Goal: Use online tool/utility: Utilize a website feature to perform a specific function

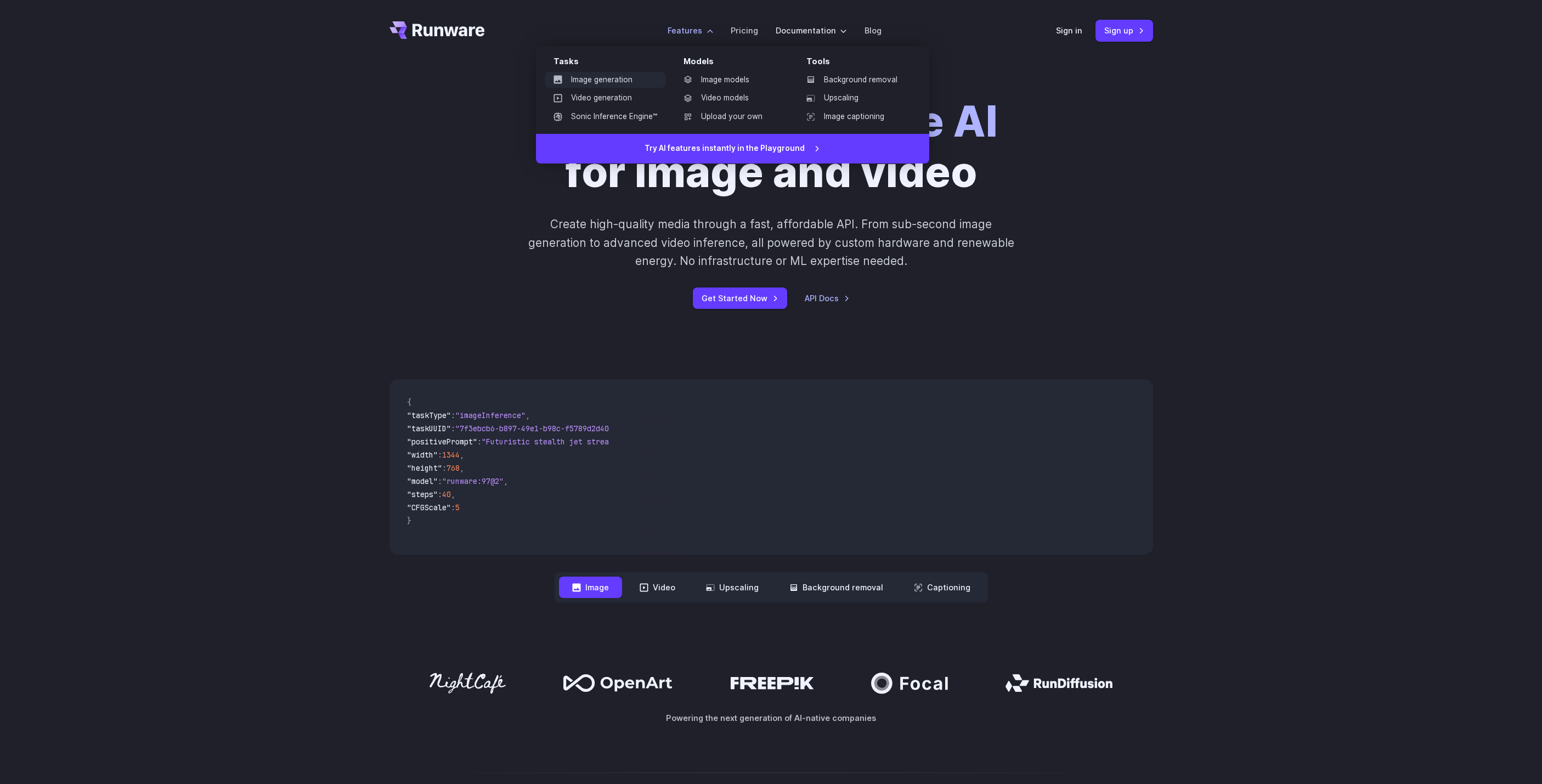
click at [597, 84] on link "Image generation" at bounding box center [606, 80] width 121 height 17
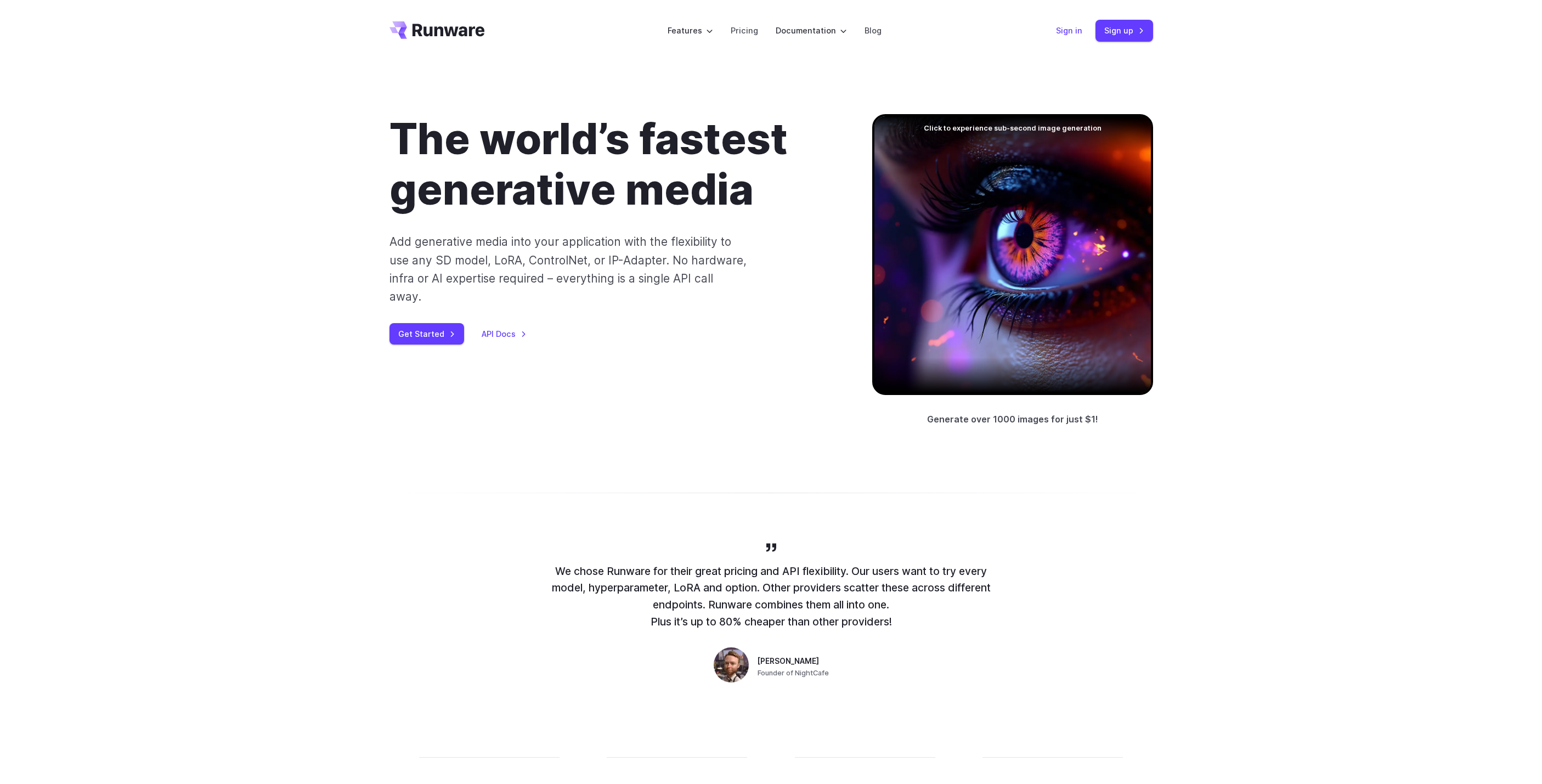
click at [1077, 31] on link "Sign in" at bounding box center [1069, 30] width 26 height 12
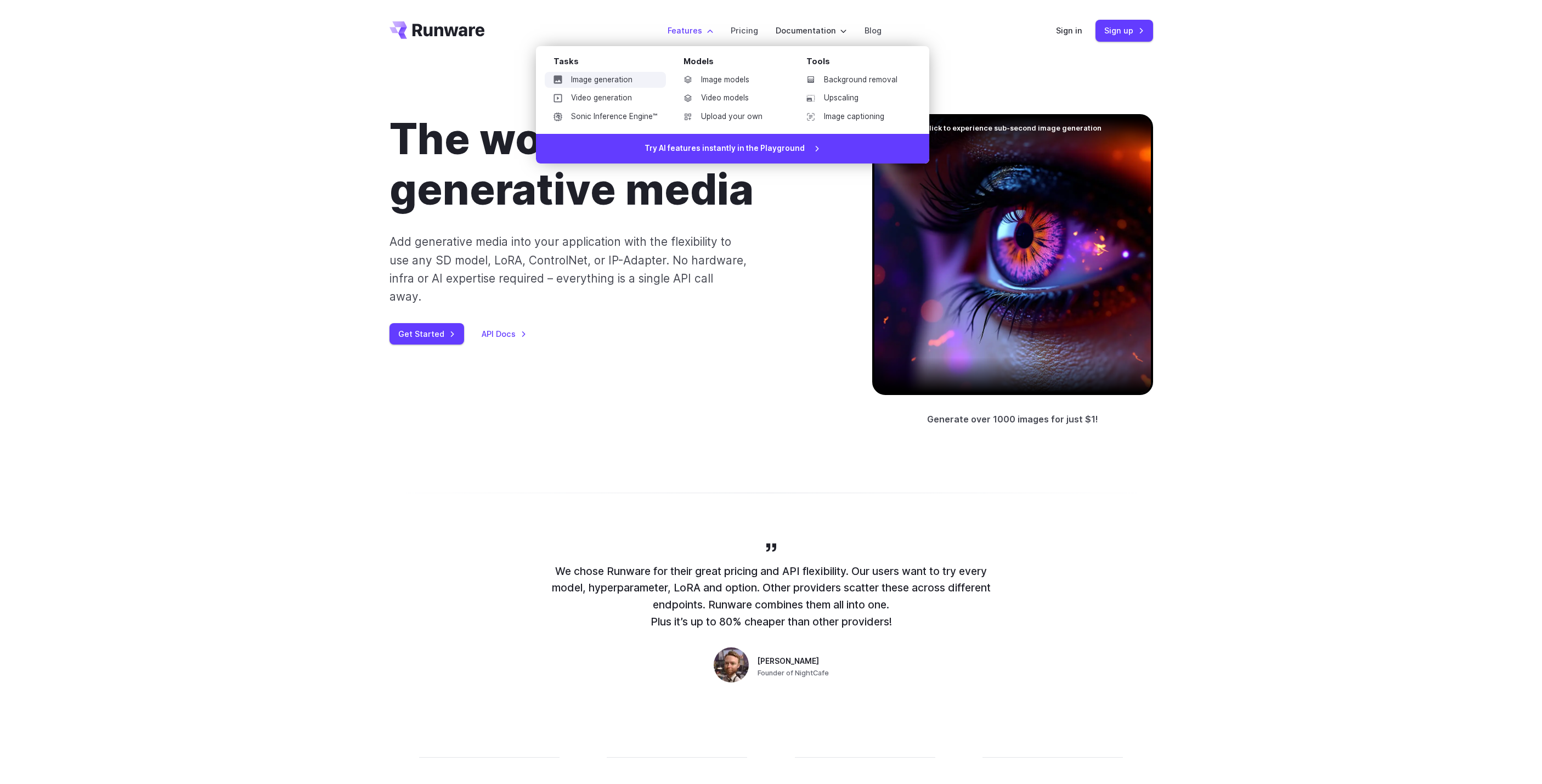
click at [602, 81] on link "Image generation" at bounding box center [606, 80] width 121 height 17
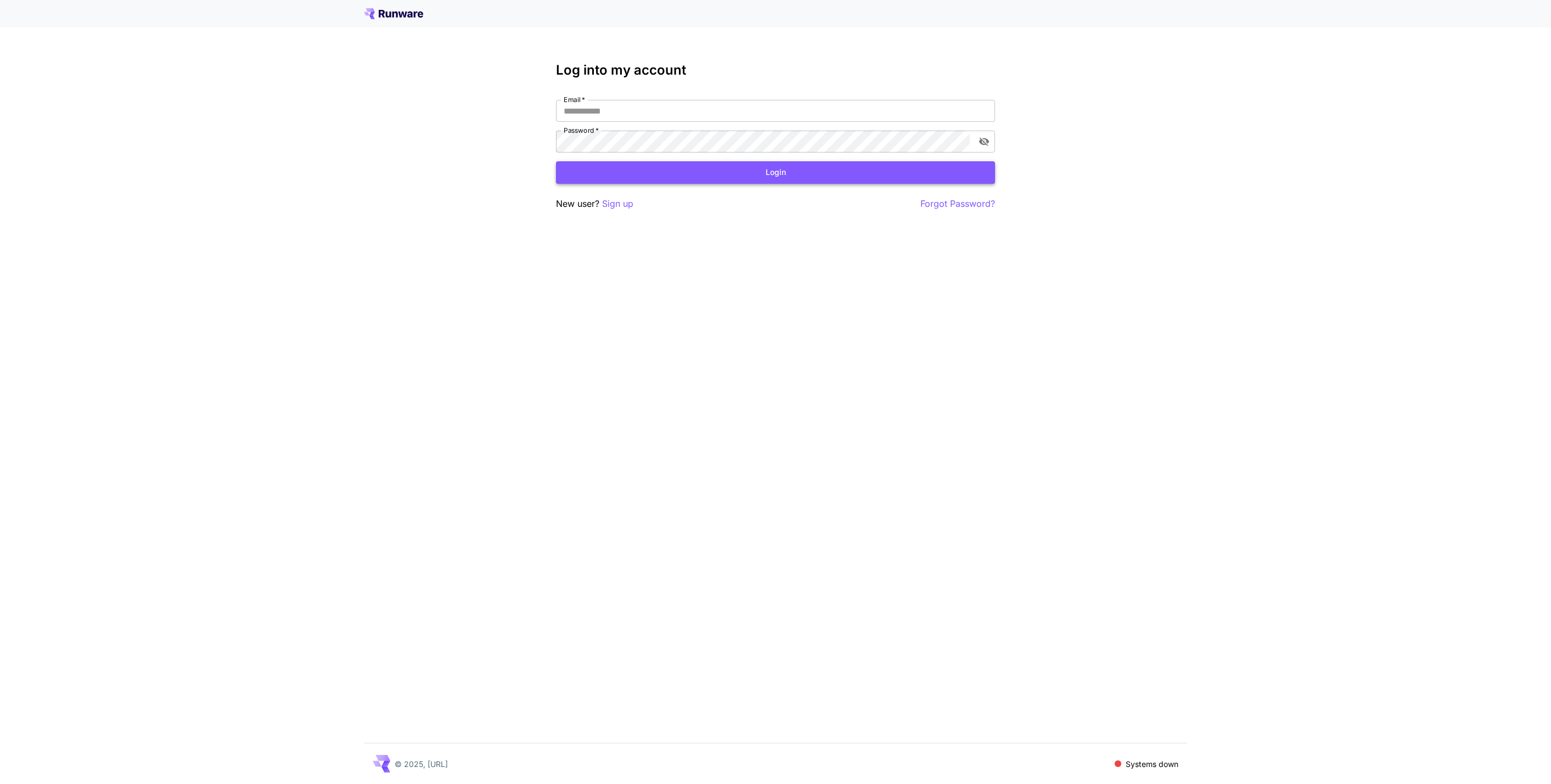
type input "**********"
click at [714, 165] on button "Login" at bounding box center [776, 172] width 439 height 22
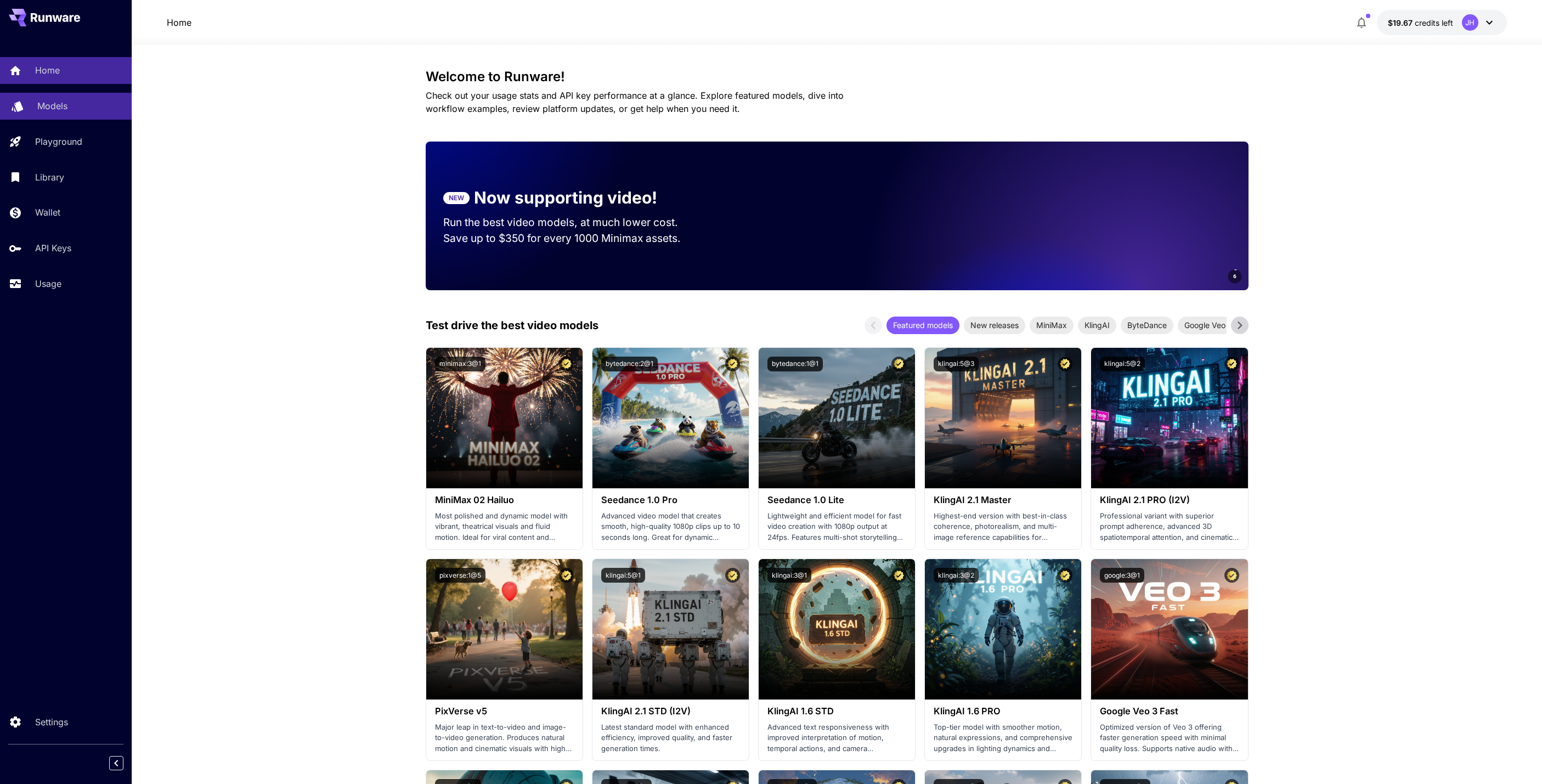
click at [78, 102] on div "Models" at bounding box center [80, 105] width 86 height 13
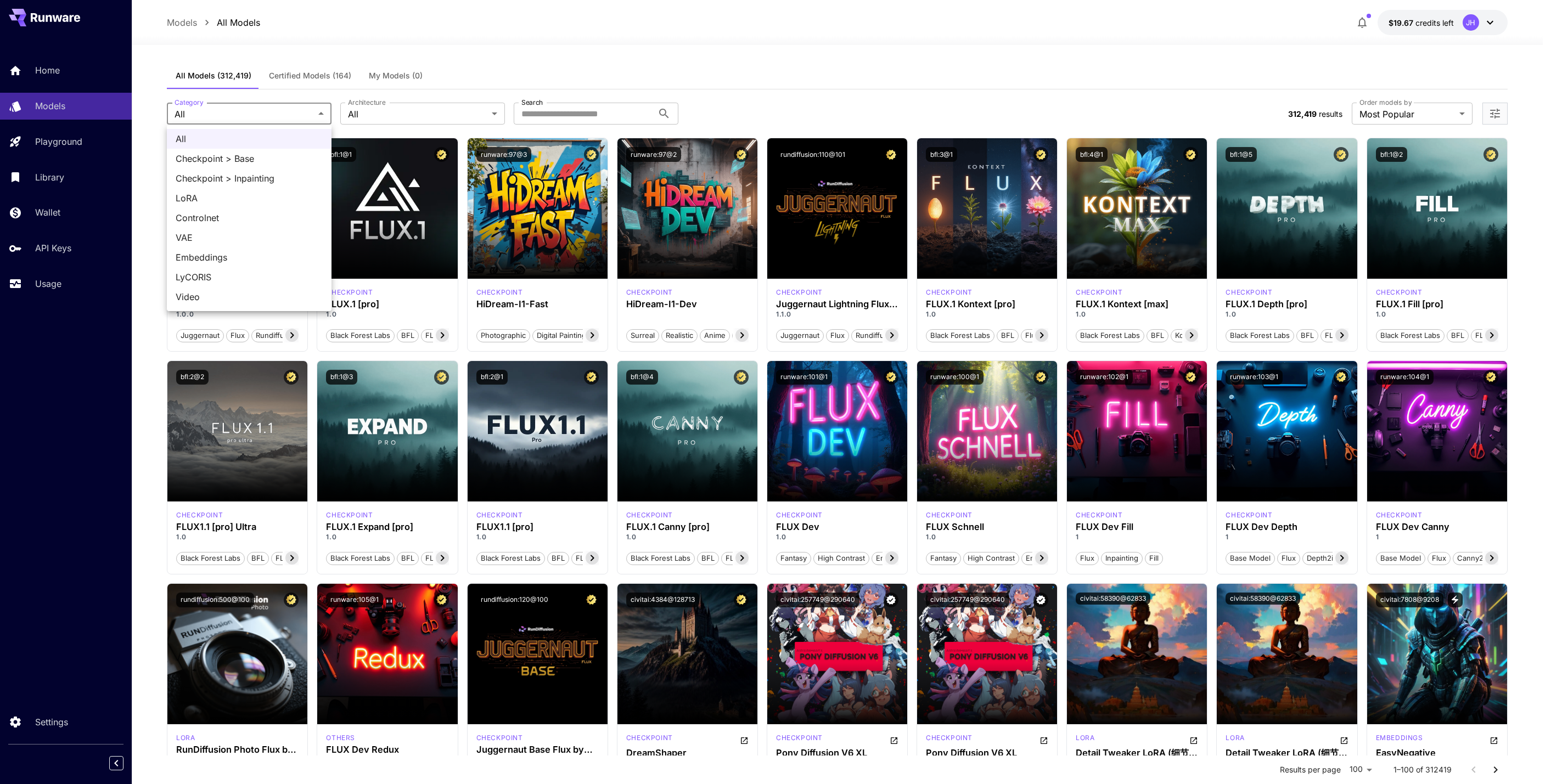
click at [606, 68] on div at bounding box center [776, 392] width 1551 height 784
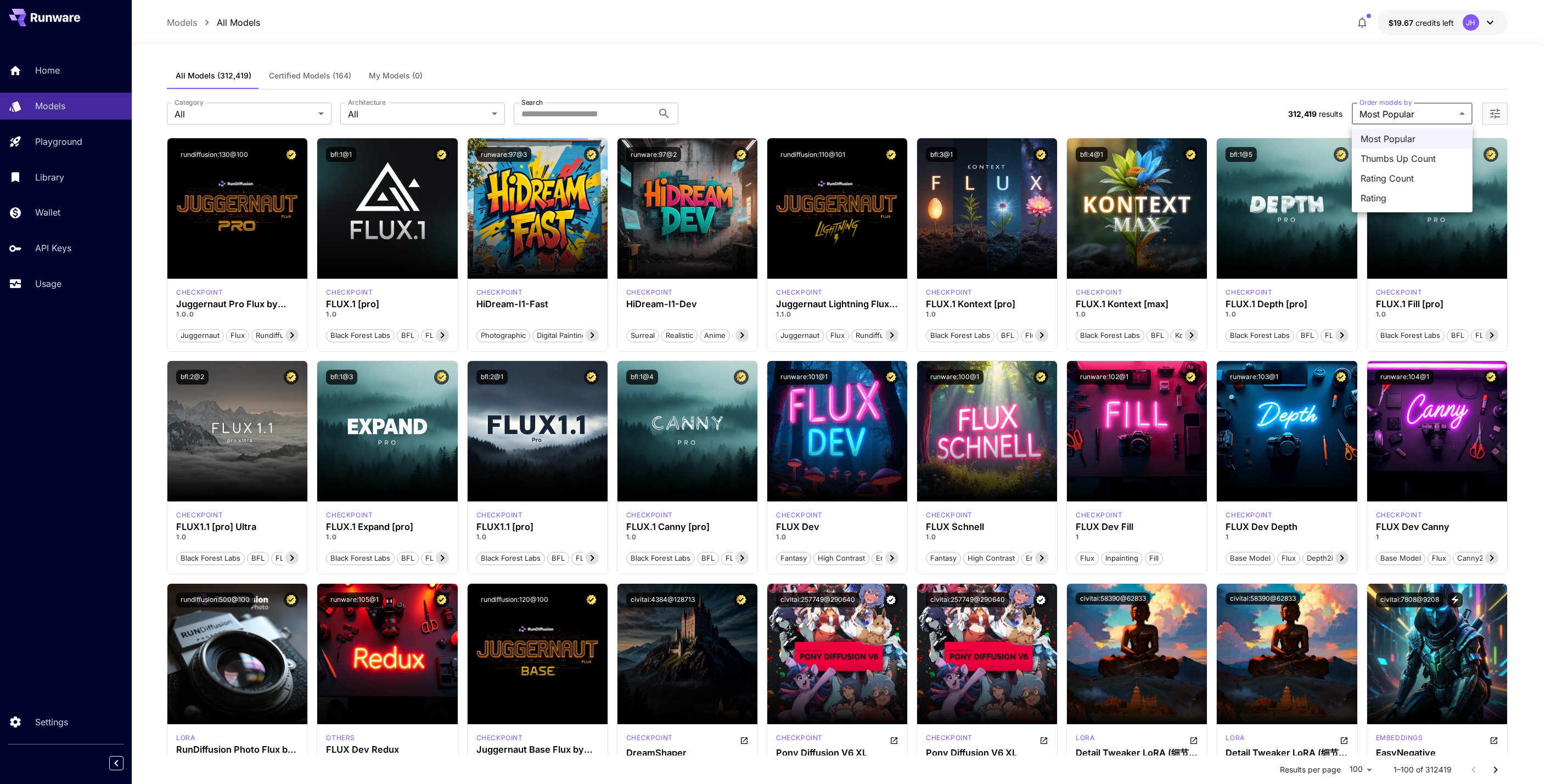
click at [1207, 112] on div at bounding box center [776, 392] width 1551 height 784
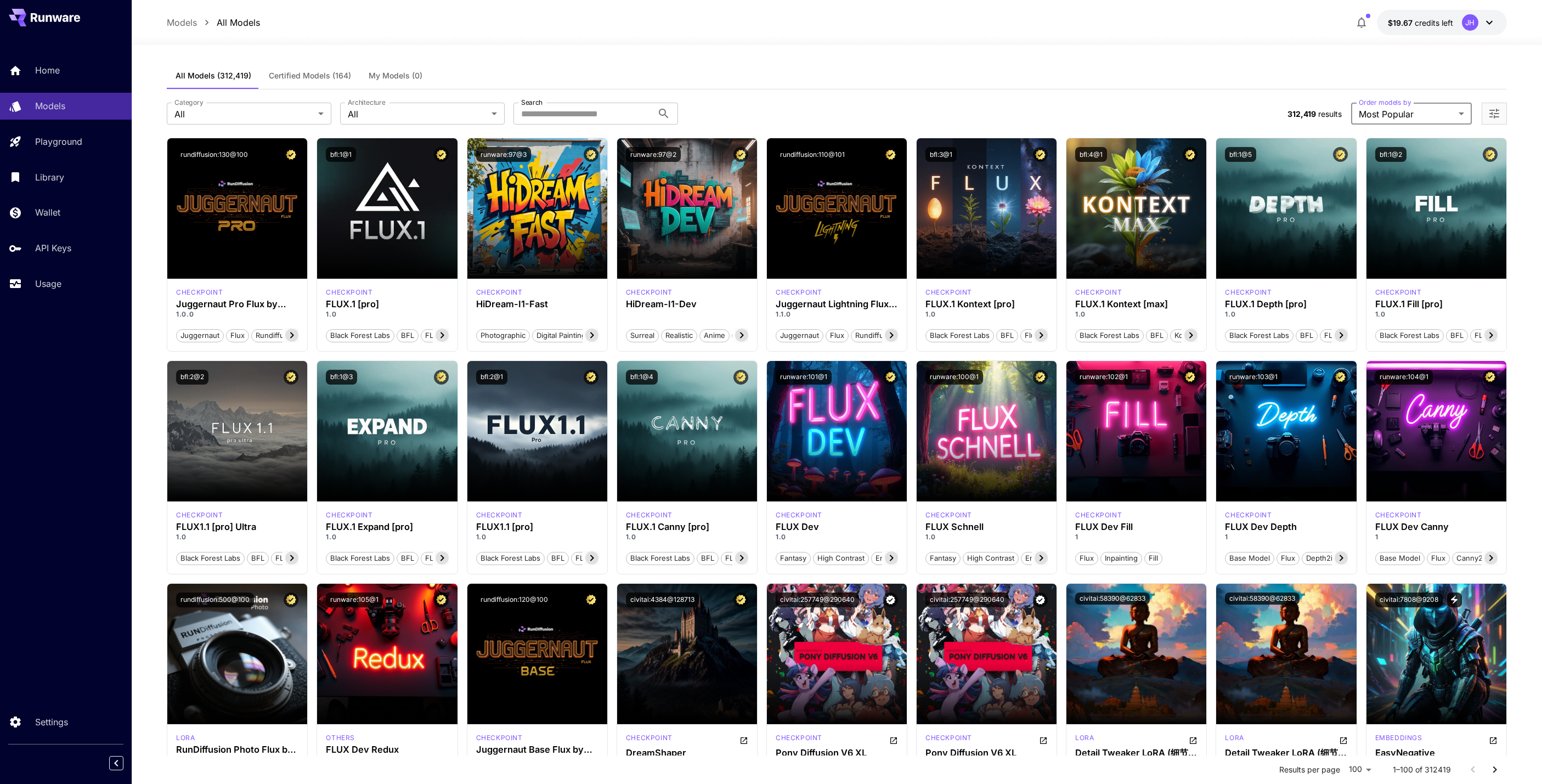
click at [1502, 112] on div at bounding box center [1494, 113] width 25 height 22
click at [1497, 113] on icon "Open more filters" at bounding box center [1494, 113] width 13 height 13
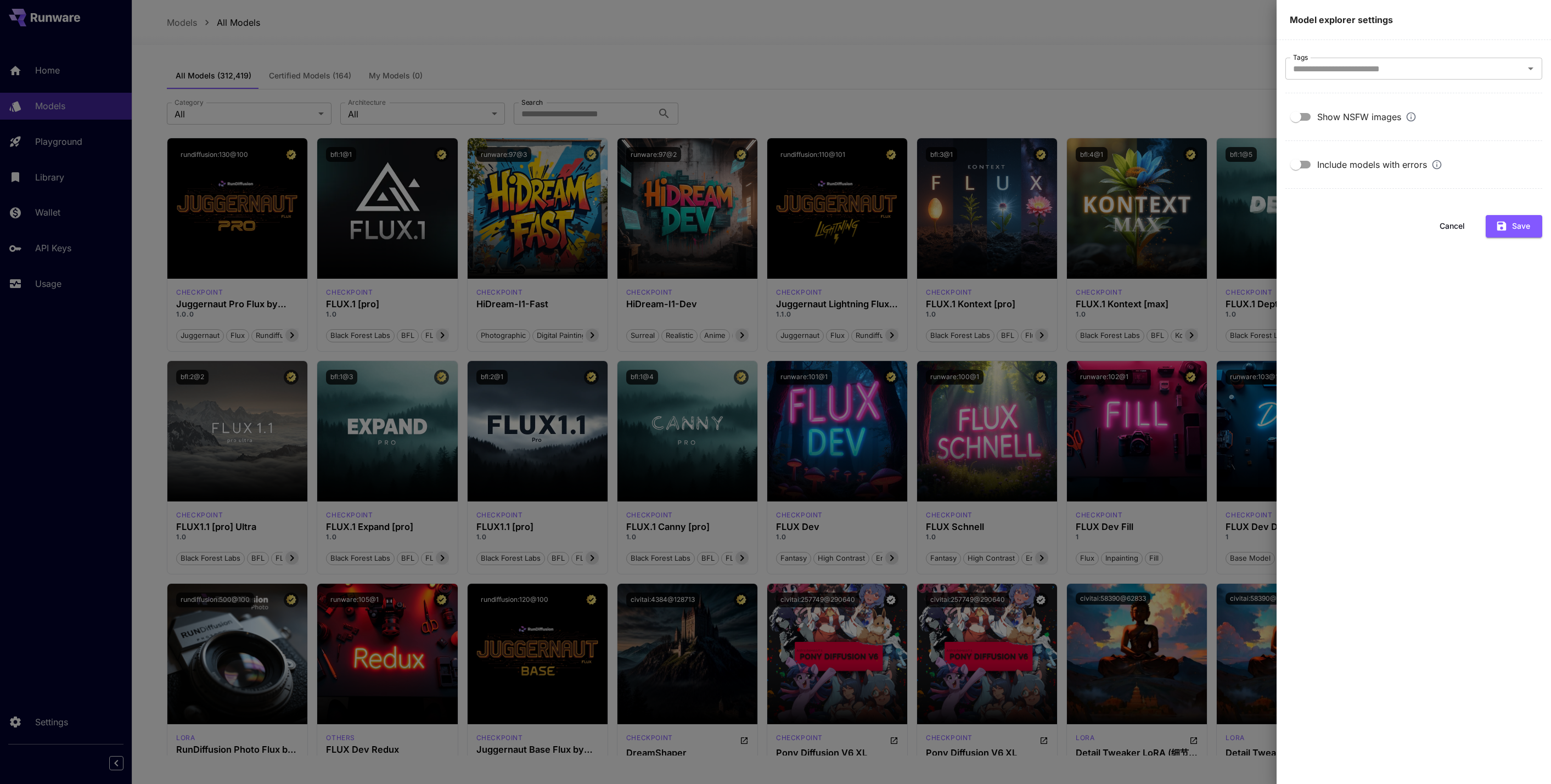
click at [1071, 106] on div at bounding box center [776, 392] width 1551 height 784
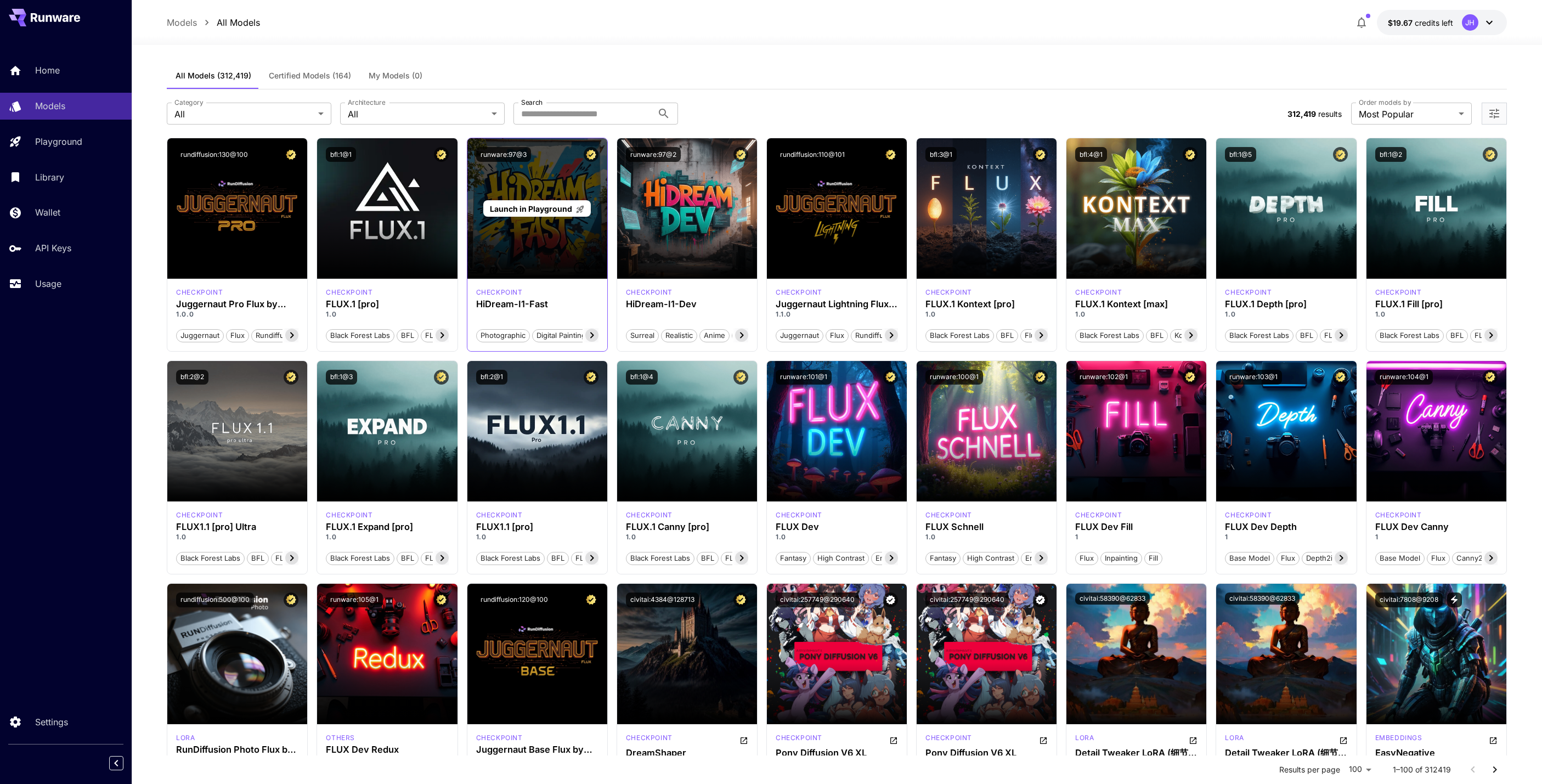
click at [531, 188] on div "Launch in Playground" at bounding box center [537, 208] width 140 height 141
click at [537, 201] on div "Launch in Playground" at bounding box center [537, 208] width 107 height 17
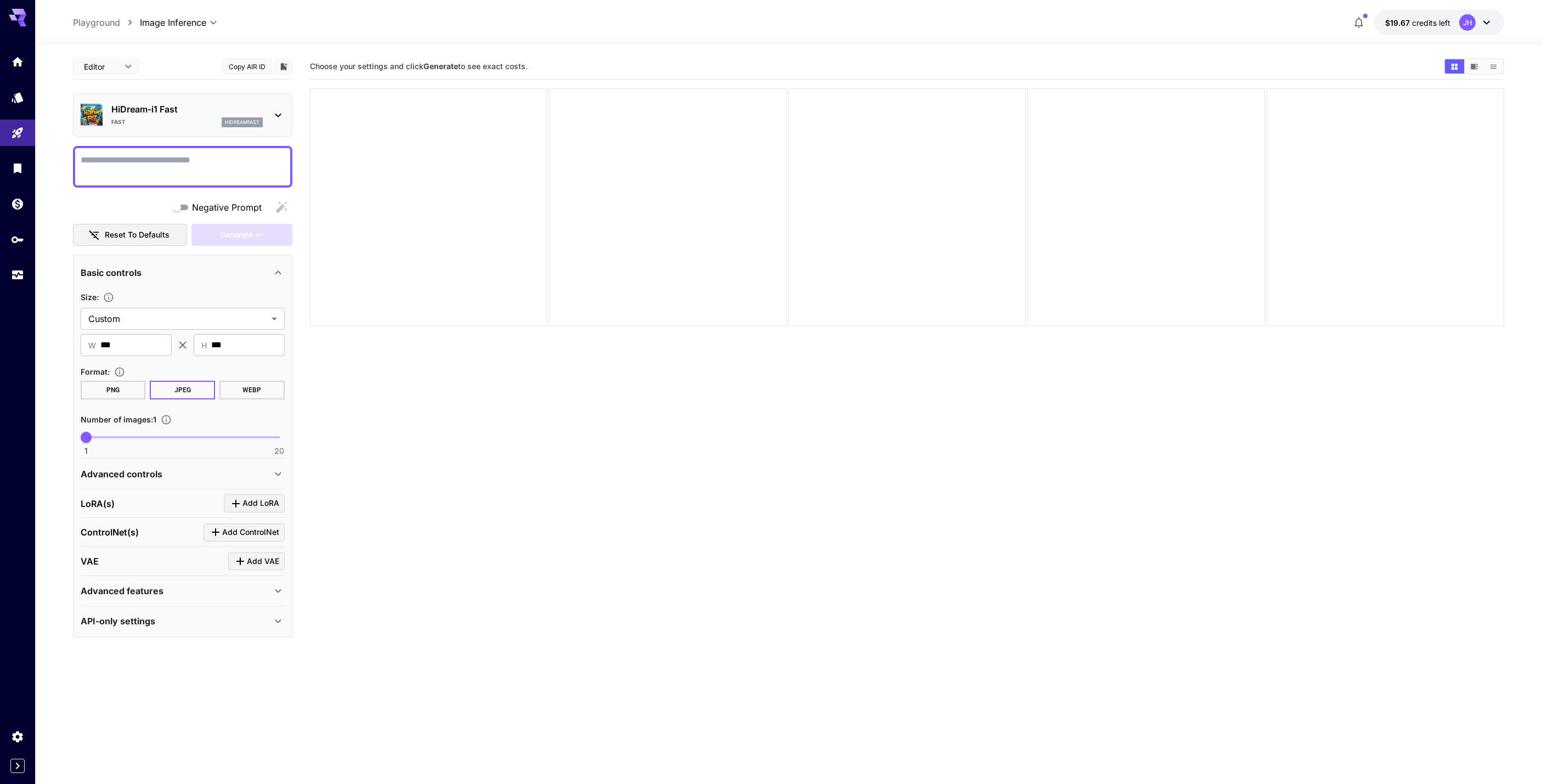
click at [162, 232] on button "Reset to defaults" at bounding box center [130, 235] width 114 height 22
click at [239, 619] on div "API-only settings" at bounding box center [176, 620] width 191 height 13
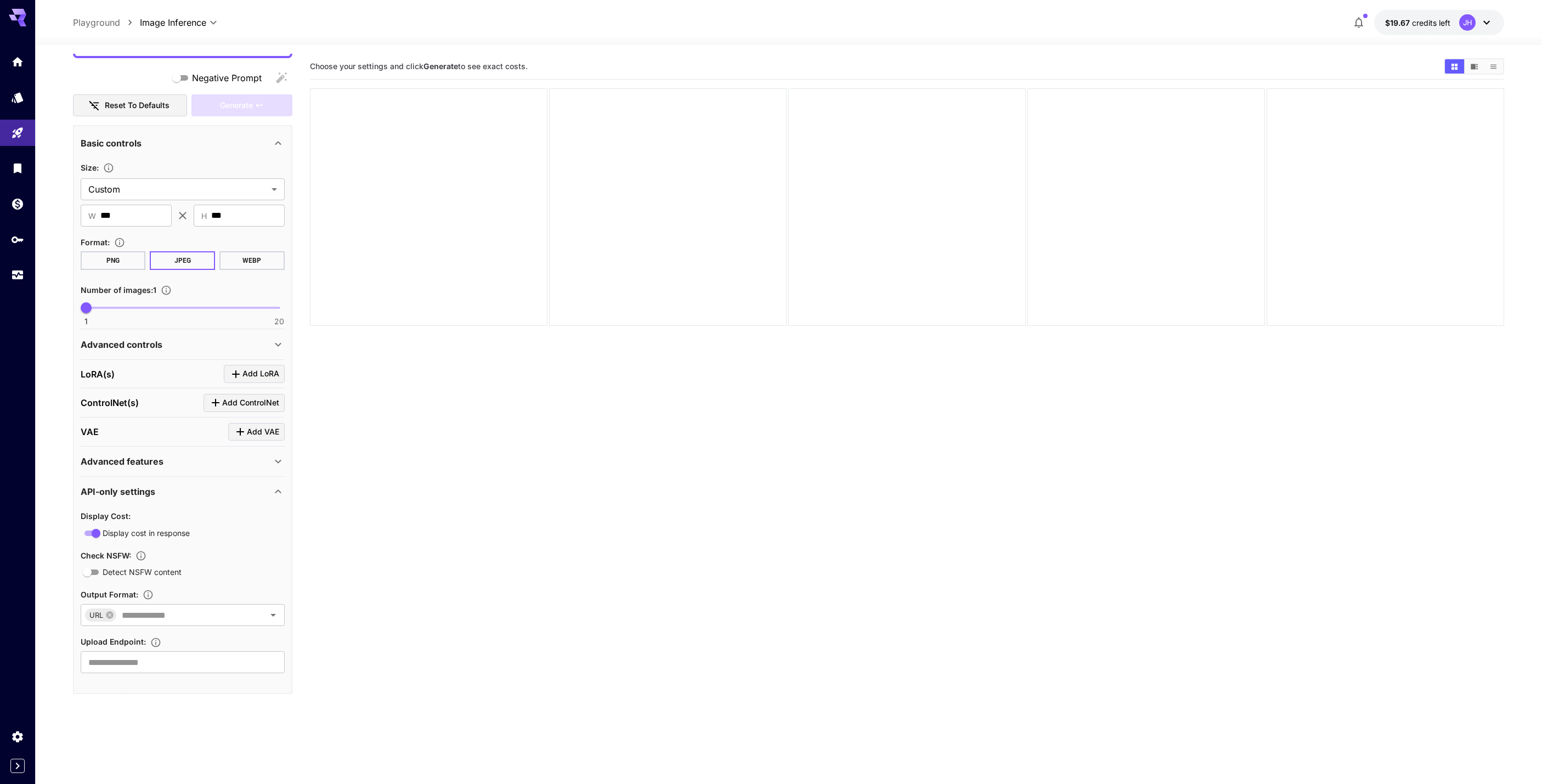
scroll to position [131, 0]
click at [264, 490] on div "API-only settings" at bounding box center [176, 490] width 191 height 13
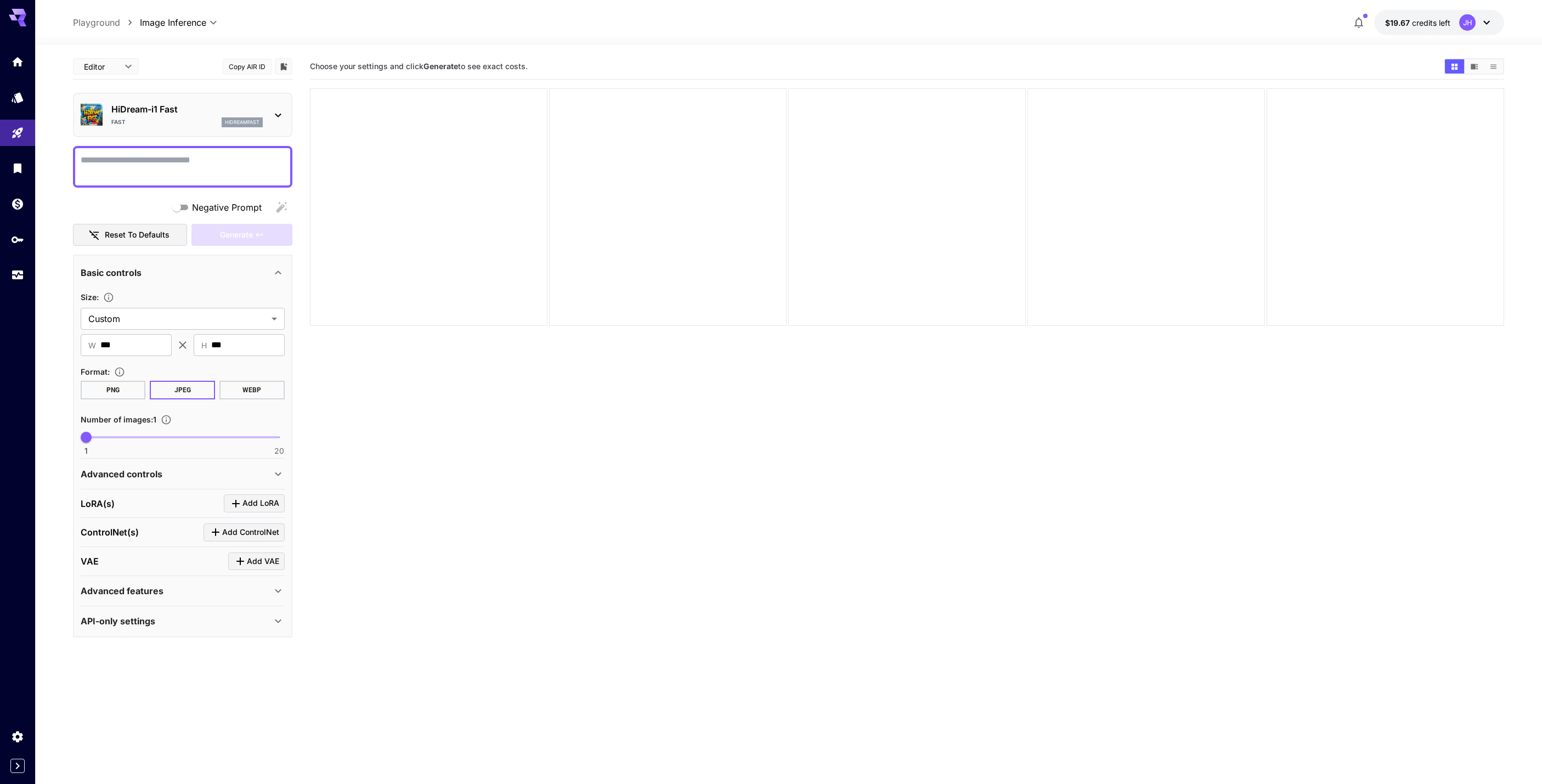
scroll to position [0, 0]
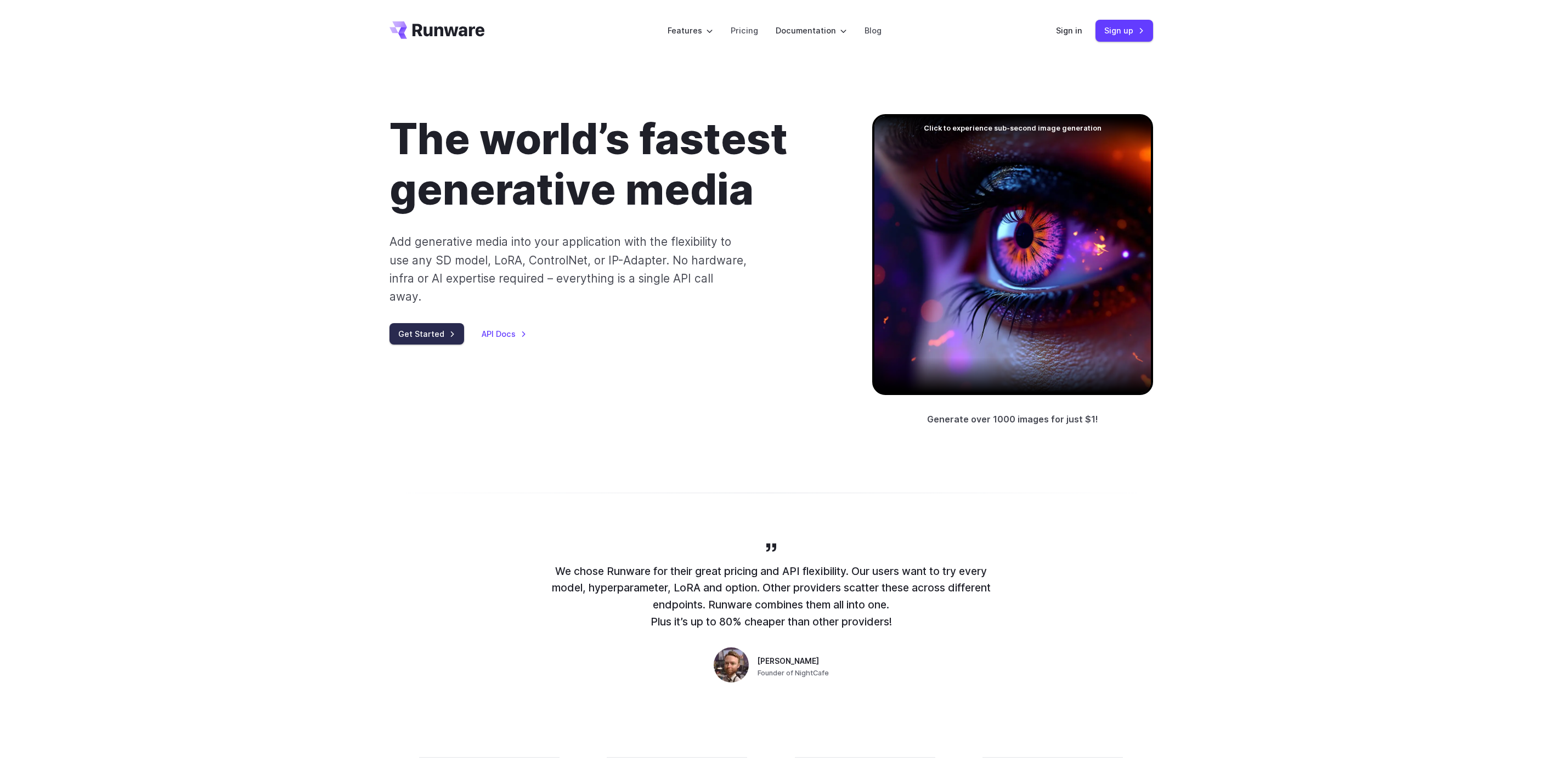
click at [425, 323] on link "Get Started" at bounding box center [427, 333] width 74 height 22
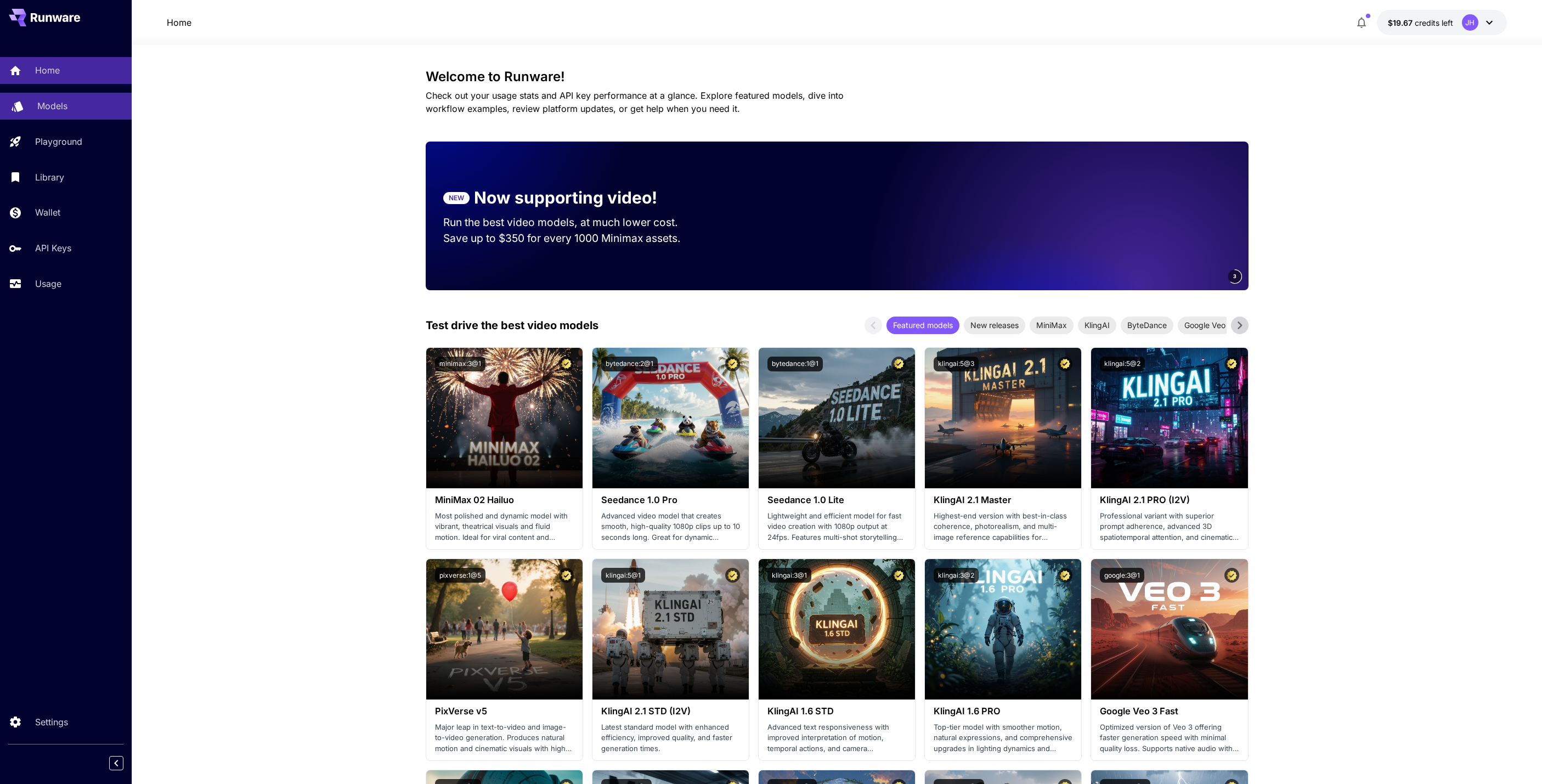
click at [64, 107] on p "Models" at bounding box center [52, 105] width 30 height 13
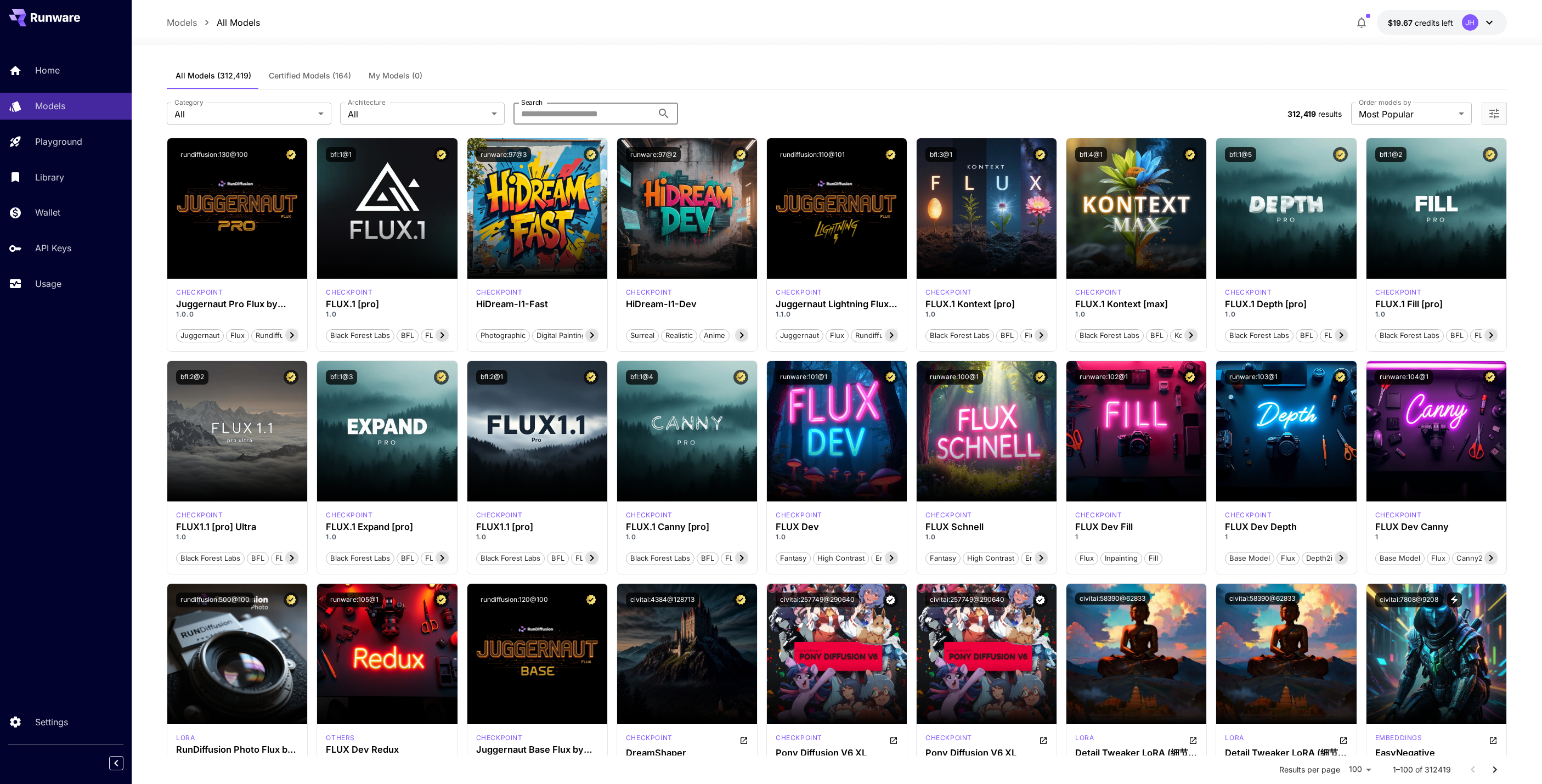
click at [593, 121] on input "Search" at bounding box center [583, 113] width 139 height 22
type input "****"
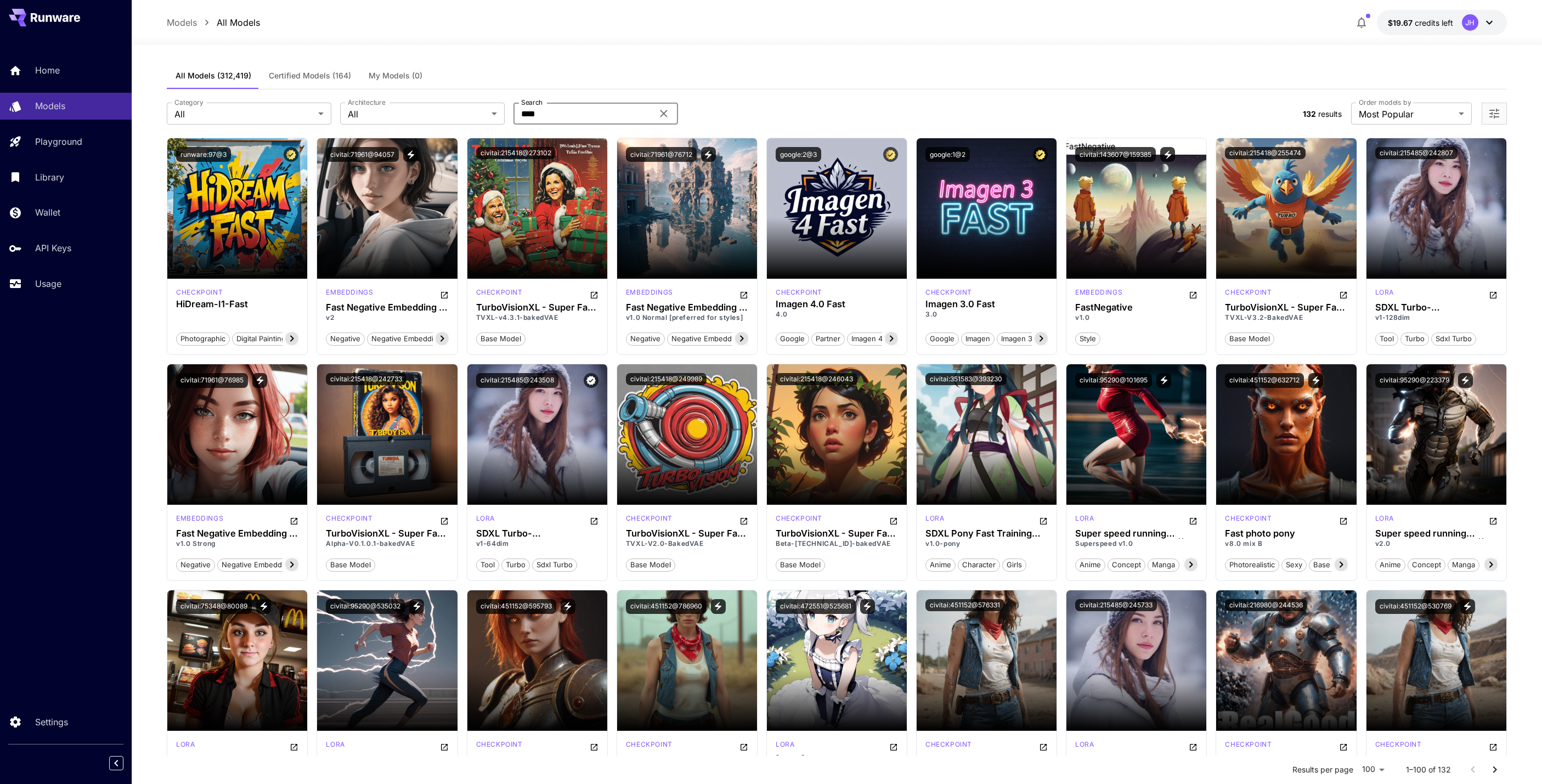
click at [336, 80] on span "Certified Models (164)" at bounding box center [310, 76] width 82 height 10
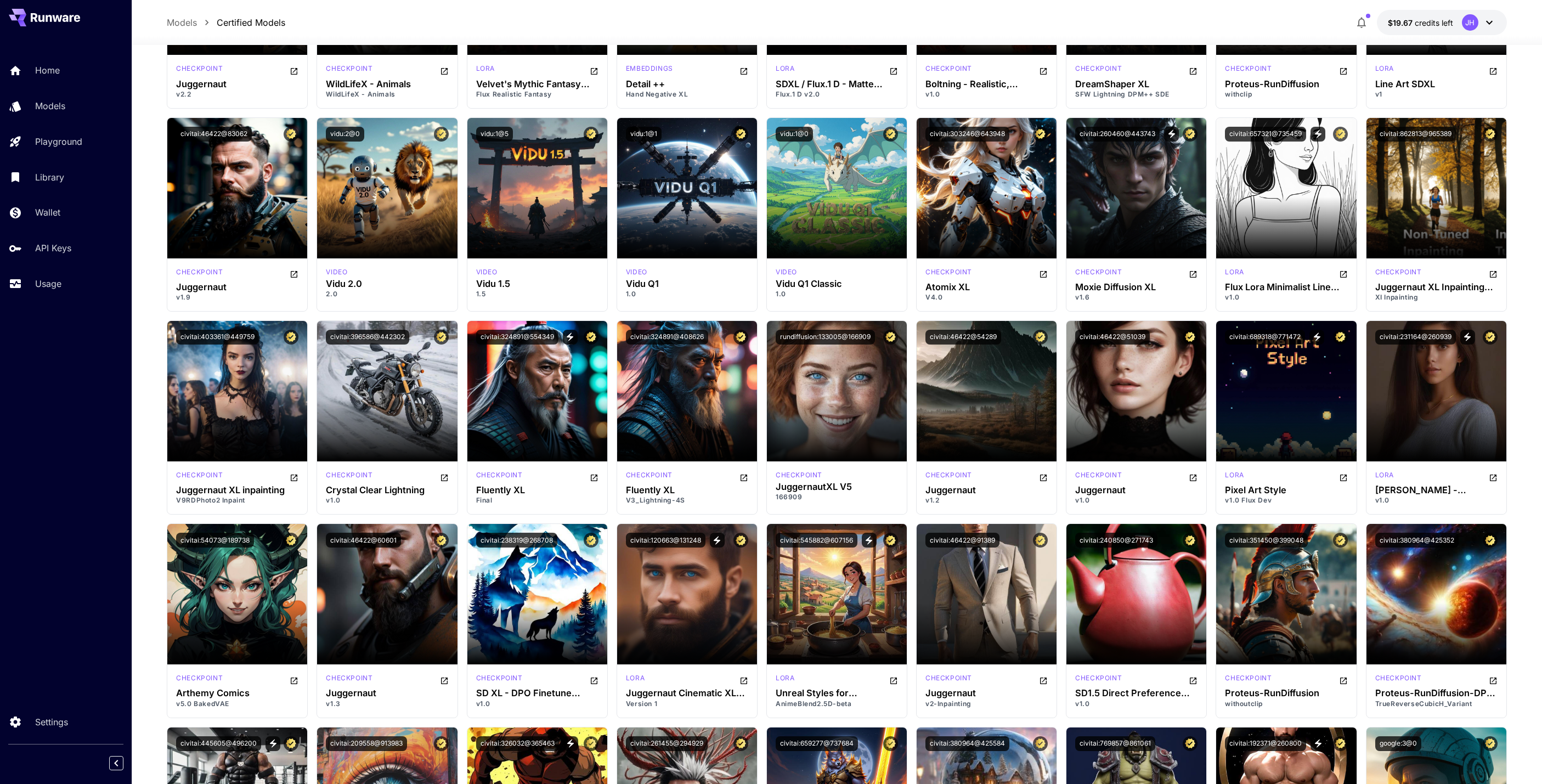
scroll to position [2085, 0]
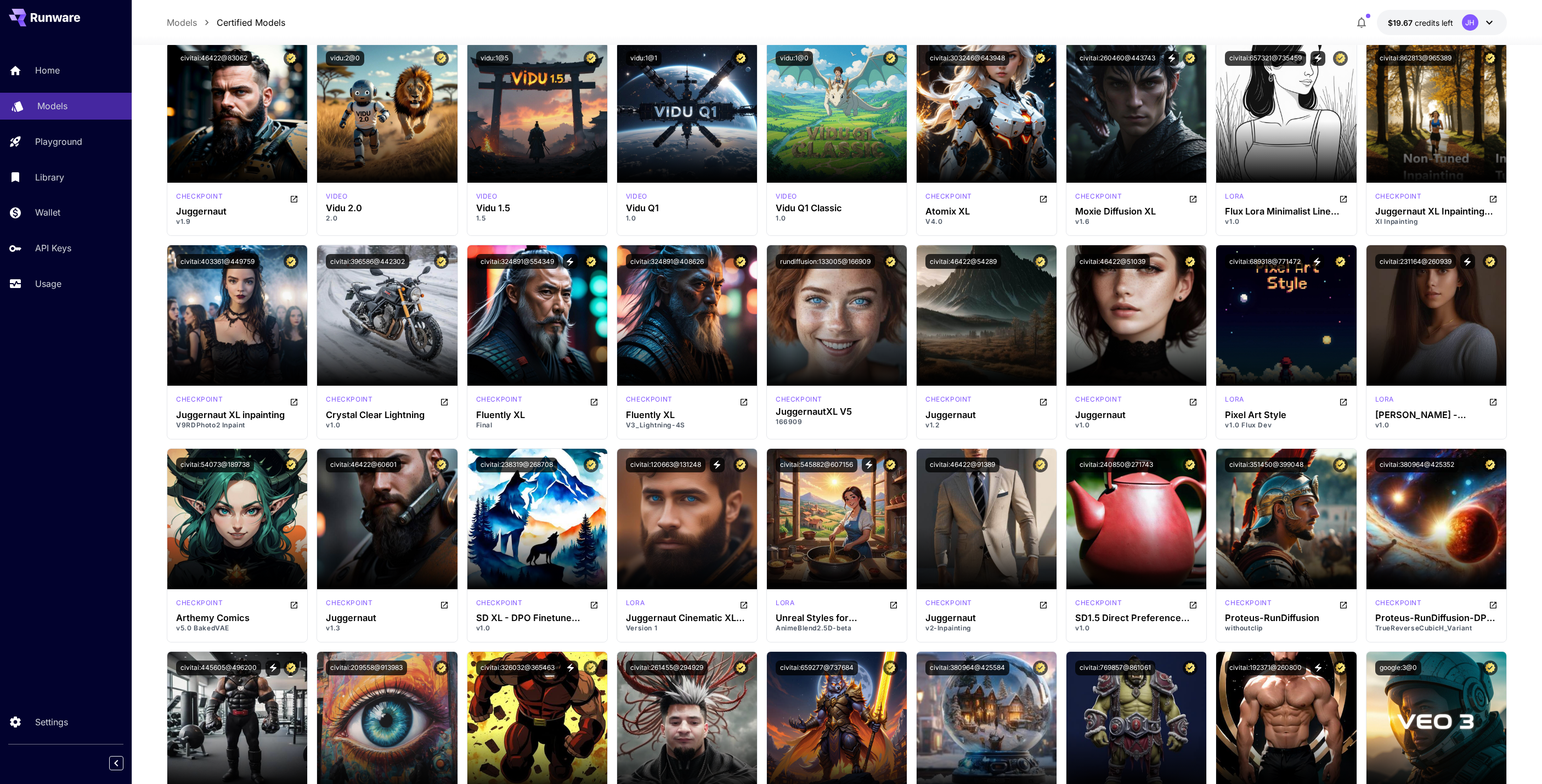
click at [45, 112] on p "Models" at bounding box center [52, 105] width 30 height 13
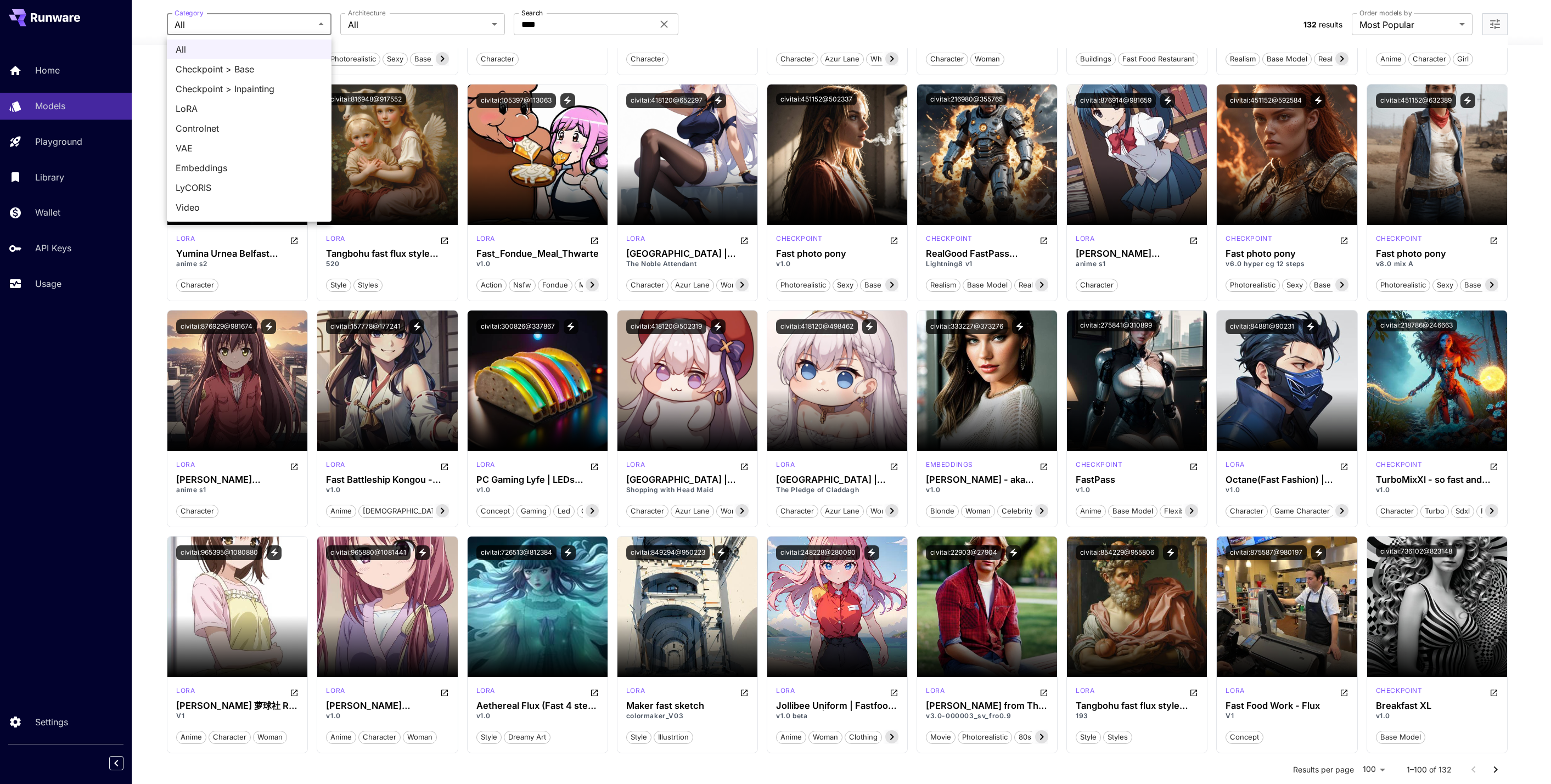
click at [239, 30] on div at bounding box center [776, 392] width 1551 height 784
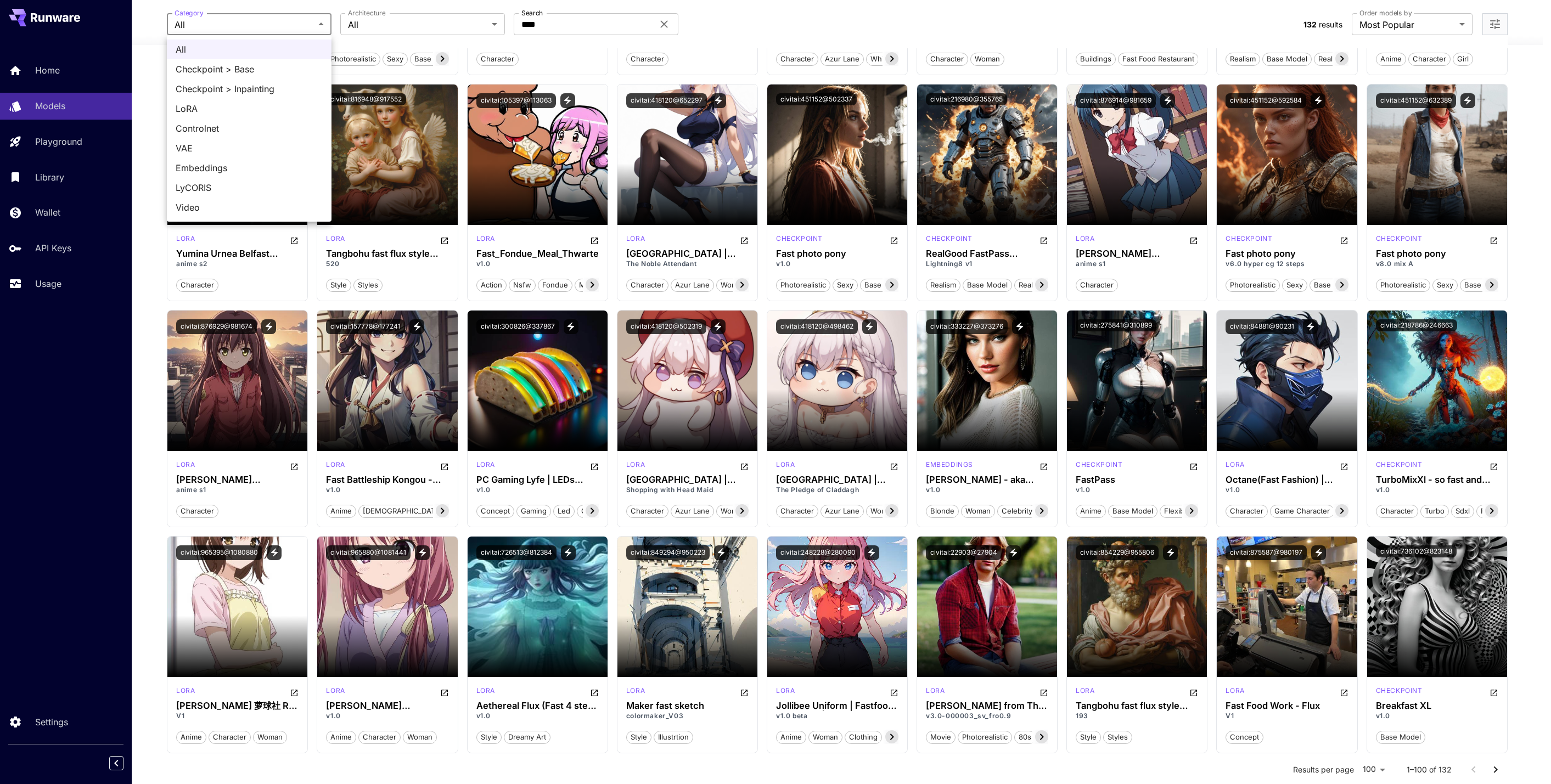
click at [217, 206] on span "Video" at bounding box center [249, 207] width 147 height 13
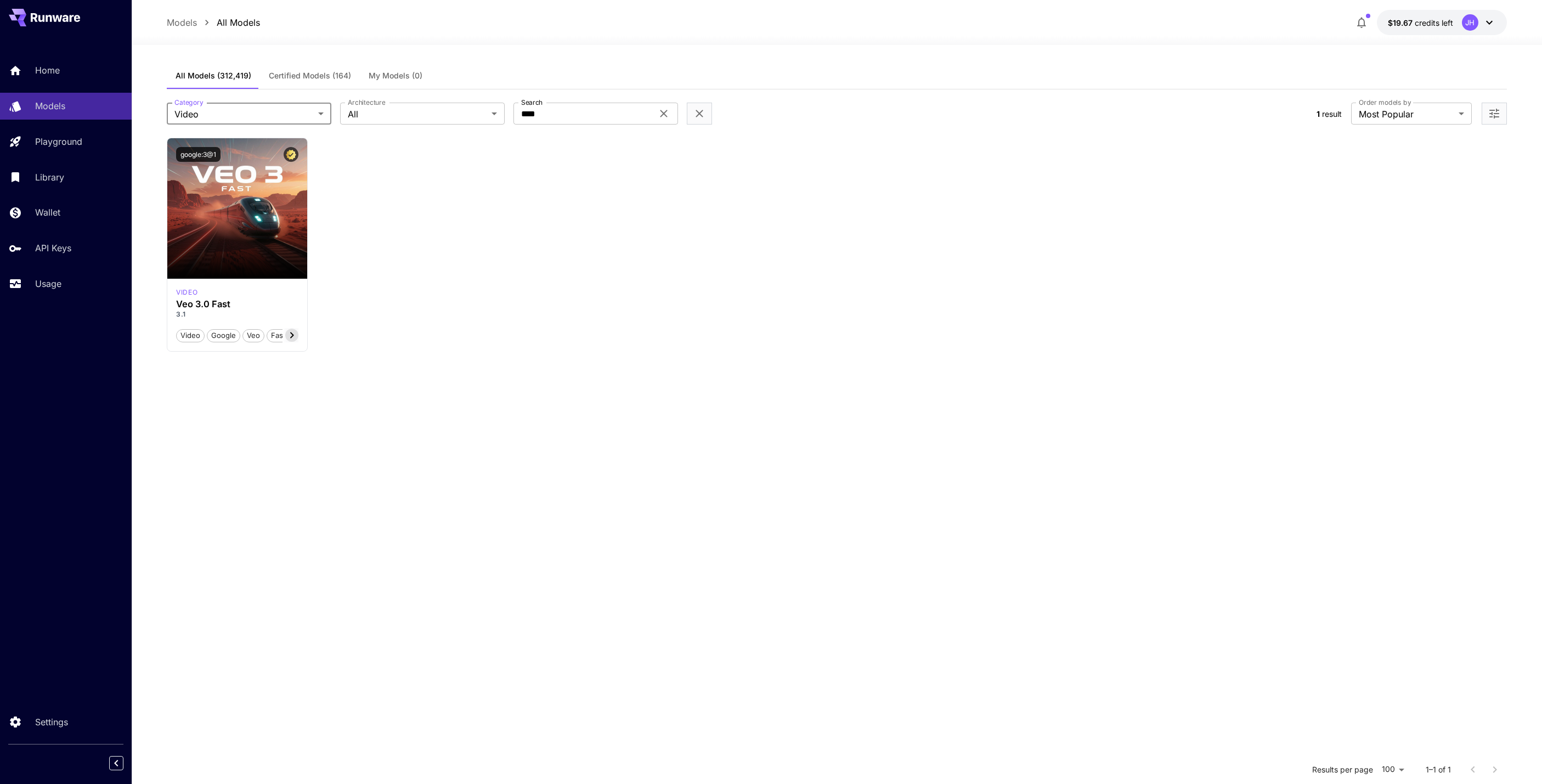
click at [230, 117] on body "**********" at bounding box center [771, 491] width 1542 height 983
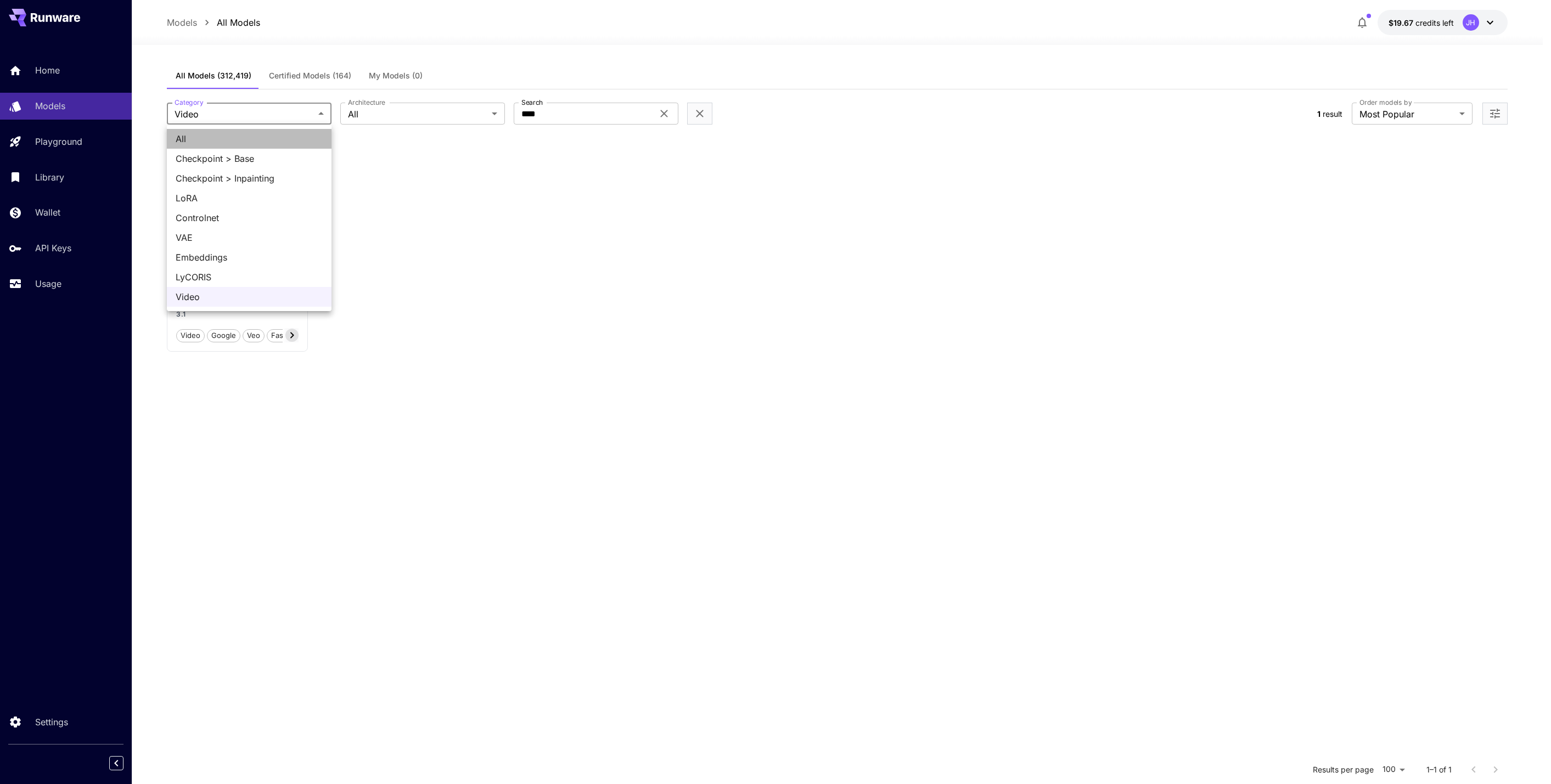
click at [231, 141] on span "All" at bounding box center [249, 138] width 147 height 13
type input "***"
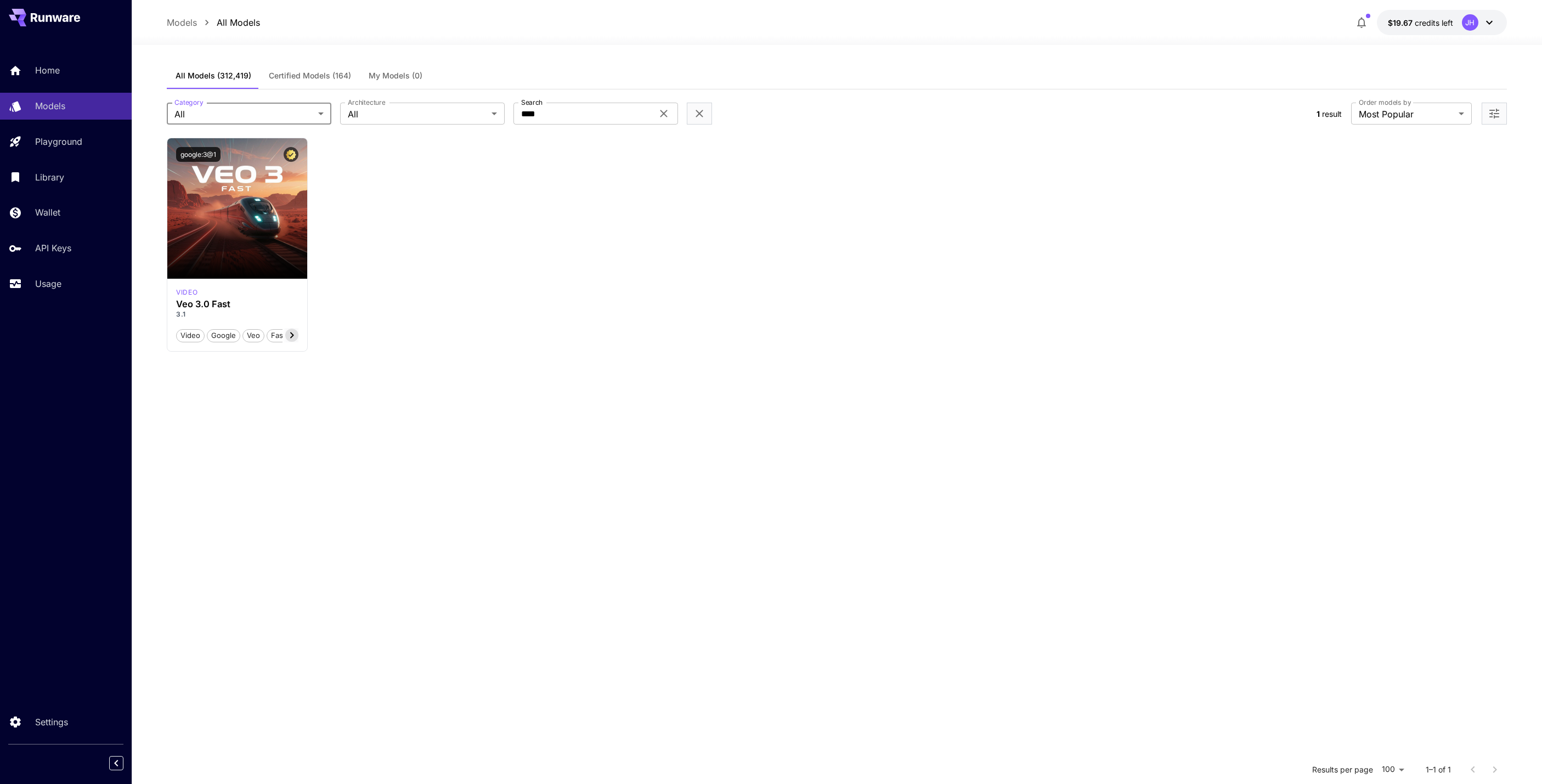
click at [306, 73] on span "Certified Models (164)" at bounding box center [310, 76] width 82 height 10
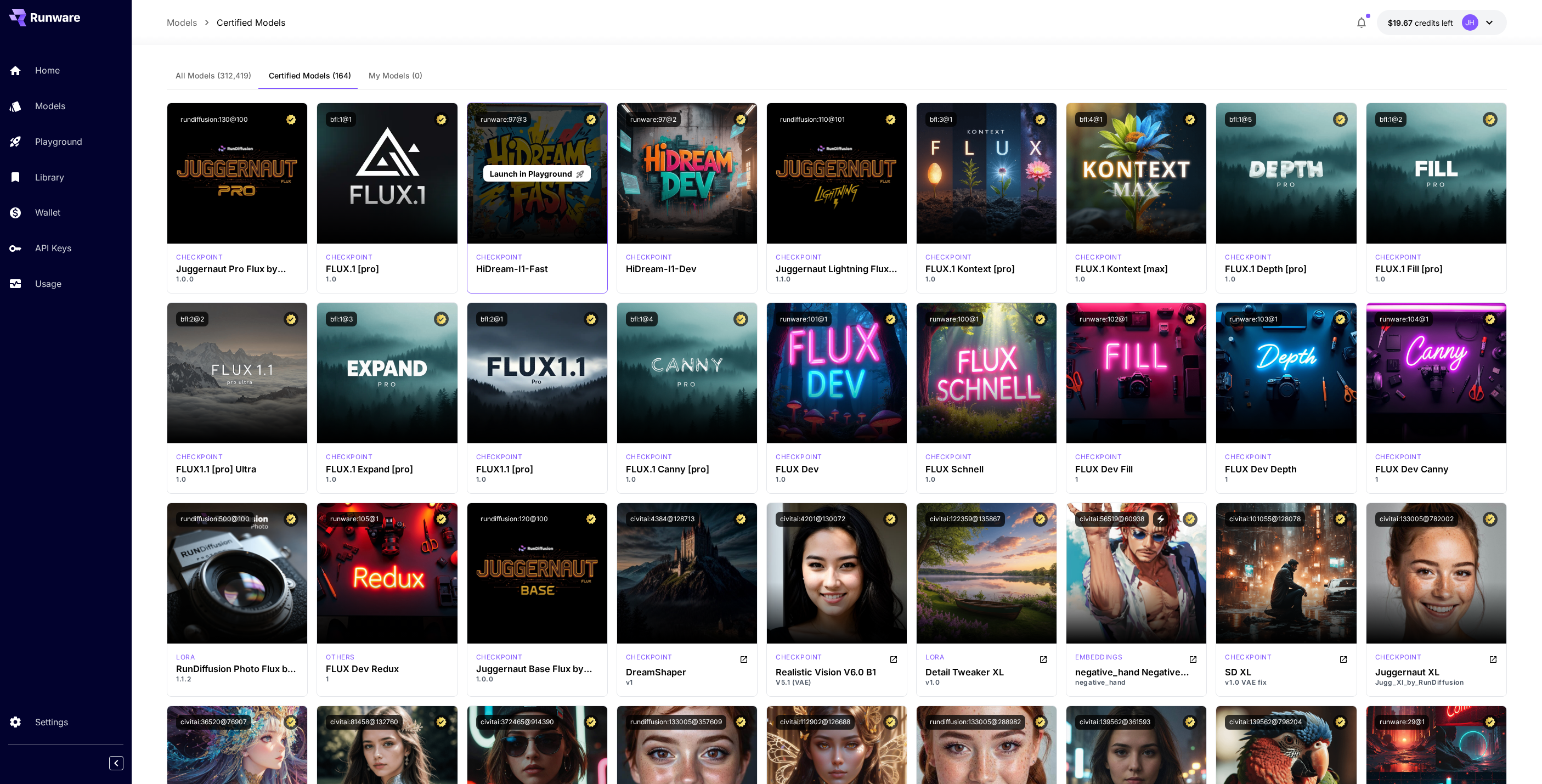
click at [566, 211] on div "Launch in Playground" at bounding box center [537, 173] width 140 height 141
click at [556, 167] on div "Launch in Playground" at bounding box center [537, 173] width 107 height 17
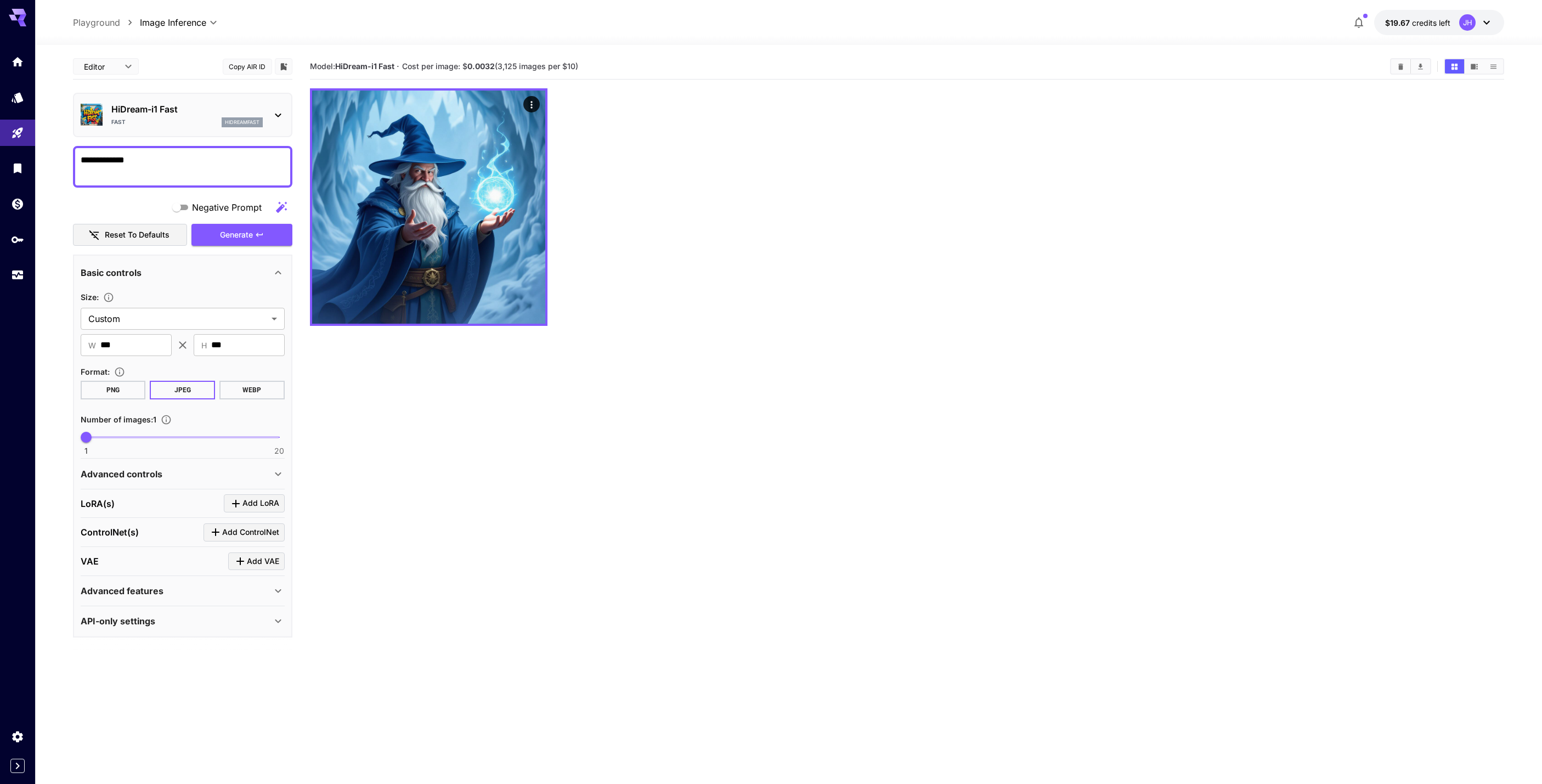
type textarea "**********"
click at [257, 473] on div "Advanced controls" at bounding box center [176, 473] width 191 height 13
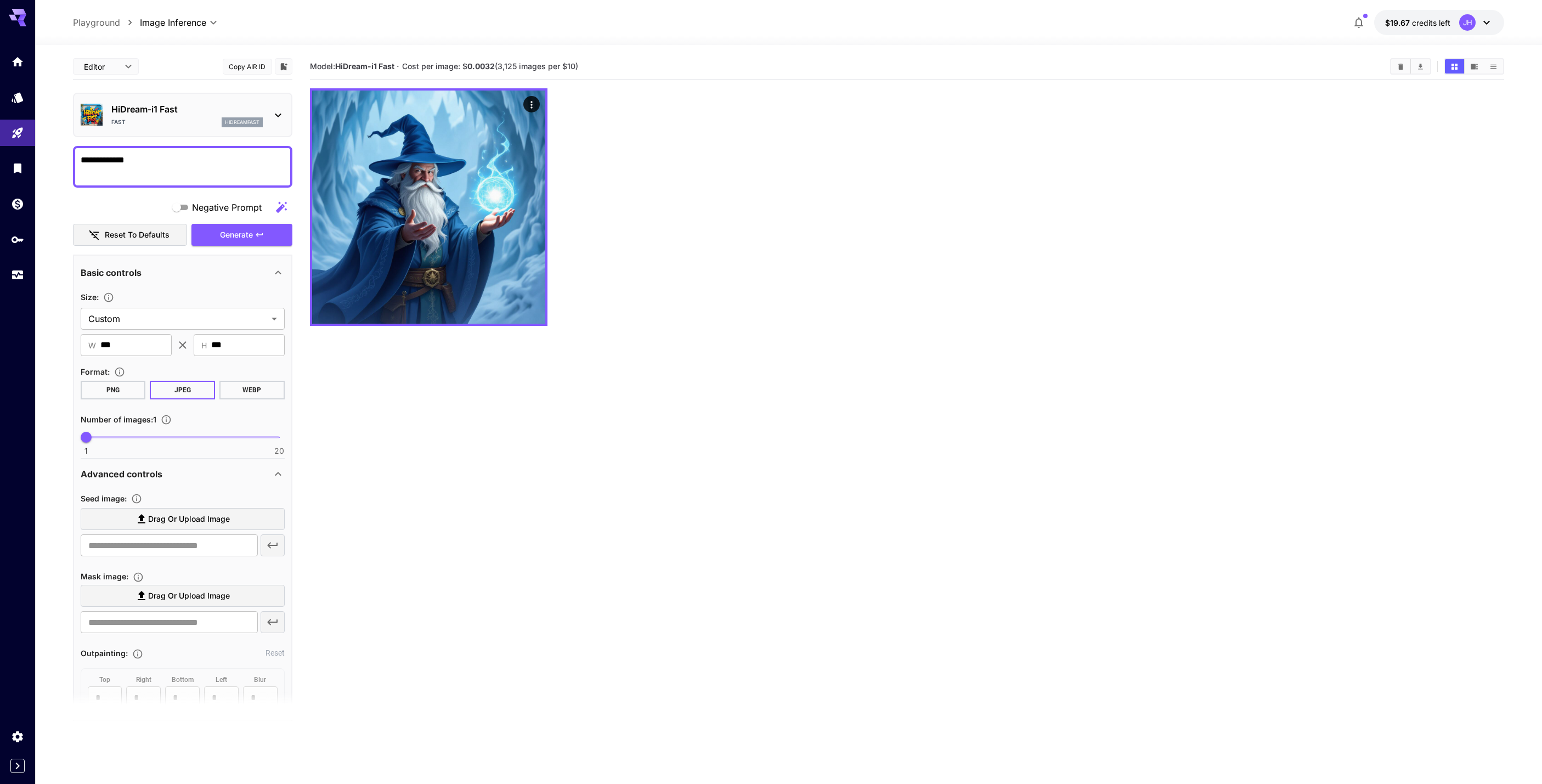
click at [265, 472] on div "Advanced controls" at bounding box center [176, 473] width 191 height 13
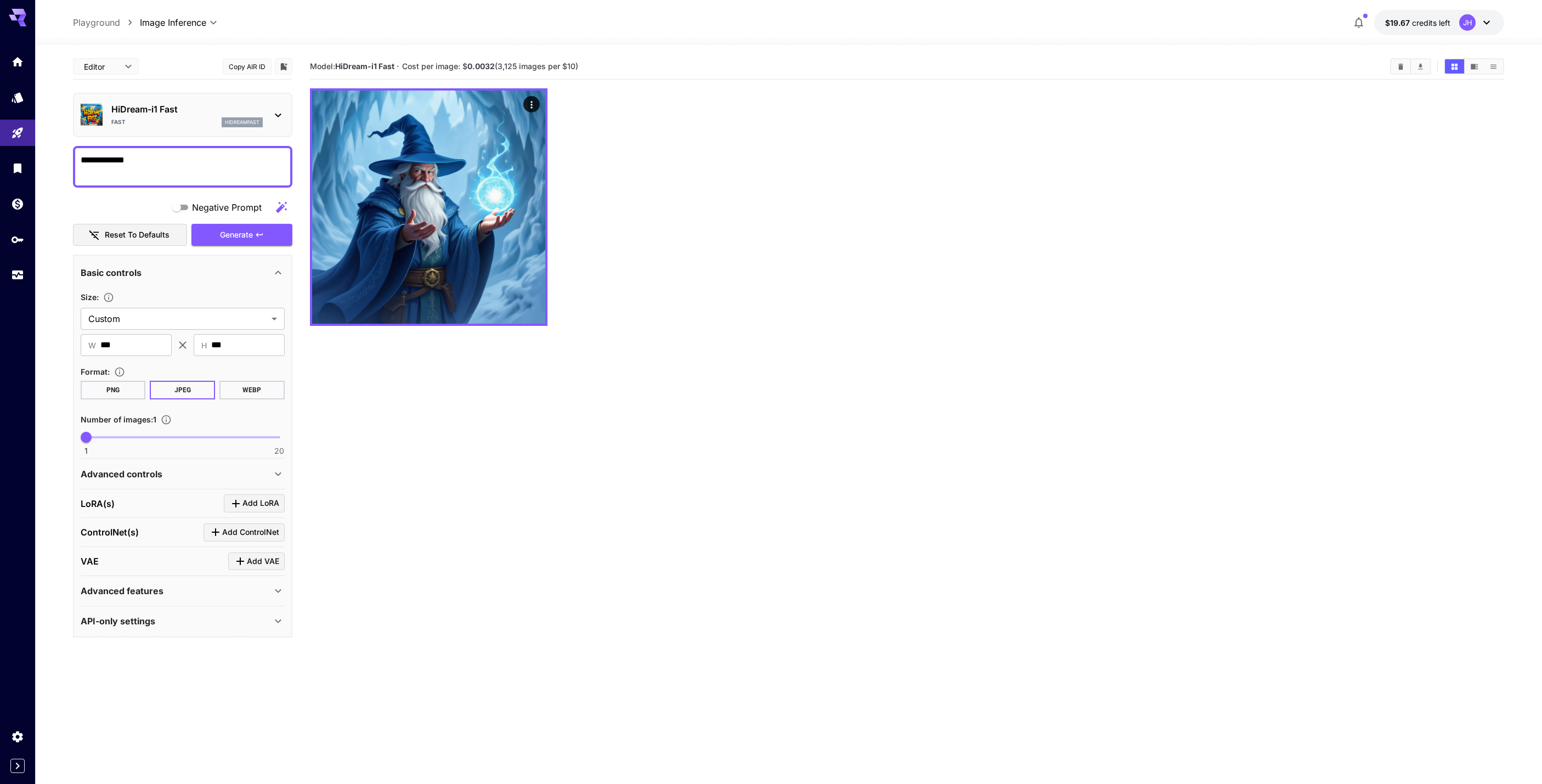
click at [277, 589] on icon at bounding box center [278, 591] width 13 height 13
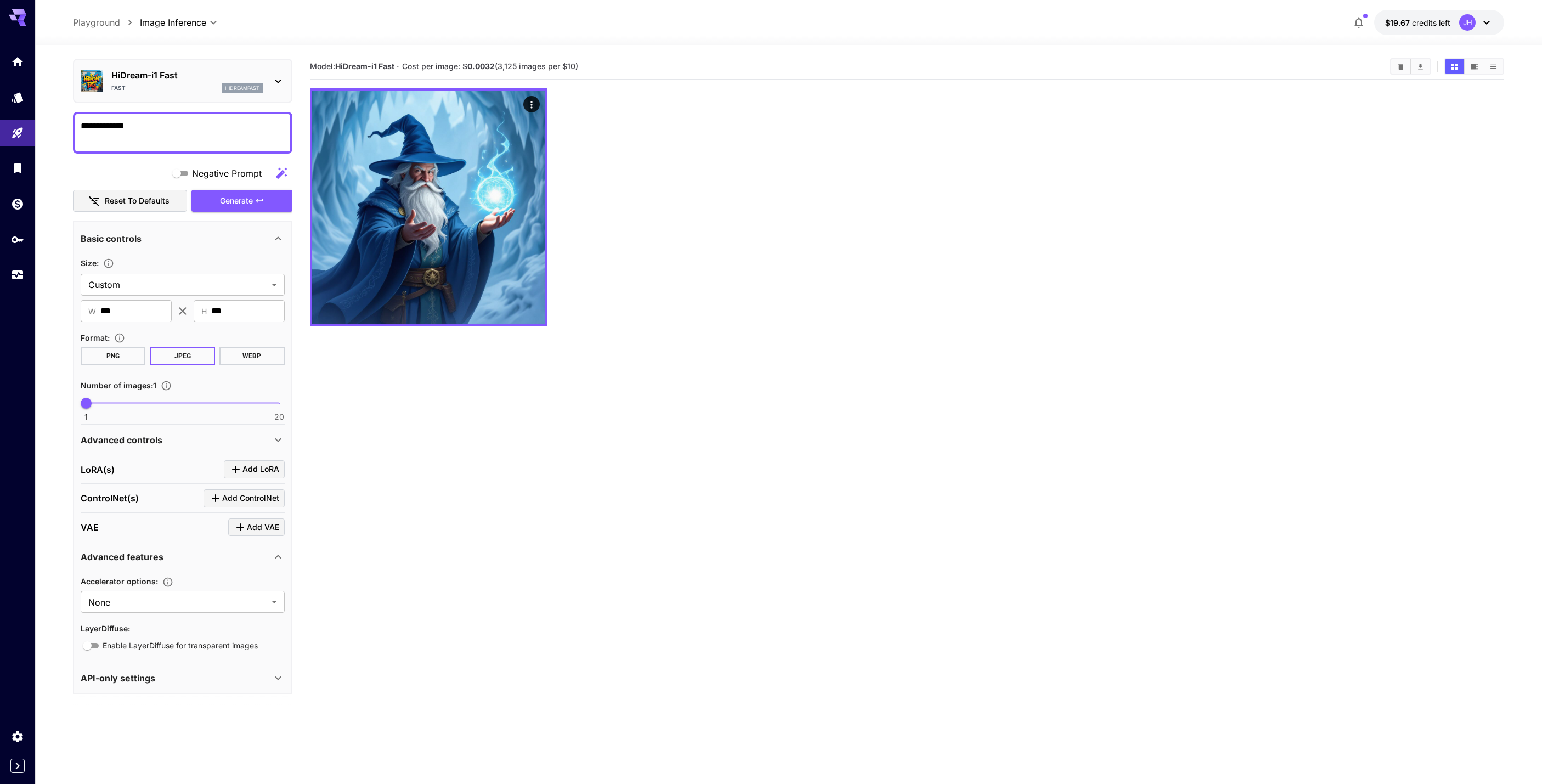
scroll to position [35, 0]
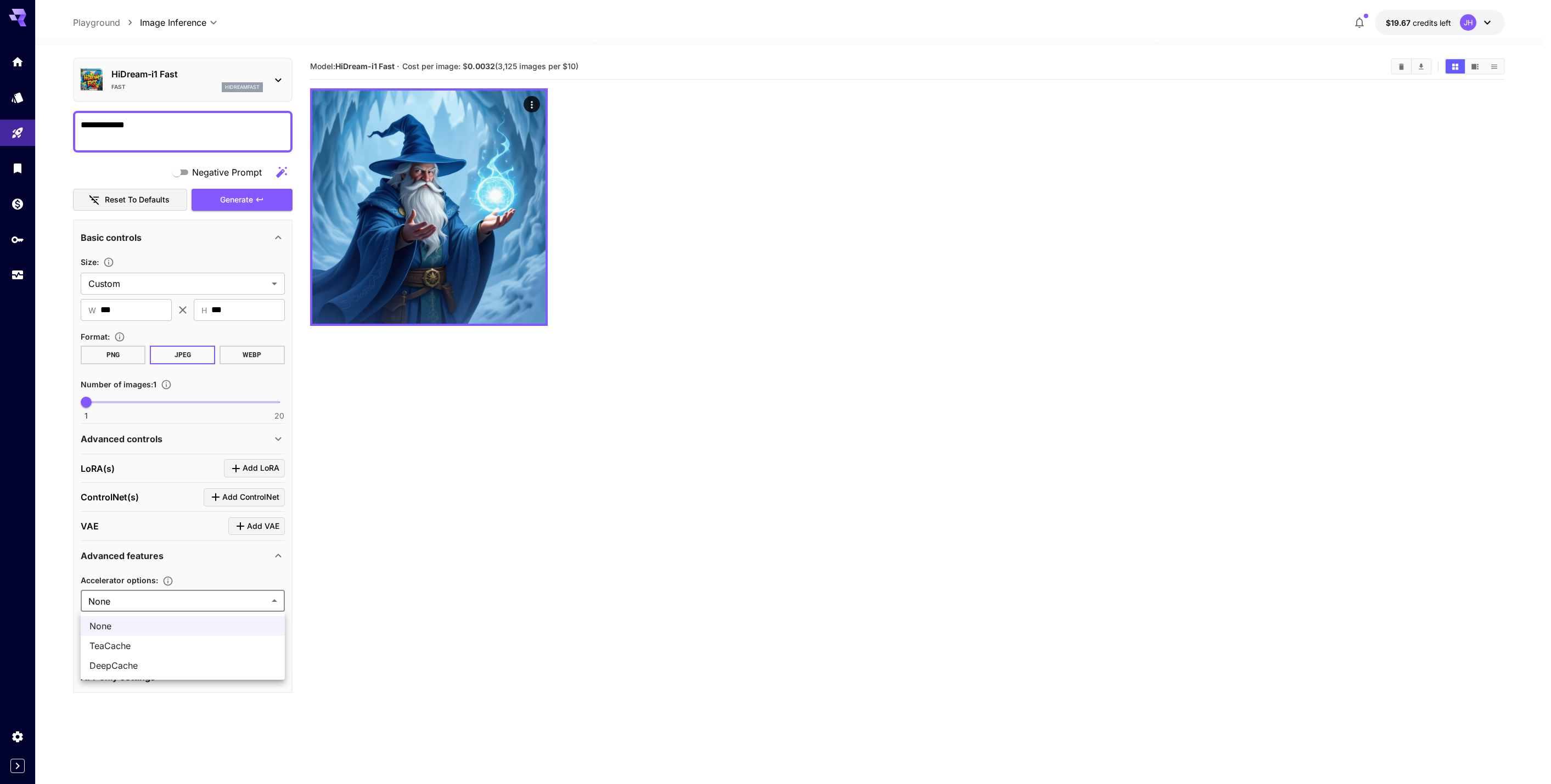
click at [265, 598] on body "**********" at bounding box center [776, 435] width 1551 height 871
click at [467, 579] on div at bounding box center [776, 392] width 1551 height 784
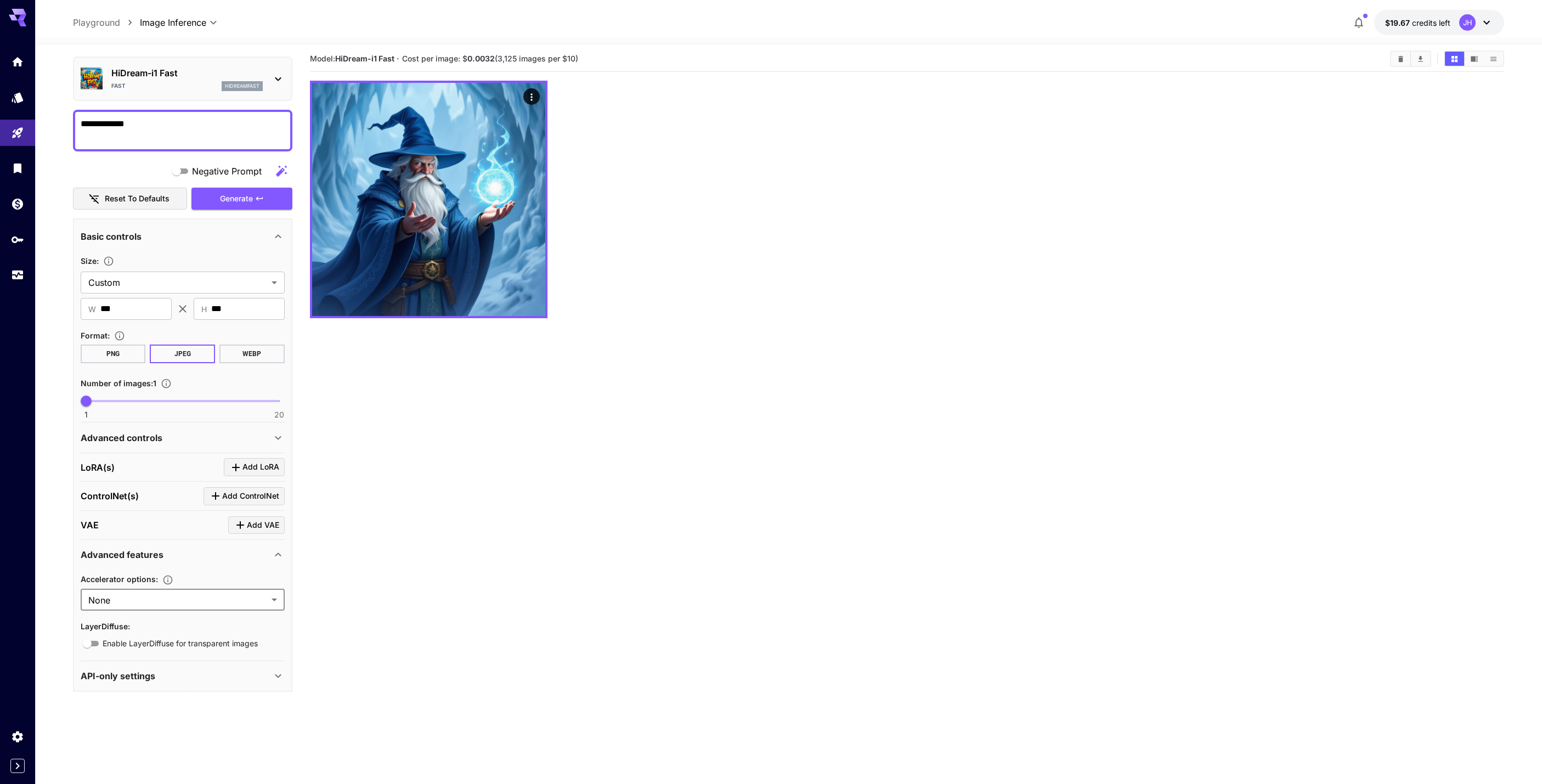
scroll to position [0, 0]
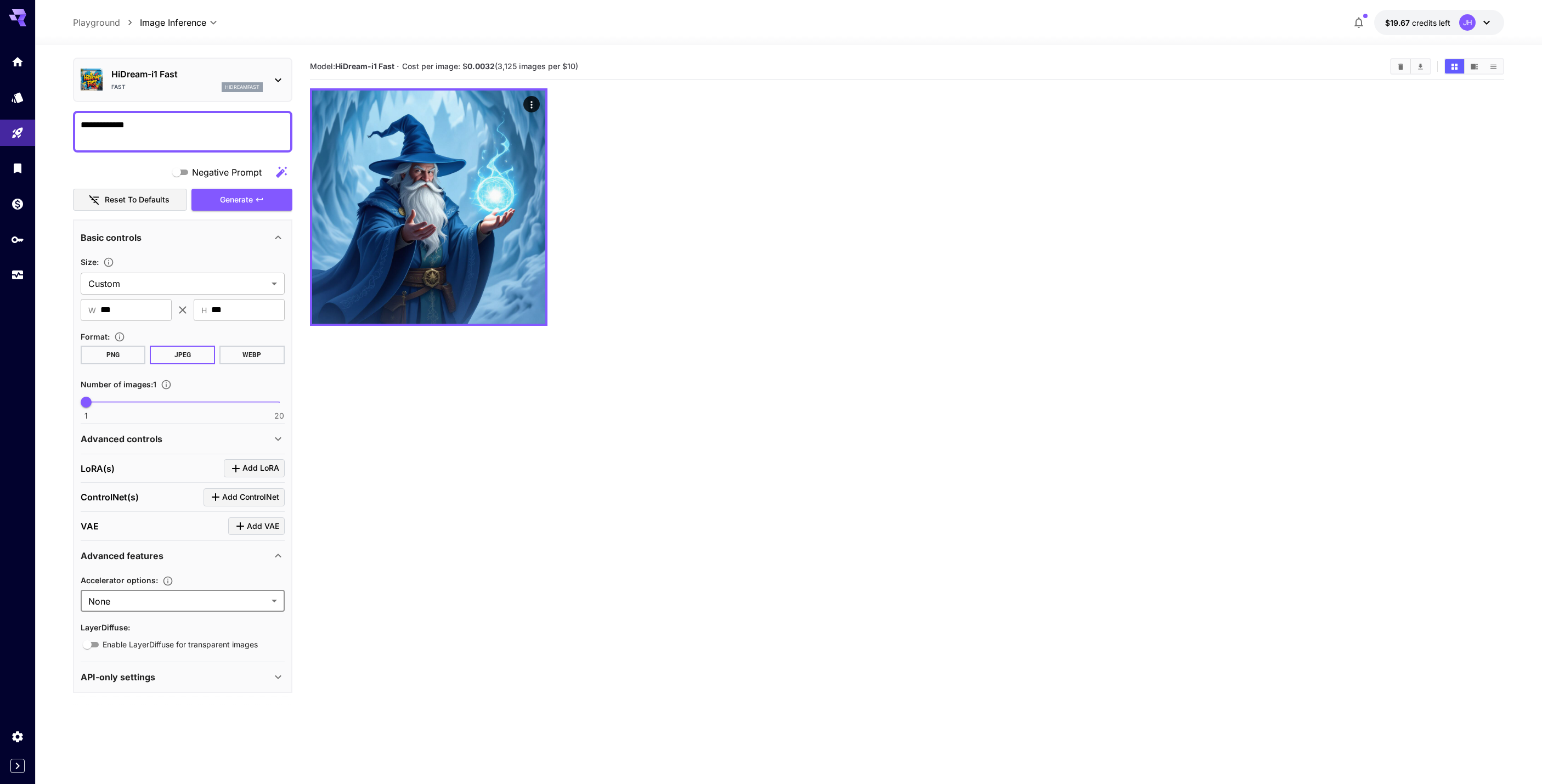
click at [558, 542] on section "Model: HiDream-i1 Fast · Cost per image: $ 0.0032 (3,125 images per $10)" at bounding box center [907, 446] width 1195 height 784
click at [165, 78] on p "HiDream-i1 Fast" at bounding box center [187, 74] width 151 height 13
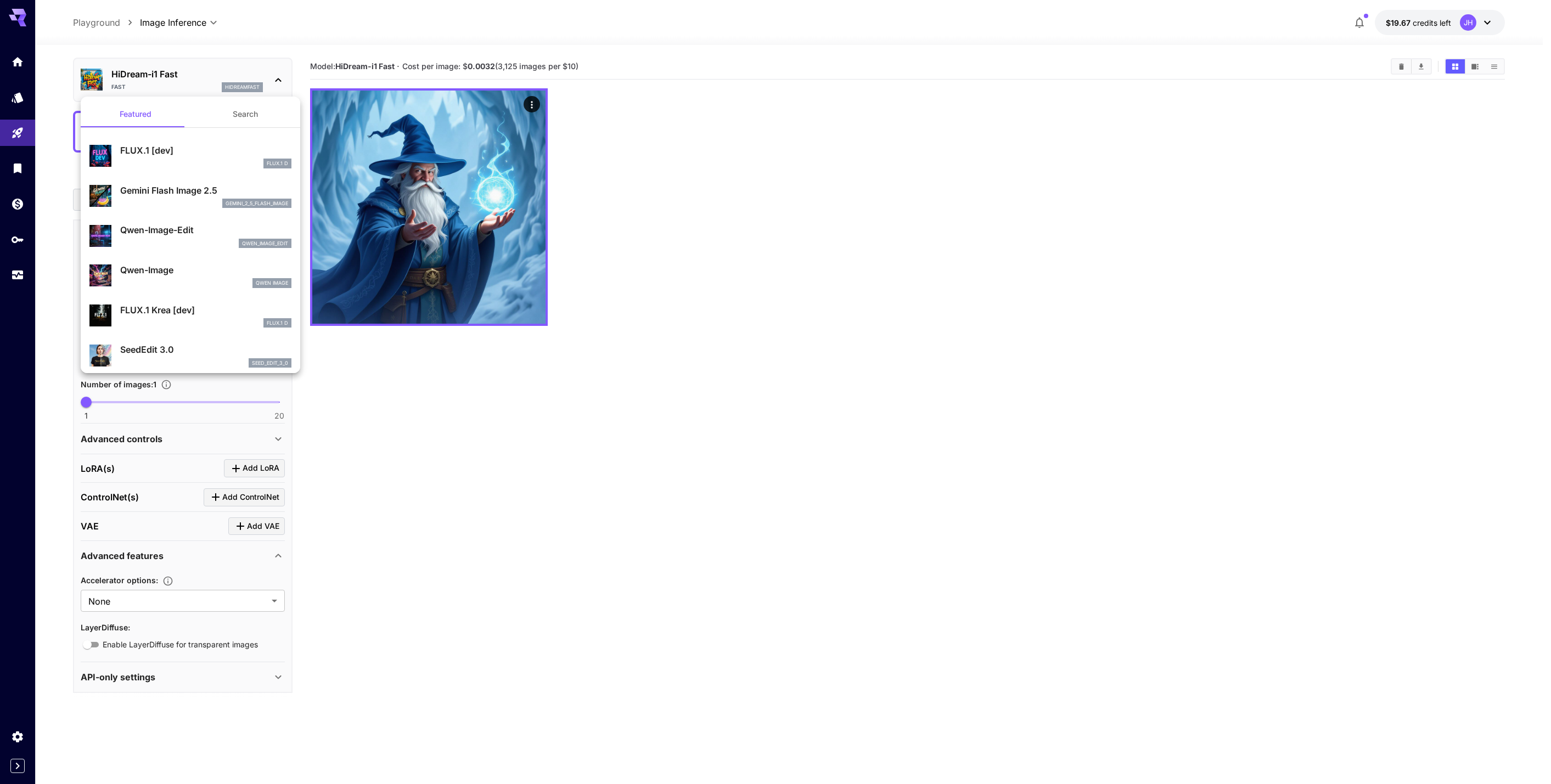
click at [166, 263] on div "Qwen-Image Qwen Image" at bounding box center [190, 276] width 202 height 33
type input "**"
type input "***"
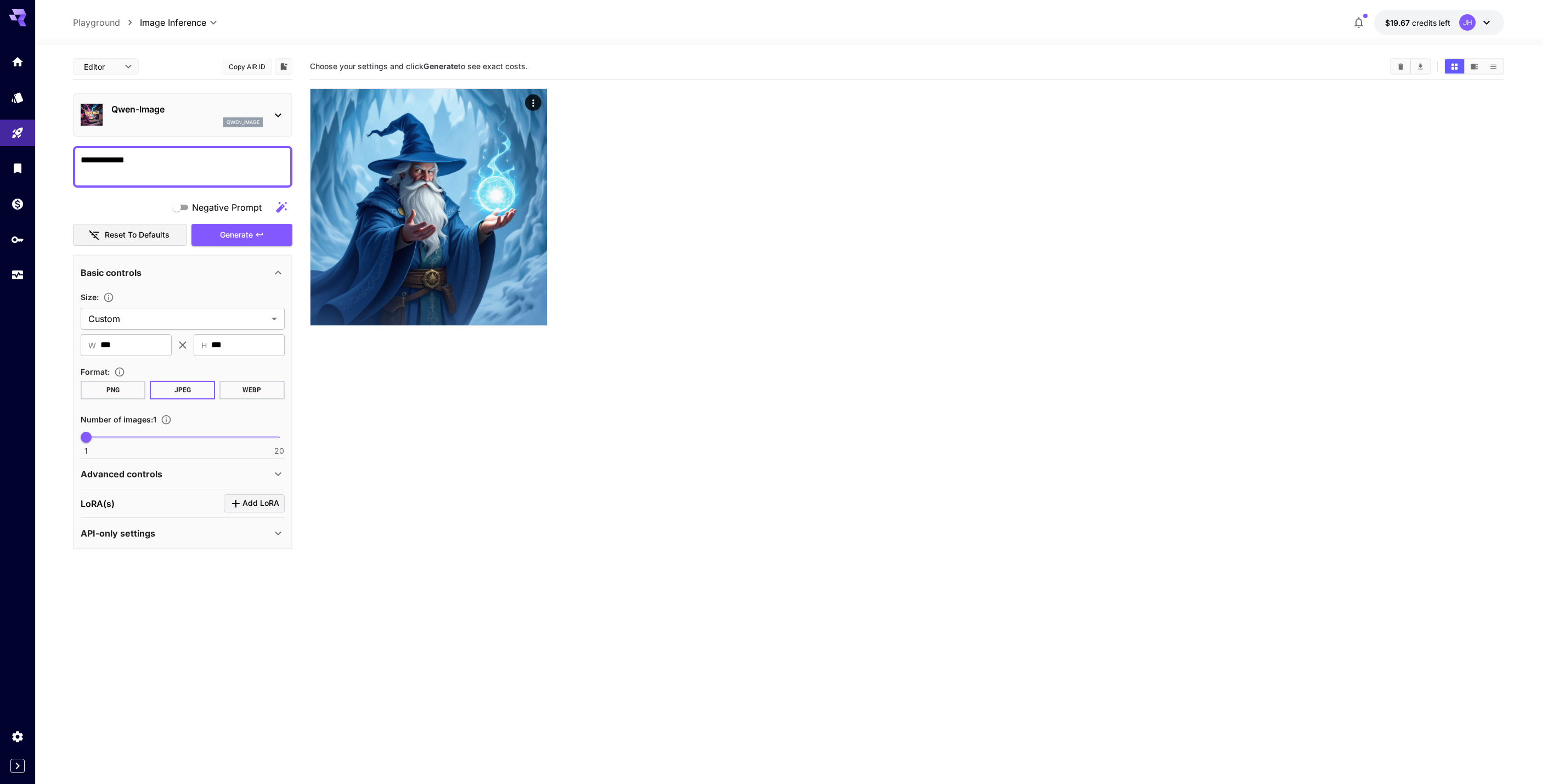
click at [619, 386] on section "Choose your settings and click Generate to see exact costs." at bounding box center [907, 446] width 1195 height 784
click at [250, 234] on span "Generate" at bounding box center [236, 235] width 33 height 14
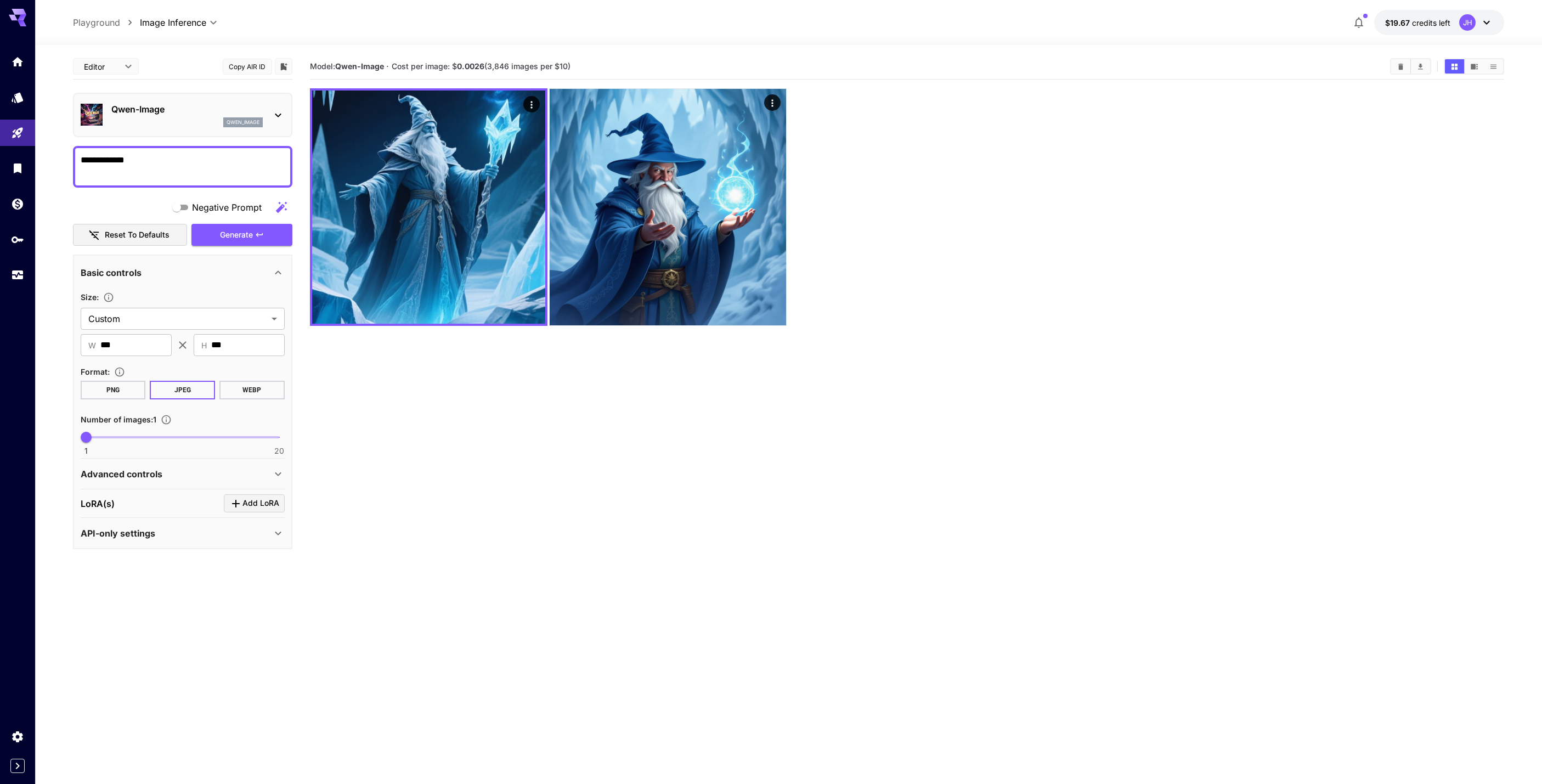
click at [215, 117] on div "Qwen-Image qwen_image" at bounding box center [187, 115] width 151 height 25
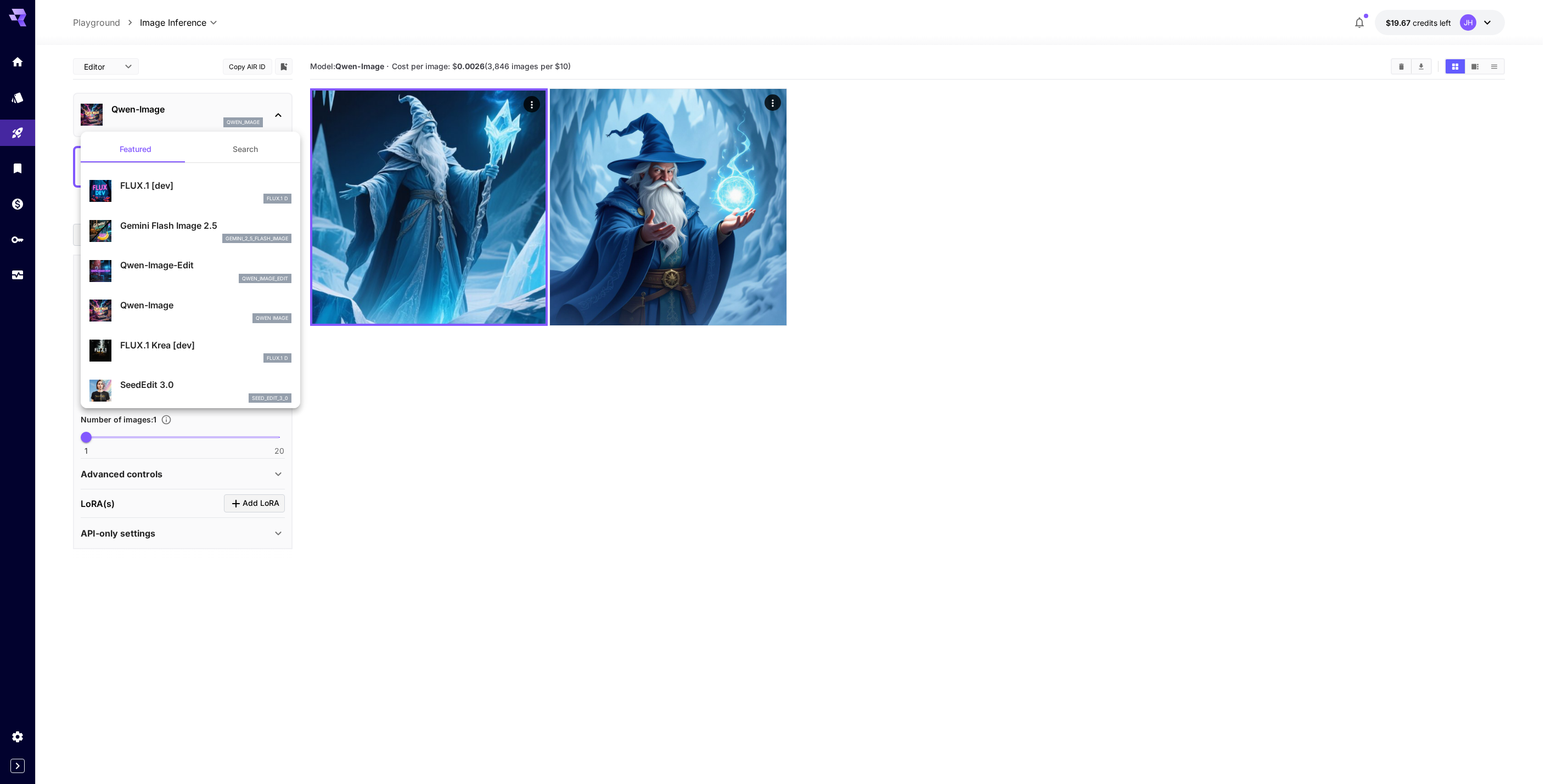
click at [190, 219] on p "Gemini Flash Image 2.5" at bounding box center [206, 225] width 171 height 13
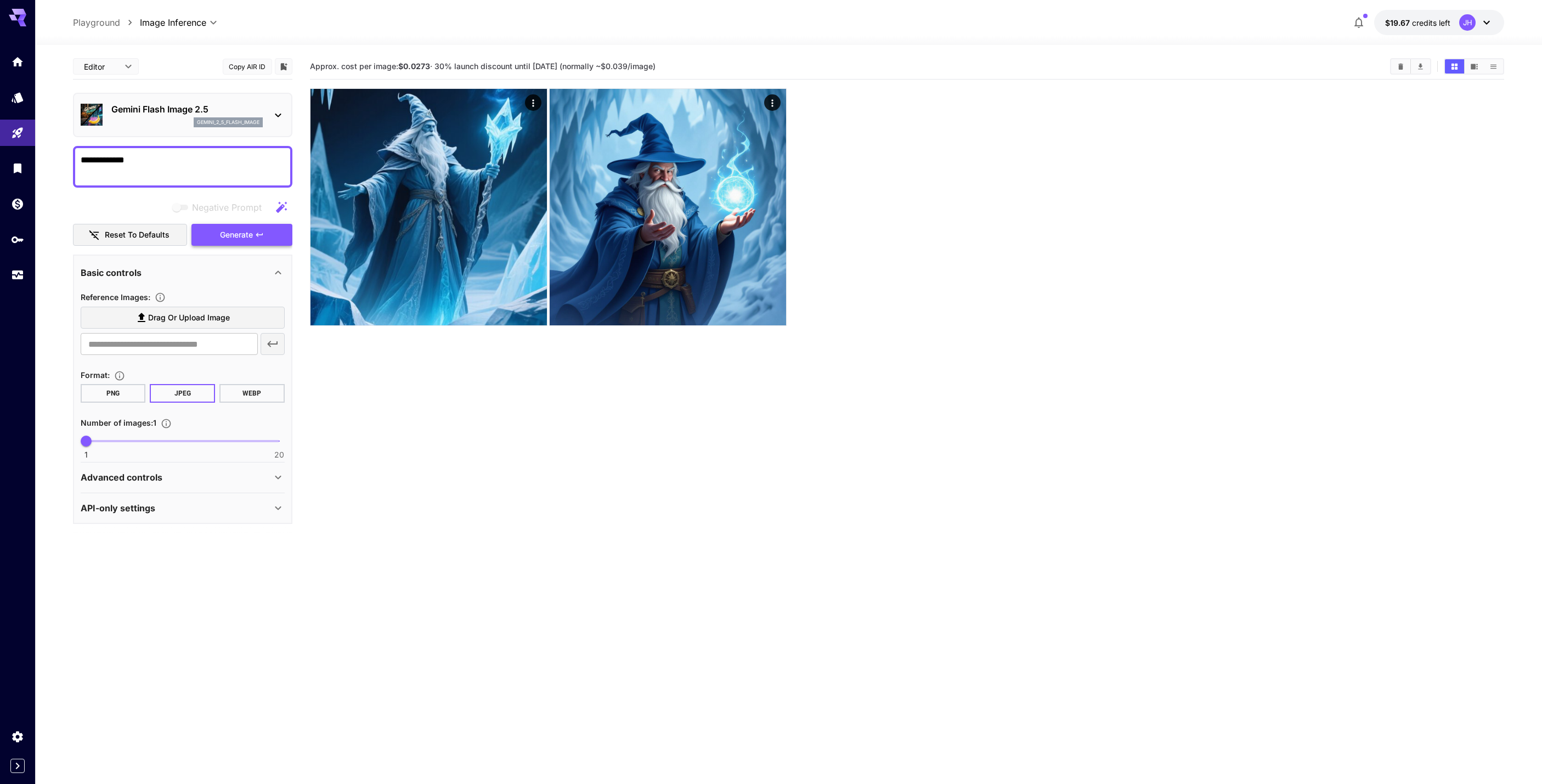
click at [242, 244] on button "Generate" at bounding box center [242, 235] width 101 height 22
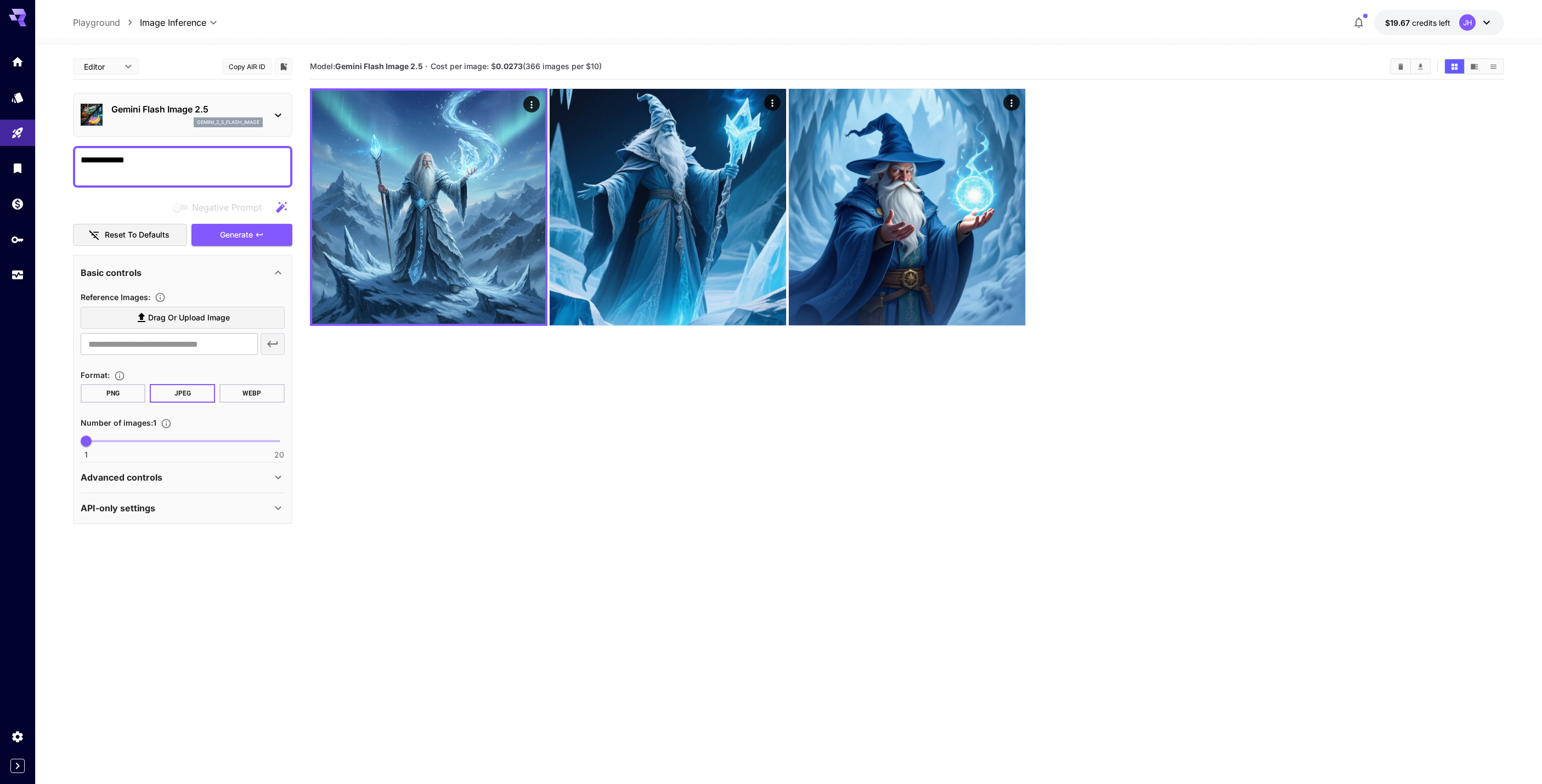
click at [276, 111] on icon at bounding box center [278, 115] width 13 height 13
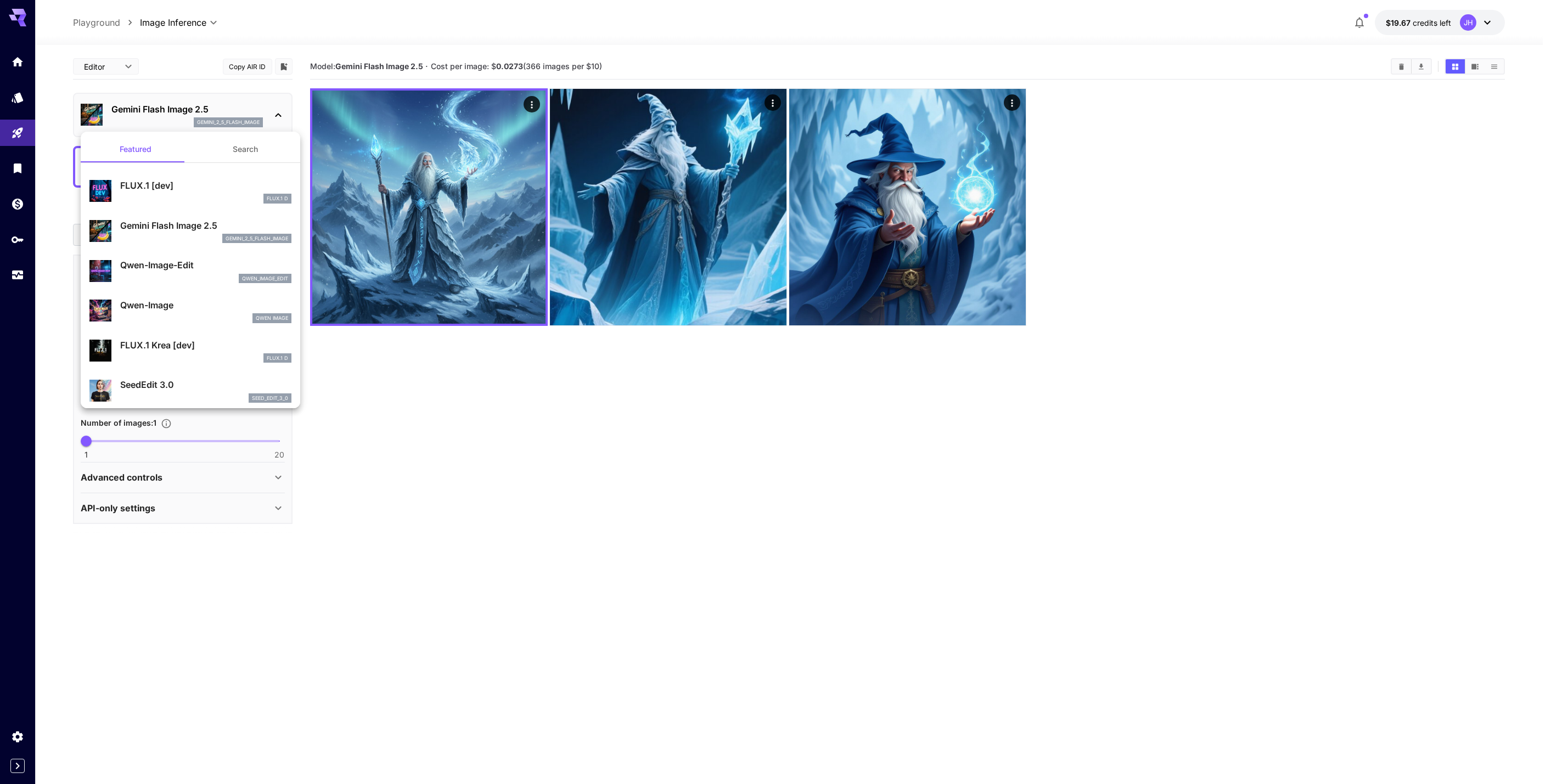
click at [206, 350] on p "FLUX.1 Krea [dev]" at bounding box center [206, 345] width 171 height 13
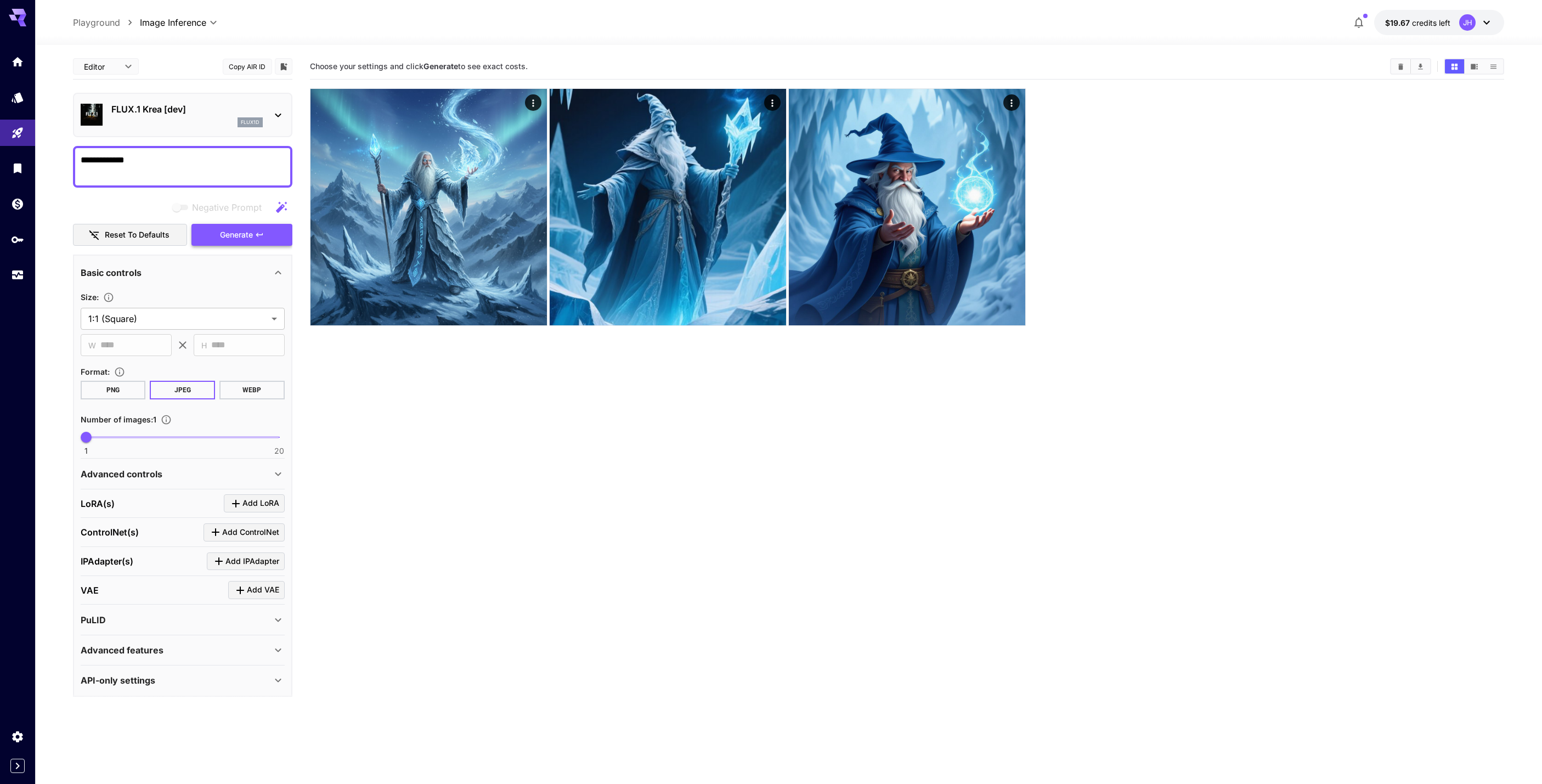
click at [245, 236] on span "Generate" at bounding box center [236, 235] width 33 height 14
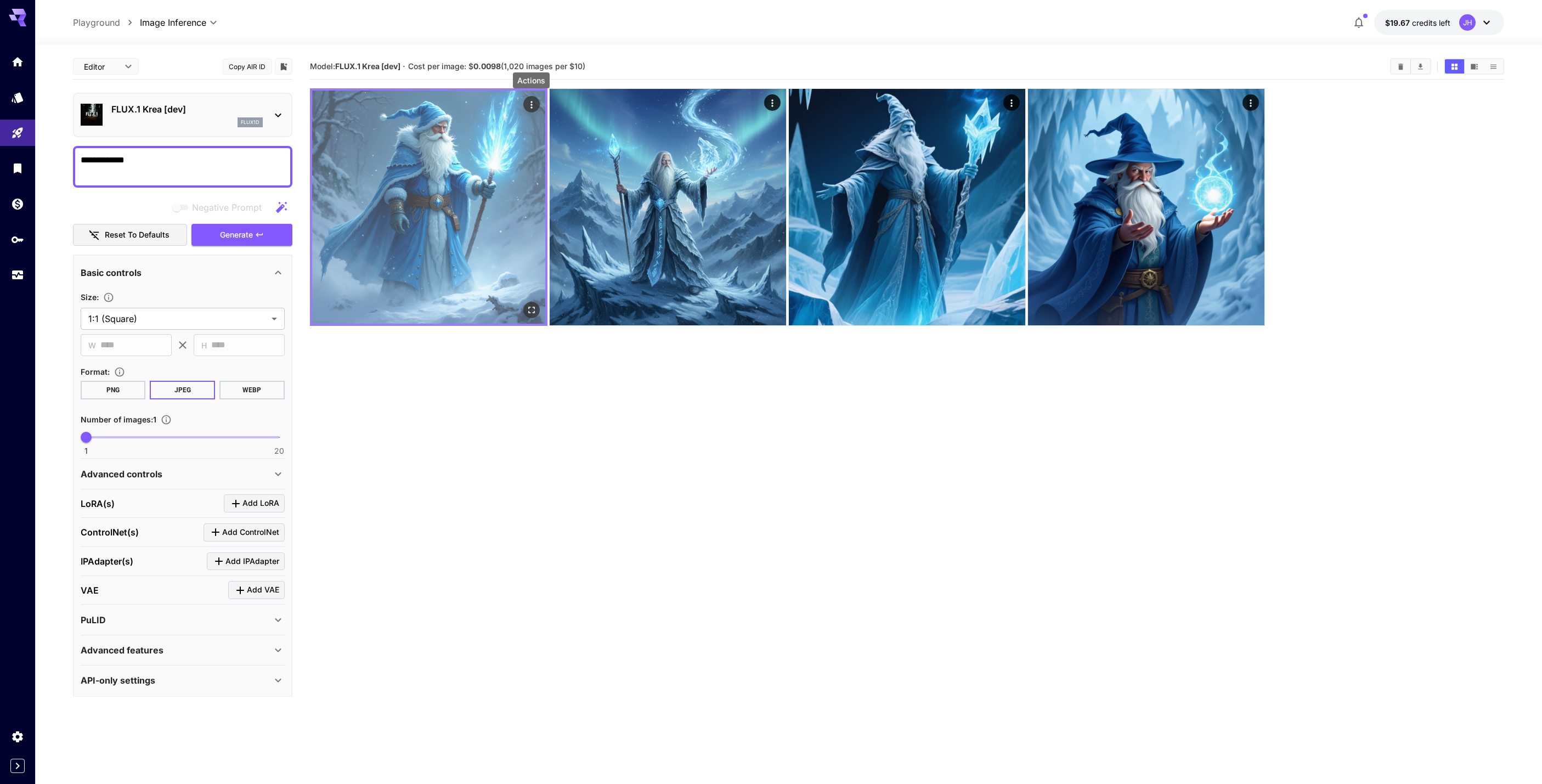
click at [533, 106] on icon "Actions" at bounding box center [532, 105] width 11 height 11
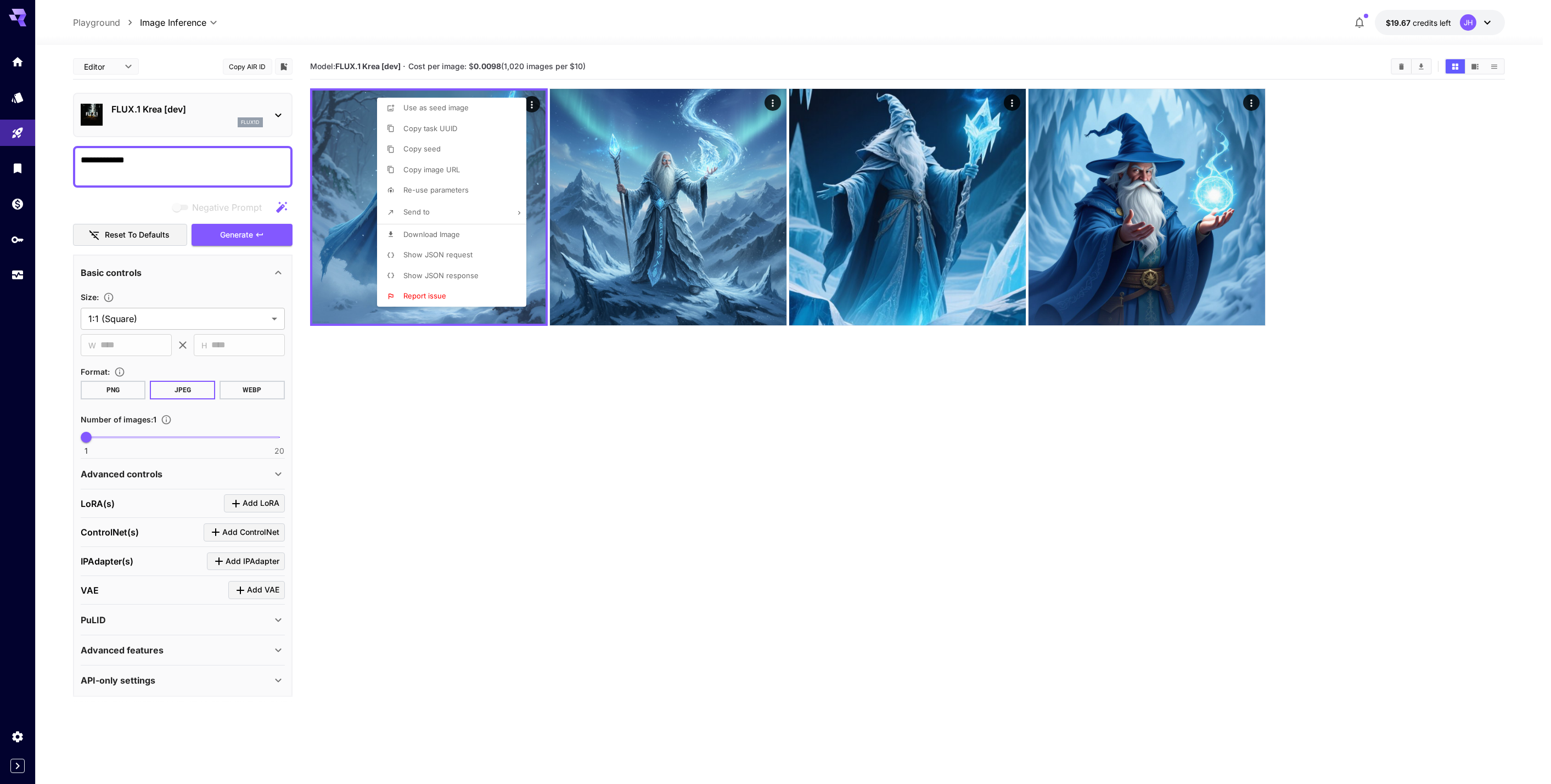
click at [489, 418] on div at bounding box center [776, 392] width 1551 height 784
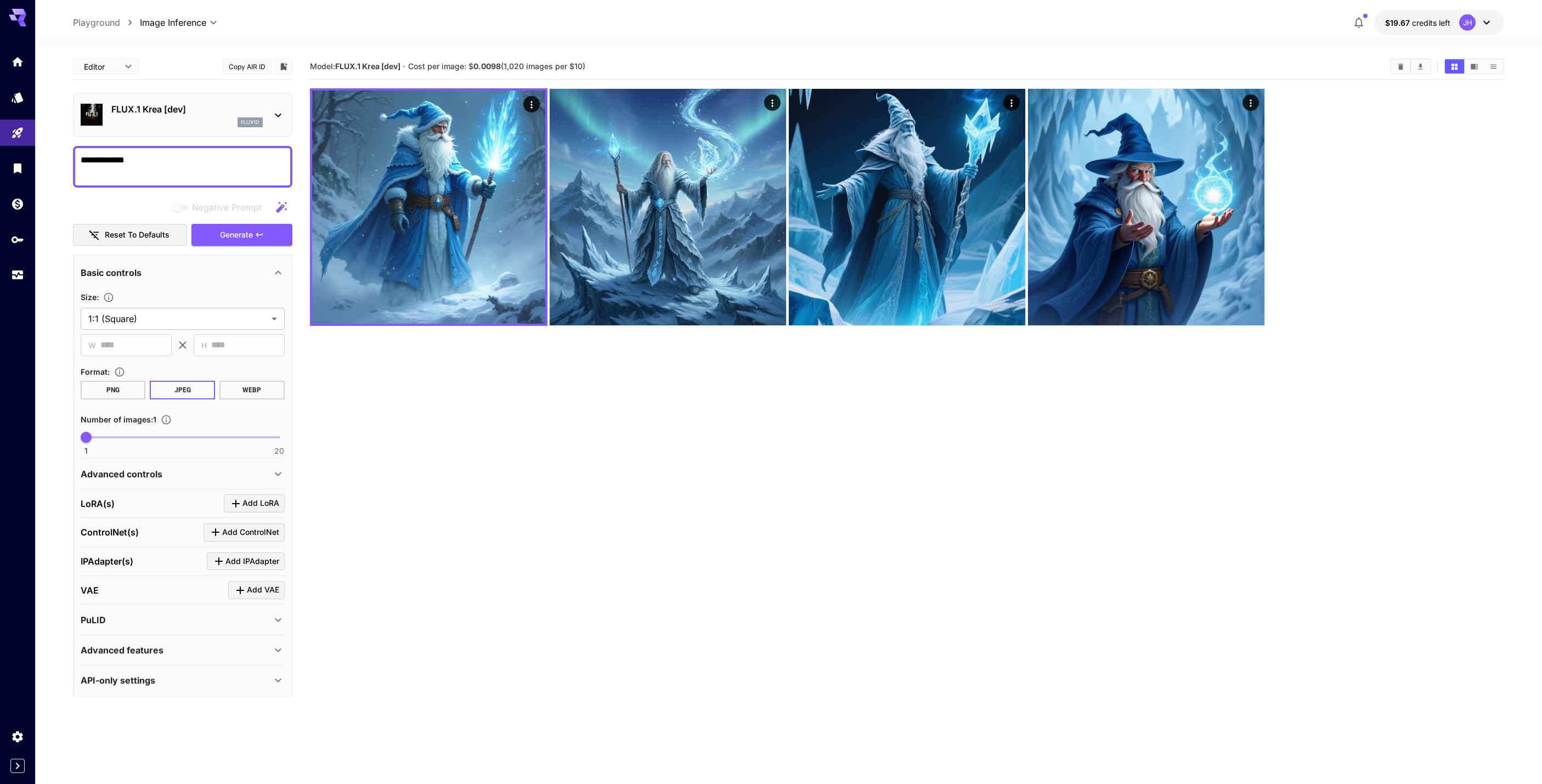
click at [247, 120] on p "flux1d" at bounding box center [250, 122] width 19 height 7
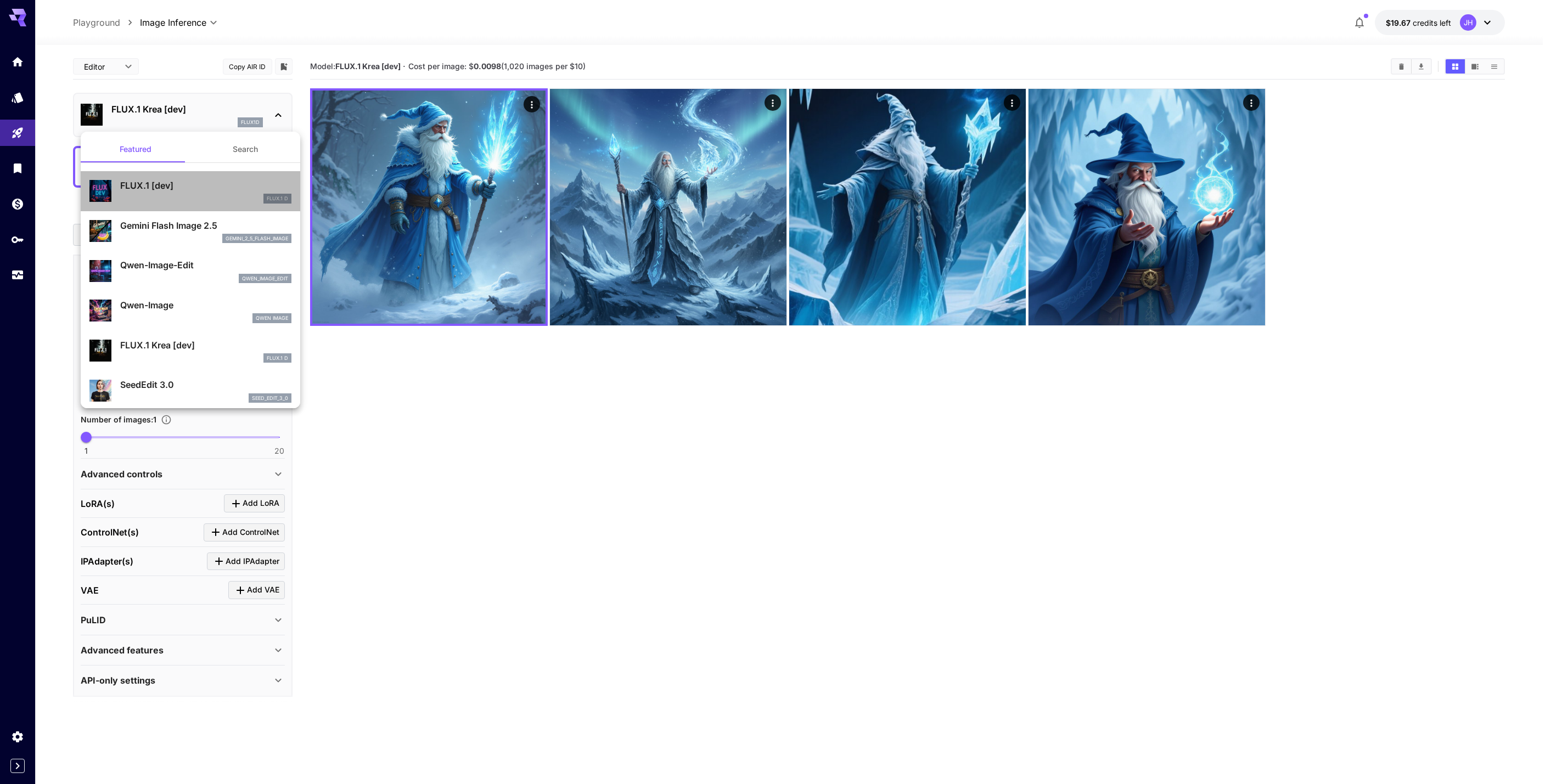
click at [263, 188] on p "FLUX.1 [dev]" at bounding box center [206, 185] width 171 height 13
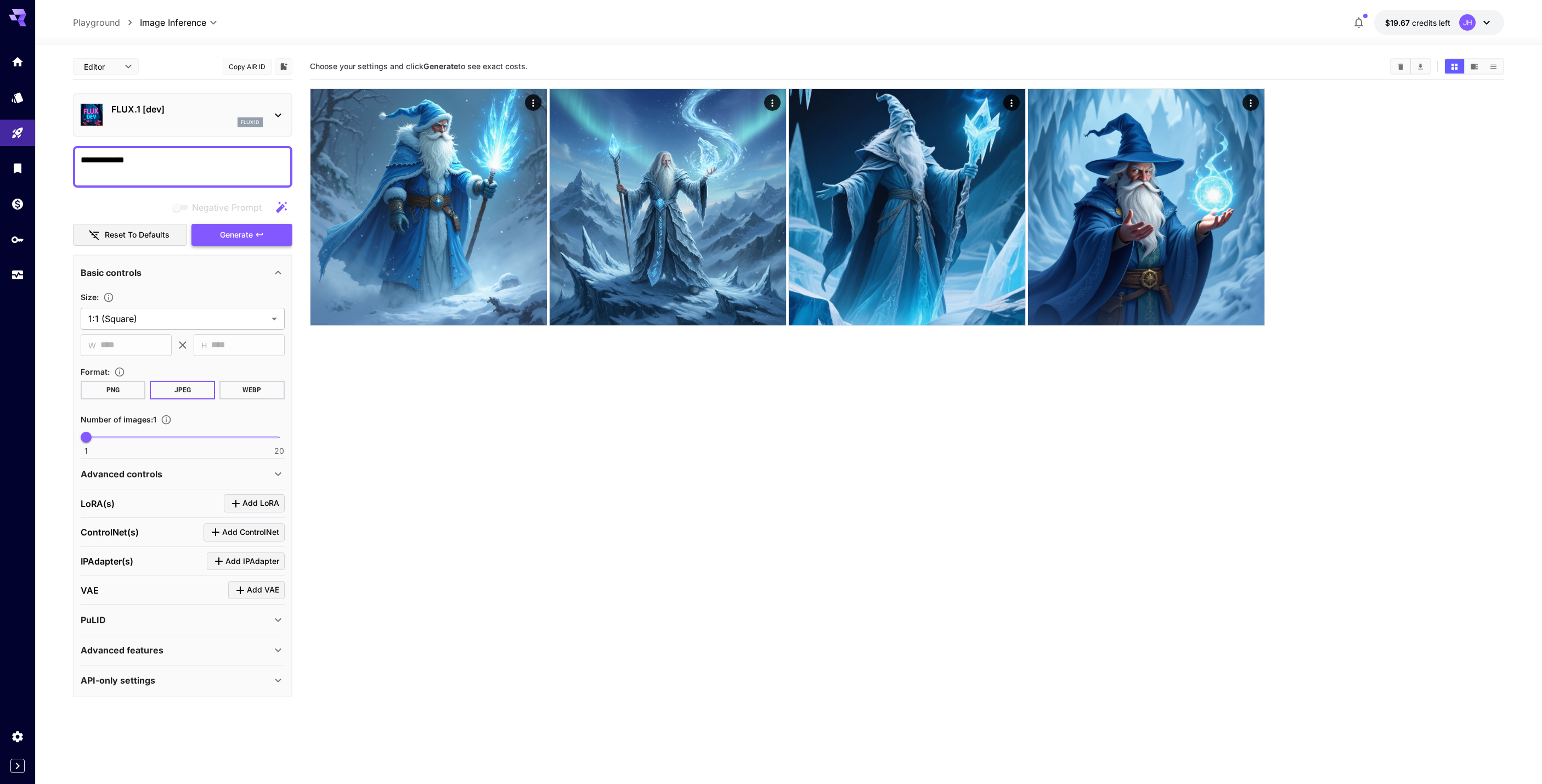
click at [239, 240] on span "Generate" at bounding box center [236, 235] width 33 height 14
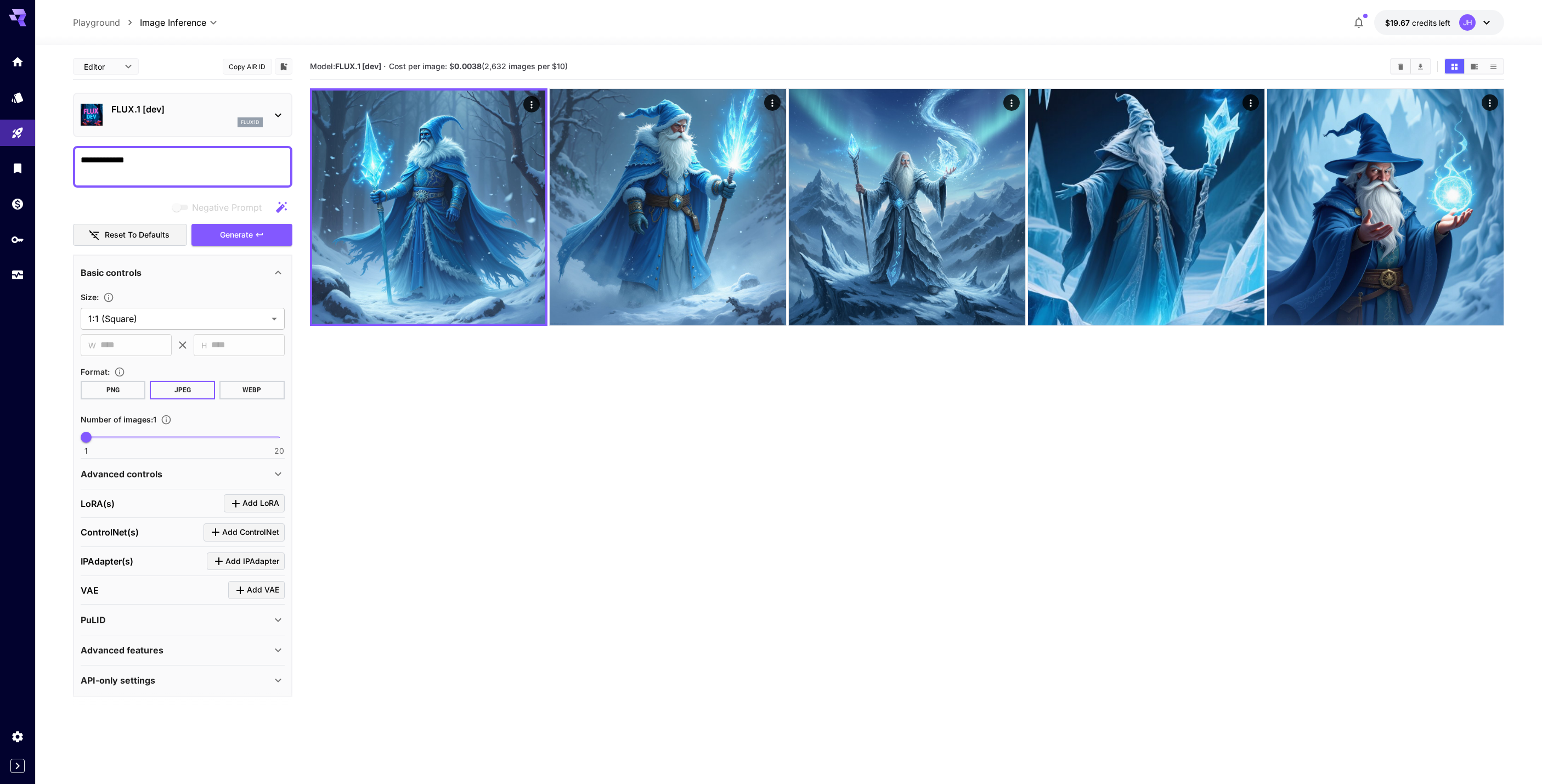
click at [269, 114] on div "FLUX.1 [dev] flux1d" at bounding box center [182, 115] width 204 height 33
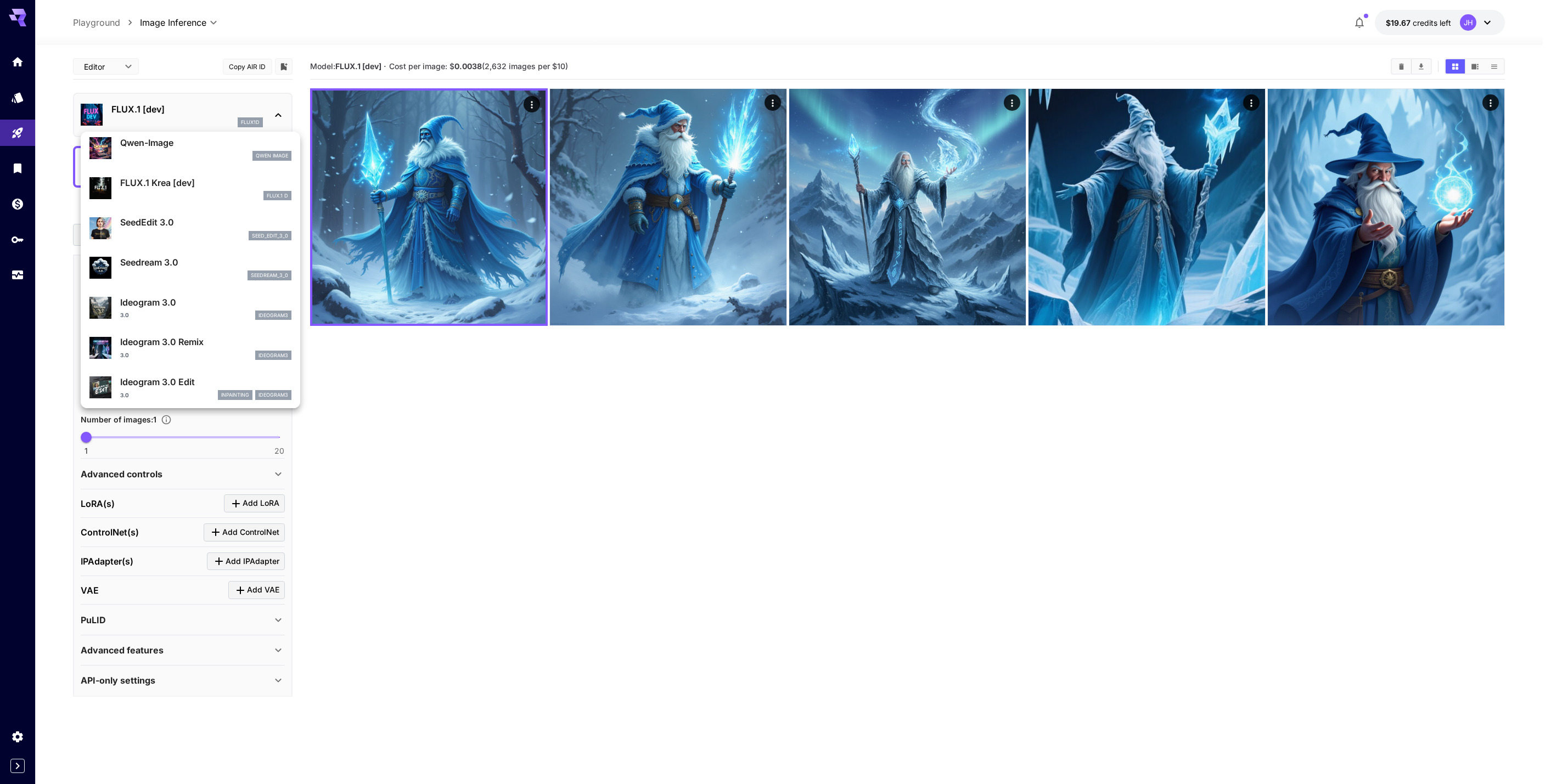
scroll to position [165, 0]
click at [203, 270] on div "seedream_3_0" at bounding box center [206, 274] width 171 height 10
type input "***"
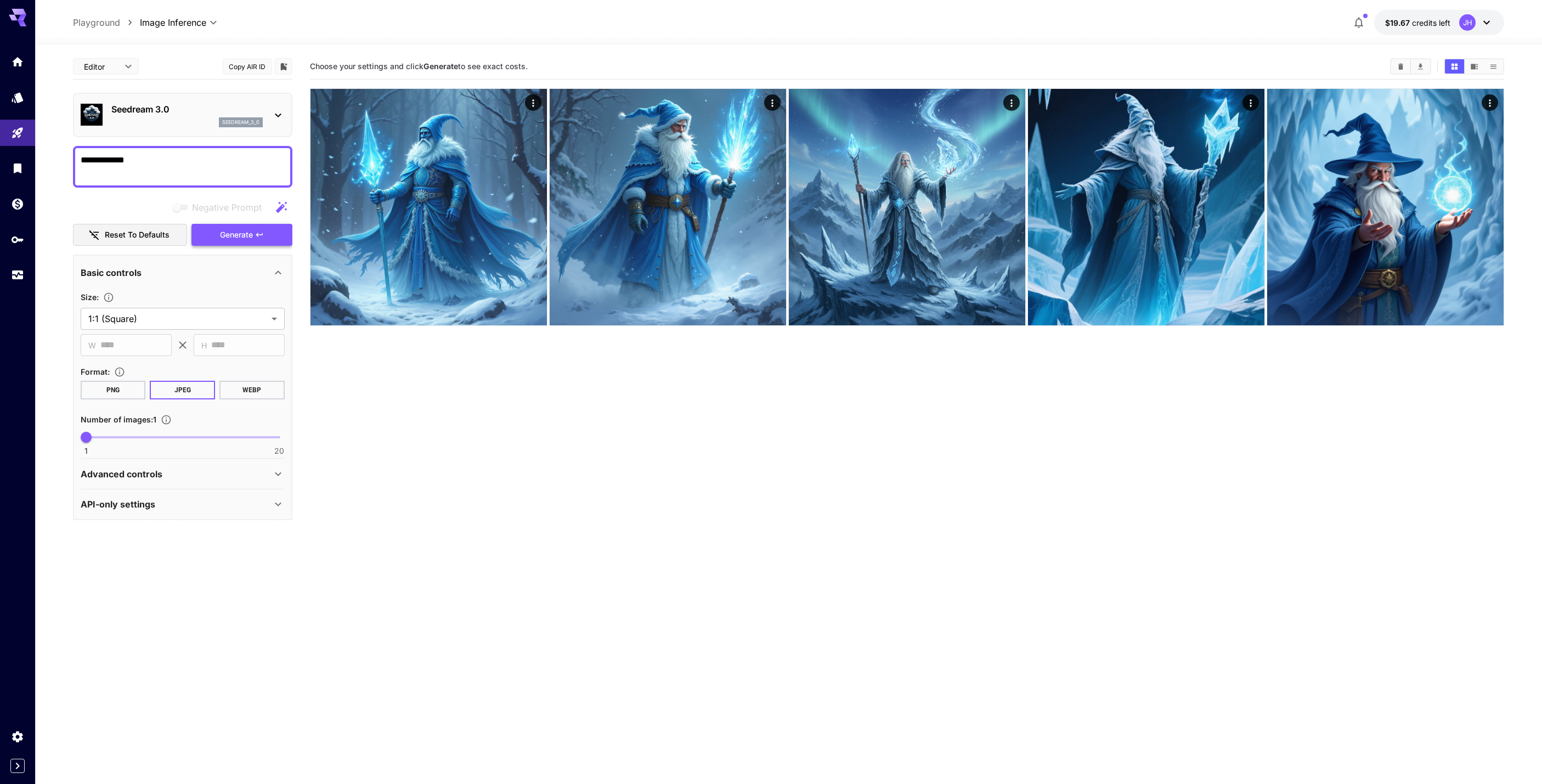
click at [245, 232] on span "Generate" at bounding box center [236, 235] width 33 height 14
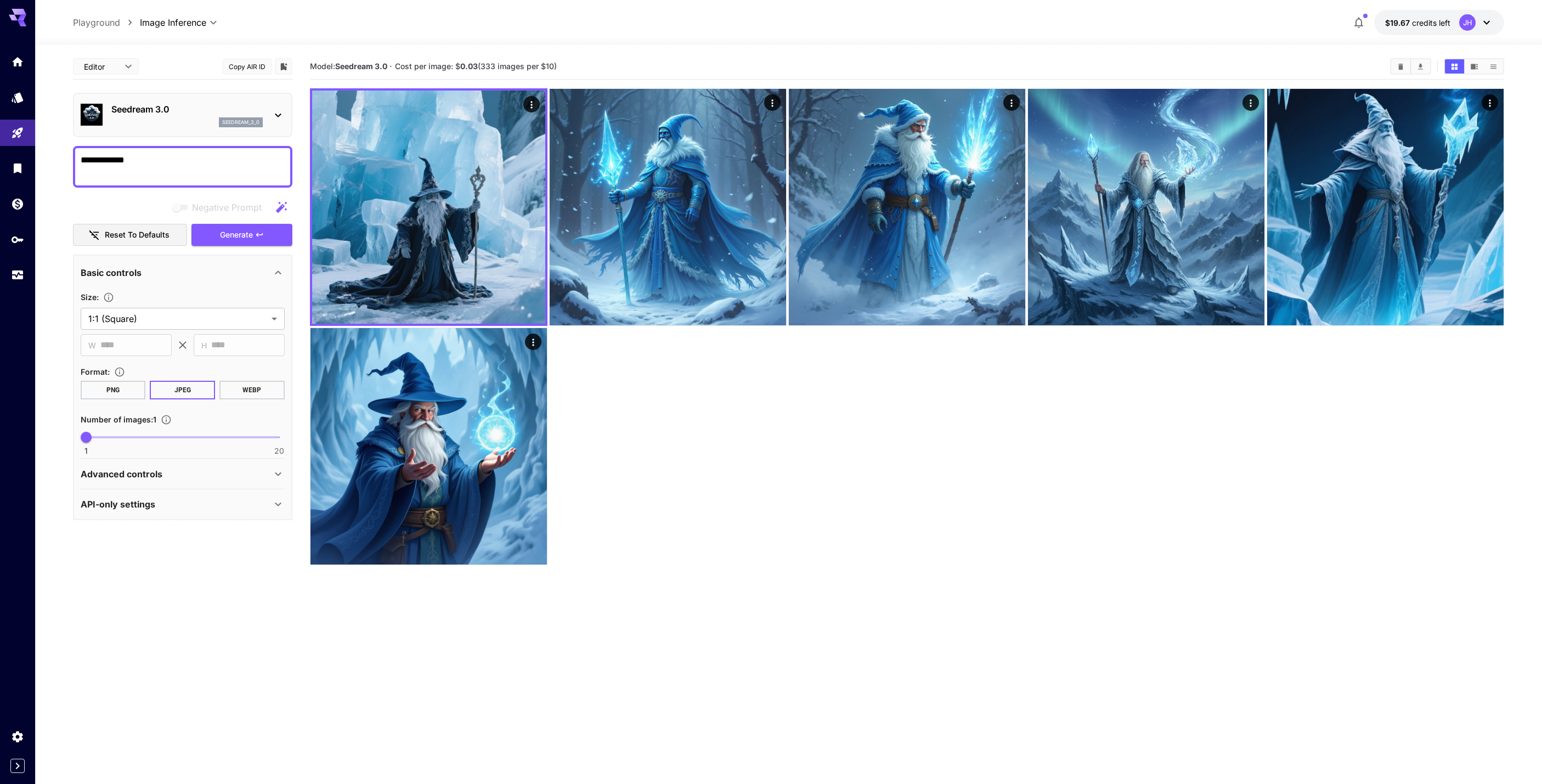
click at [265, 110] on div "Seedream 3.0 seedream_3_0" at bounding box center [182, 115] width 204 height 33
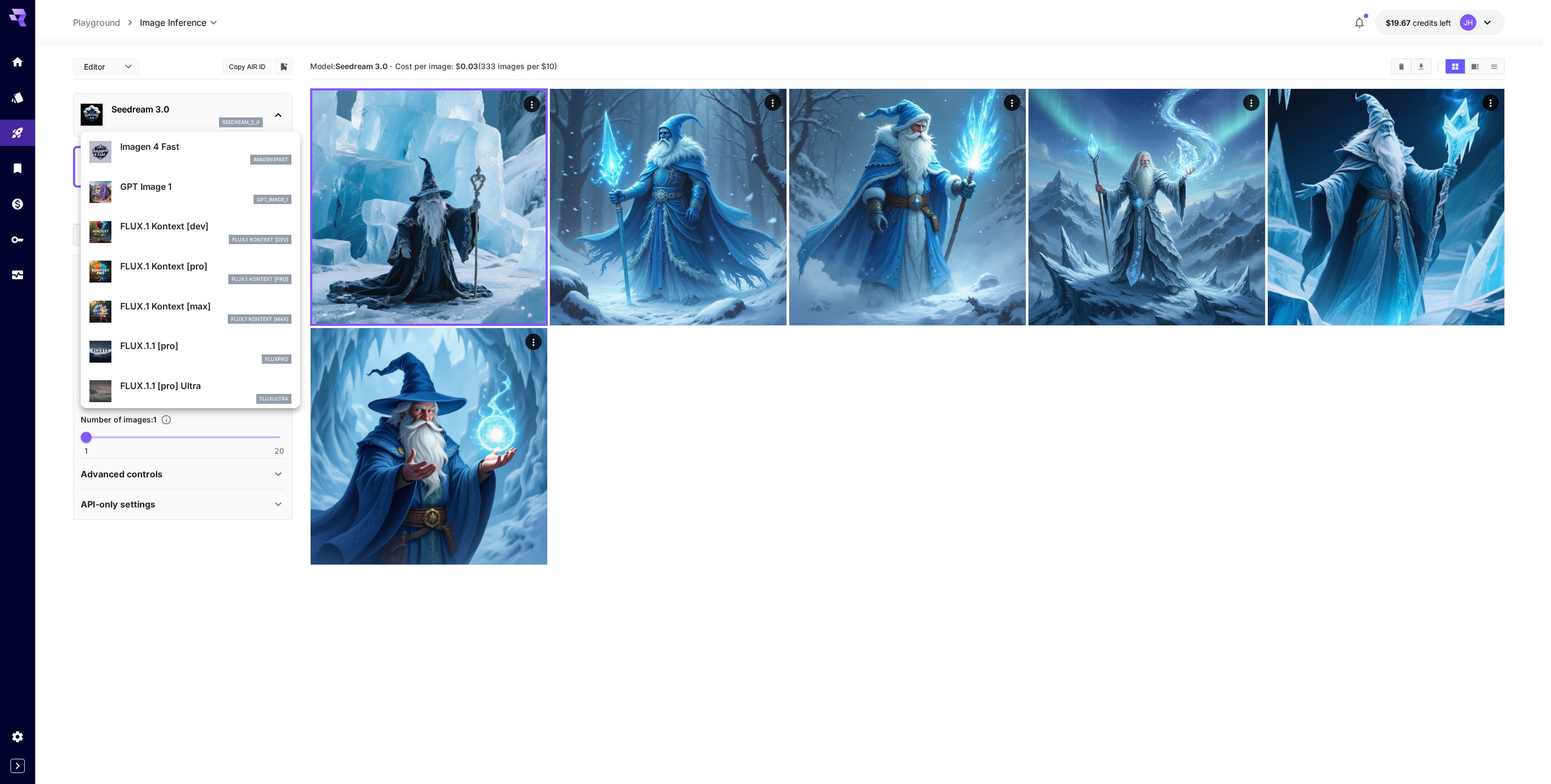
scroll to position [604, 0]
click at [188, 237] on div "FLUX.1 Kontext [dev]" at bounding box center [206, 236] width 171 height 10
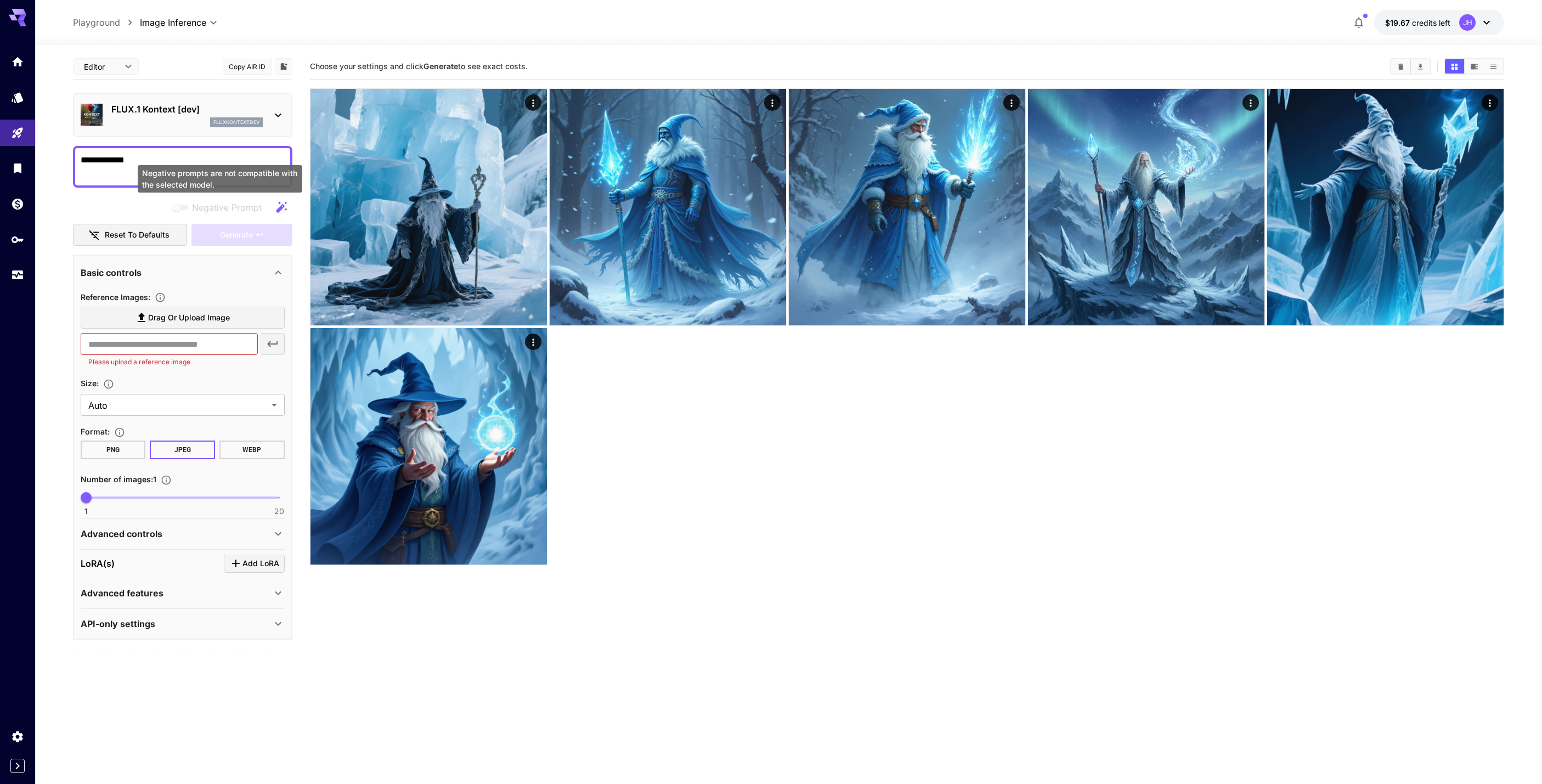
click at [200, 172] on div "Negative prompts are not compatible with the selected model." at bounding box center [220, 178] width 165 height 27
click at [238, 117] on div "fluxkontextdev" at bounding box center [236, 122] width 53 height 10
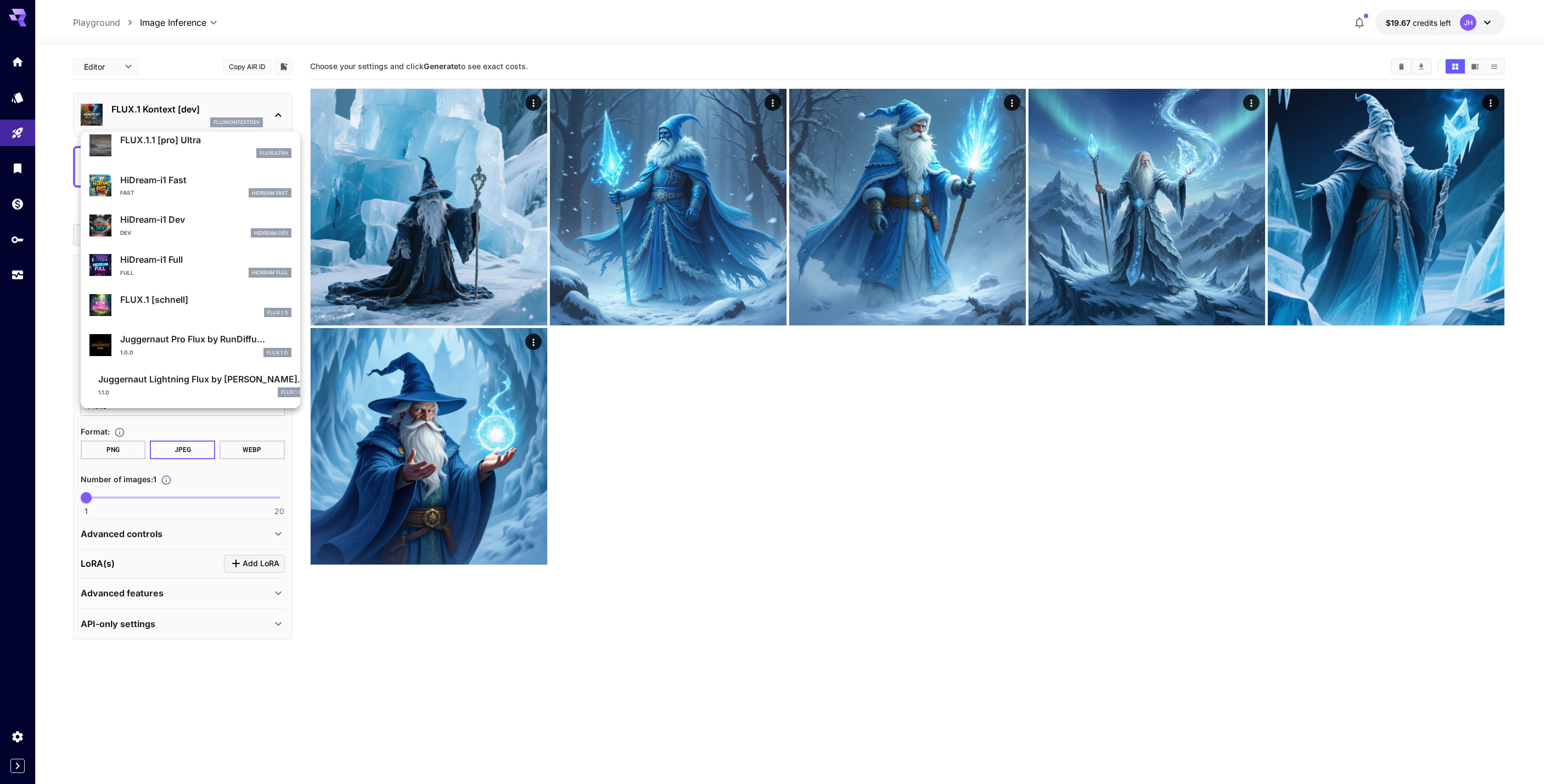
scroll to position [848, 0]
click at [213, 304] on p "FLUX.1 [schnell]" at bounding box center [206, 298] width 171 height 13
type input "**********"
type input "*"
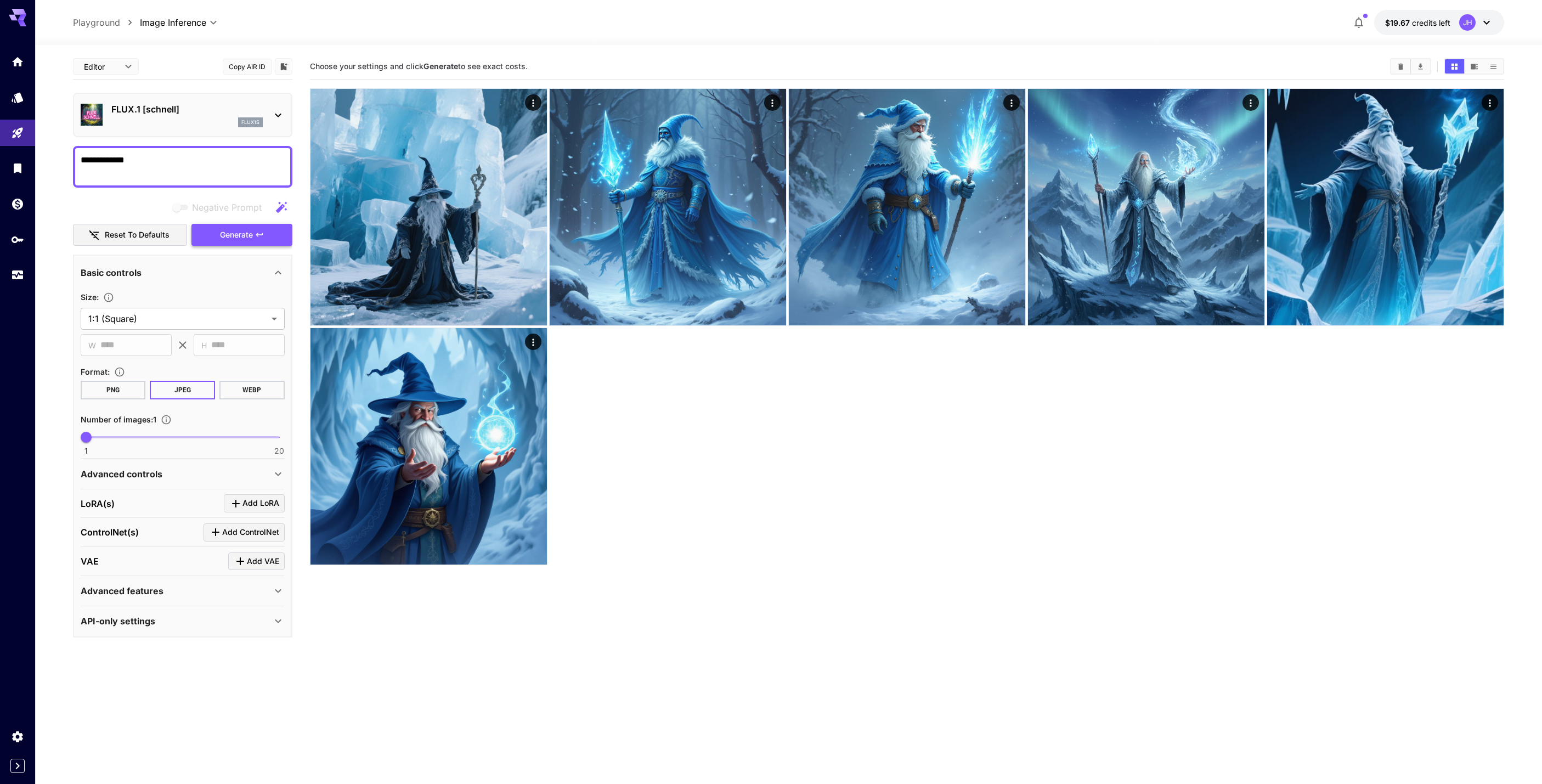
click at [240, 240] on span "Generate" at bounding box center [236, 235] width 33 height 14
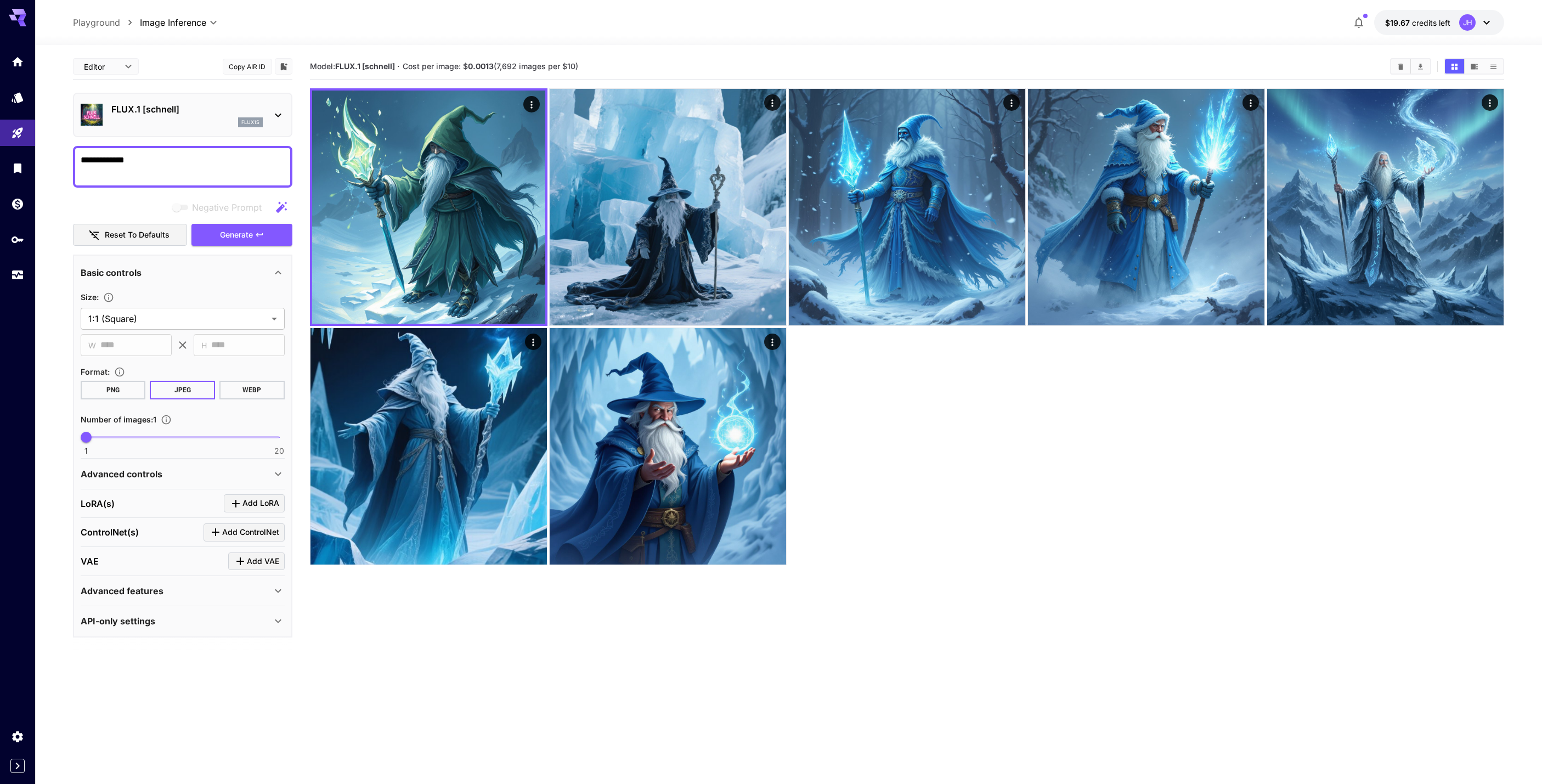
click at [265, 117] on div "FLUX.1 [[PERSON_NAME]] flux1s" at bounding box center [182, 115] width 204 height 33
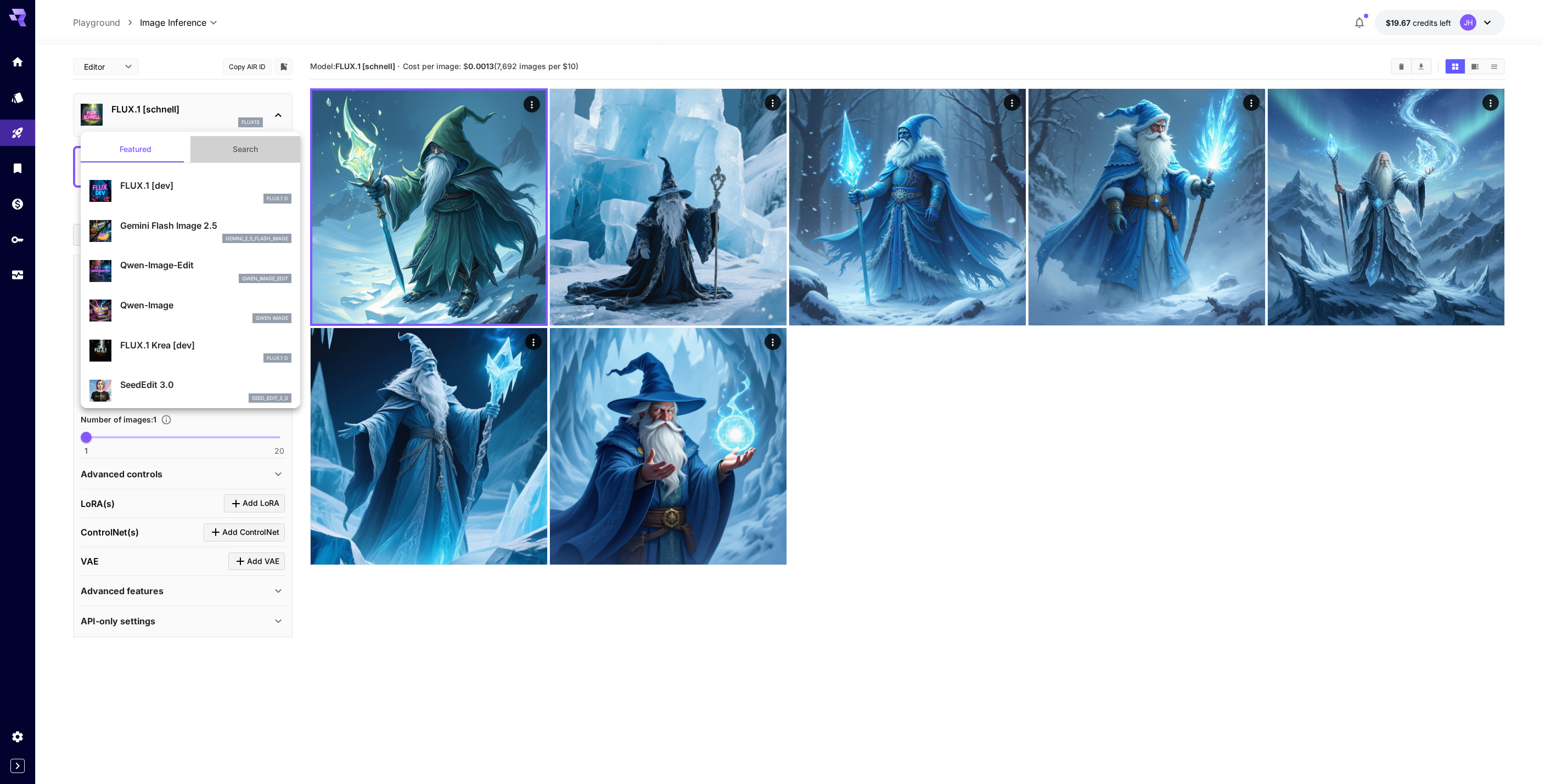
click at [242, 150] on button "Search" at bounding box center [245, 149] width 110 height 26
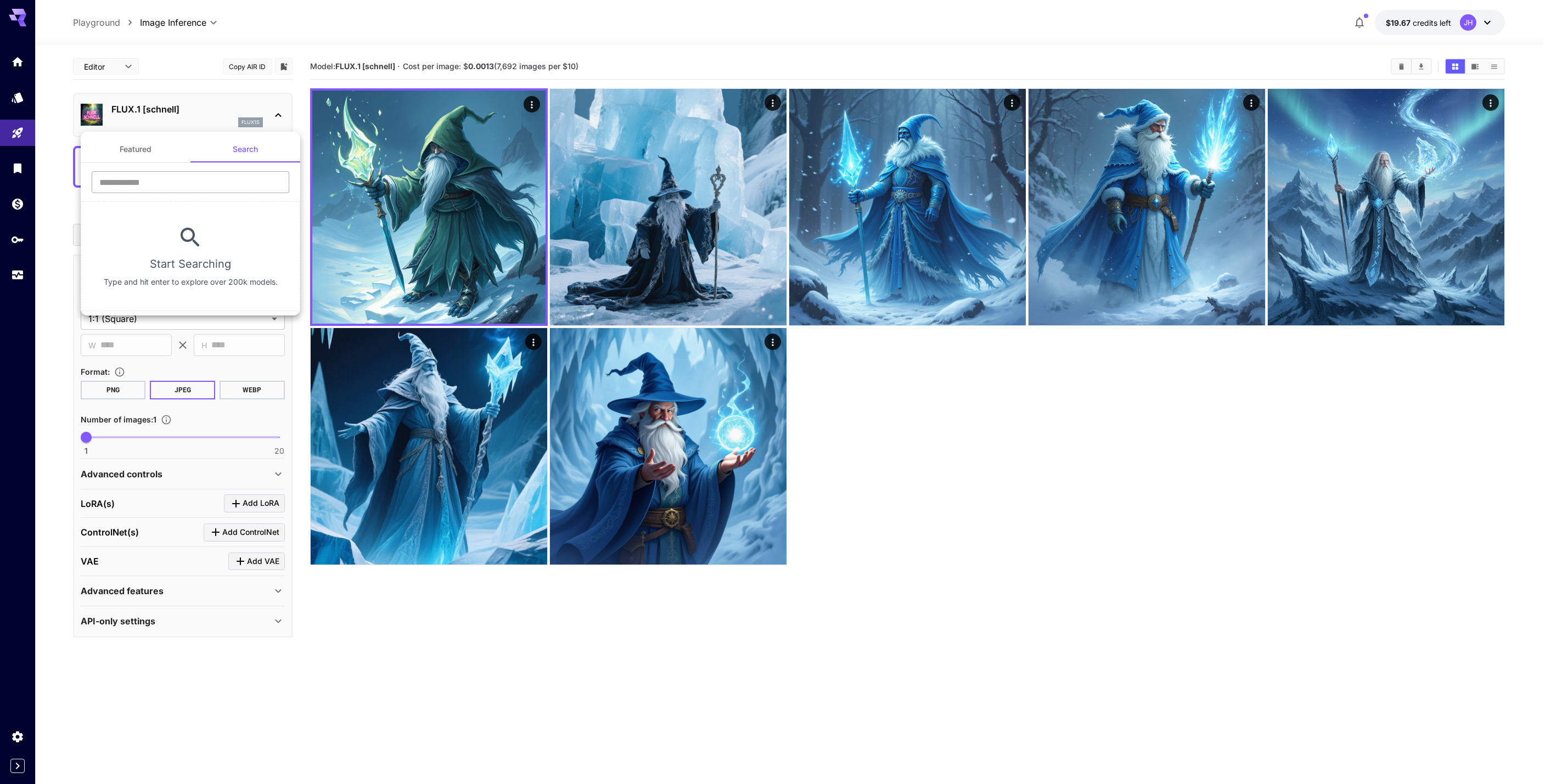
click at [185, 180] on input "text" at bounding box center [190, 182] width 198 height 22
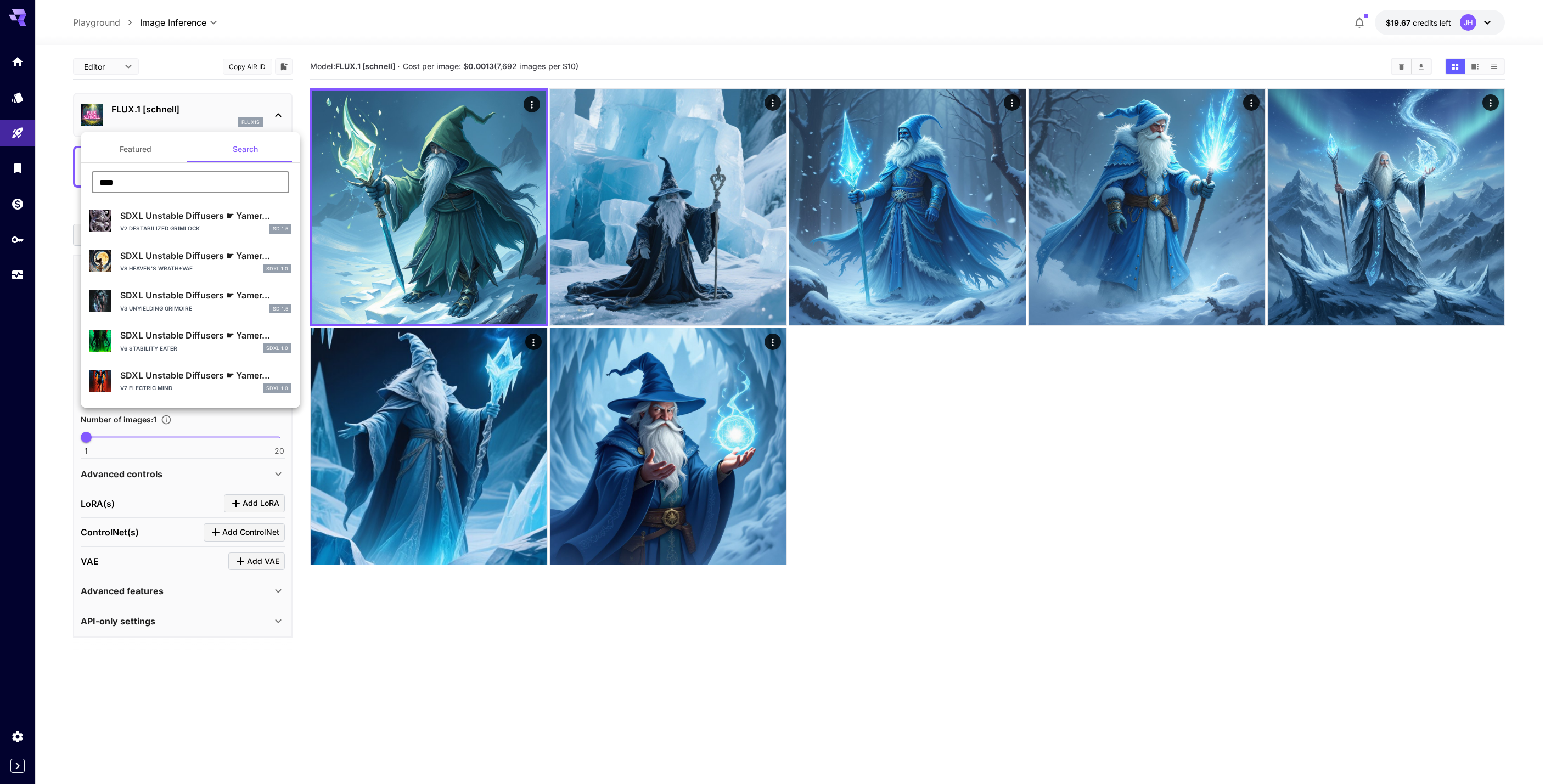
click at [154, 187] on input "****" at bounding box center [190, 182] width 198 height 22
type input "******"
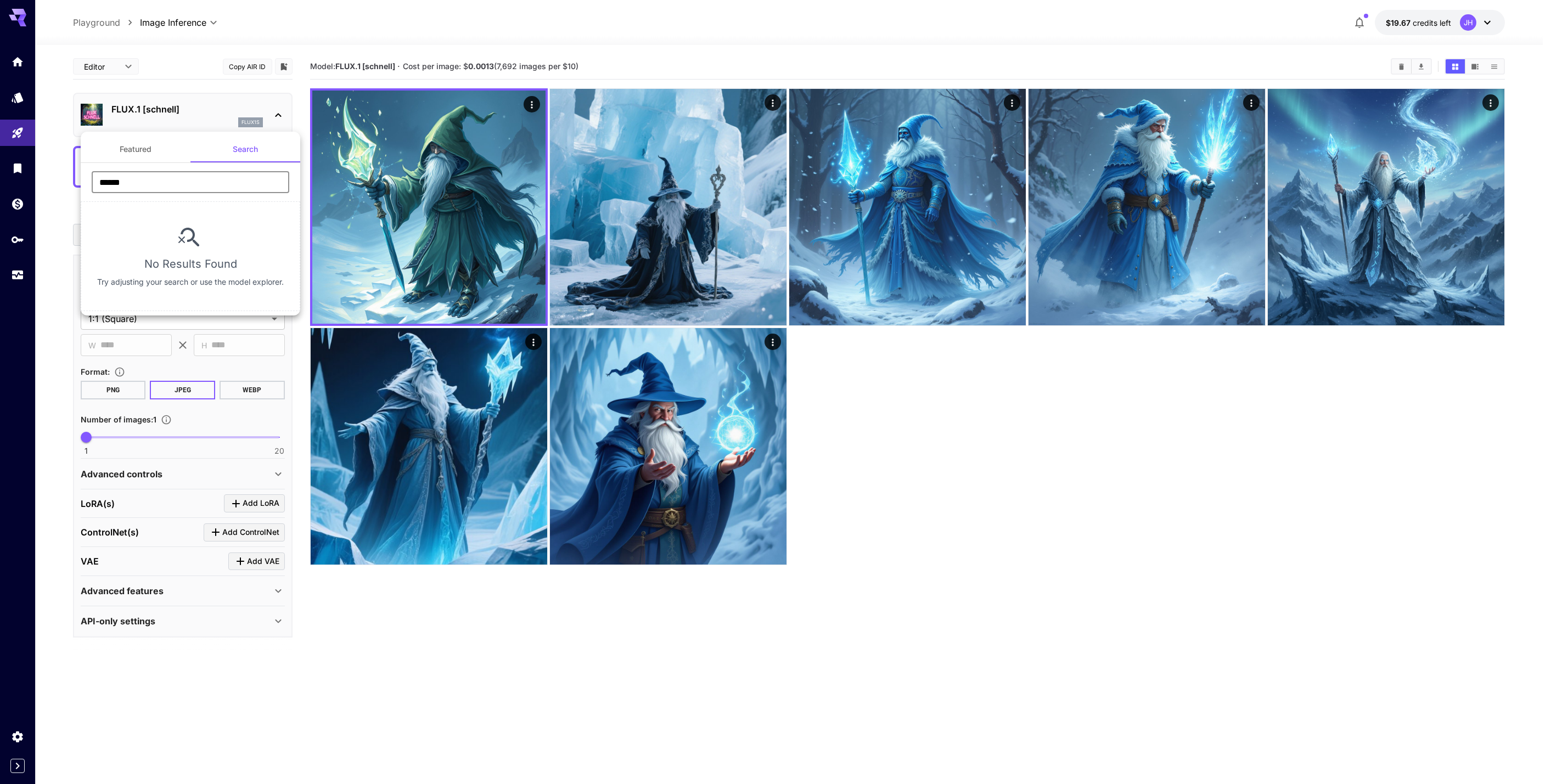
click at [154, 186] on input "******" at bounding box center [190, 182] width 198 height 22
click at [1030, 599] on div at bounding box center [776, 392] width 1551 height 784
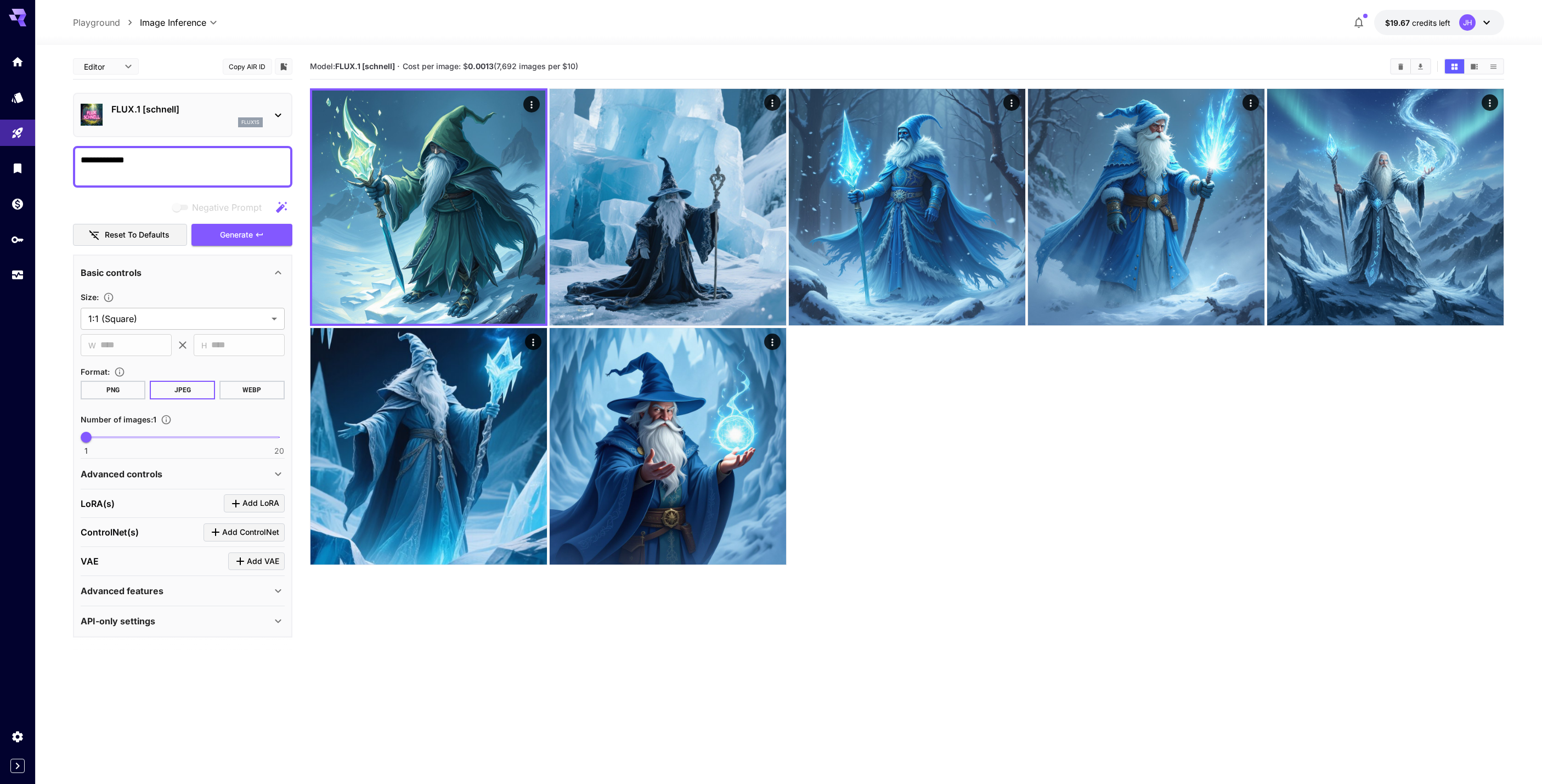
click at [213, 113] on p "FLUX.1 [schnell]" at bounding box center [187, 109] width 151 height 13
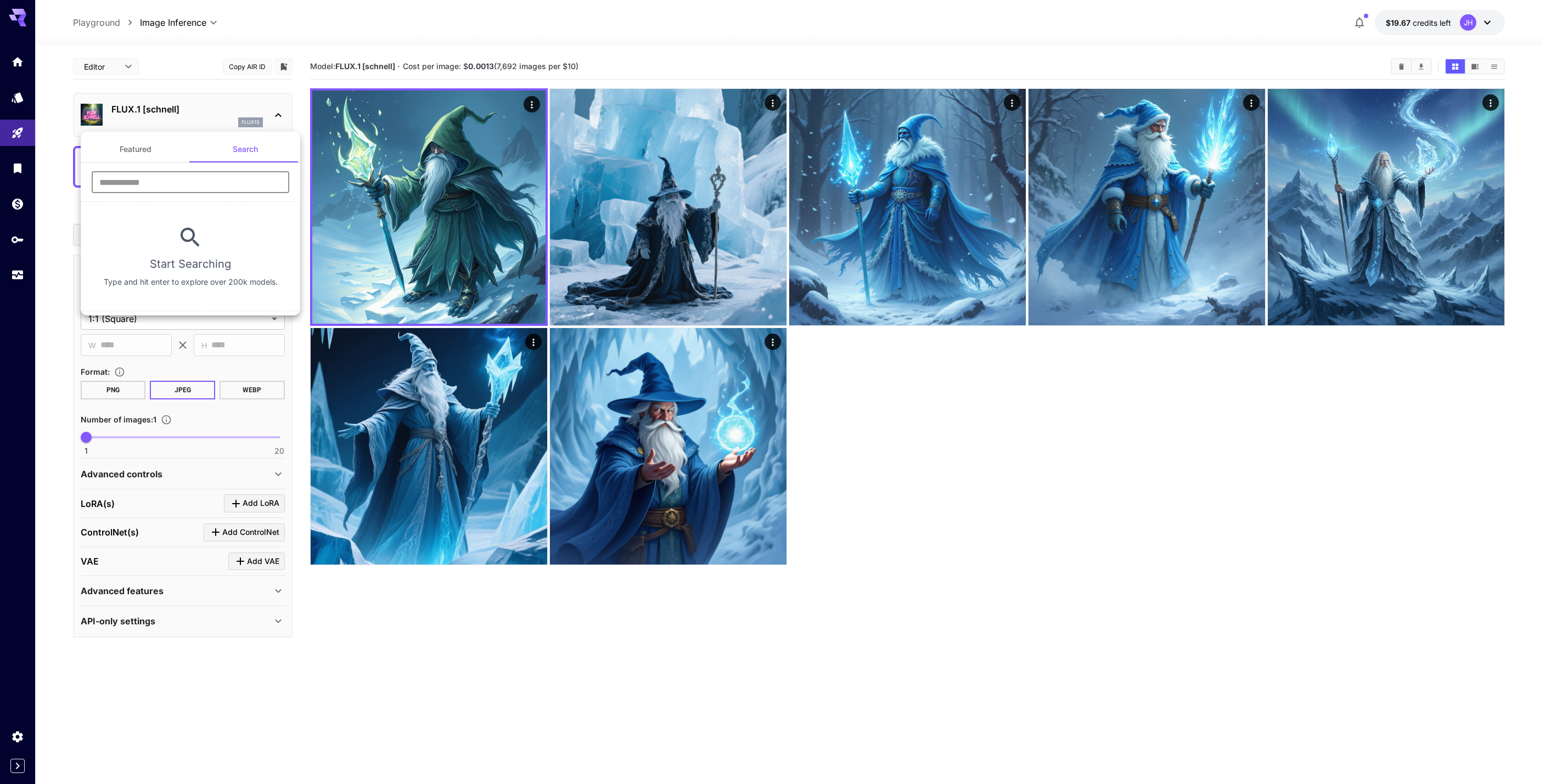
click at [172, 183] on input "text" at bounding box center [190, 182] width 198 height 22
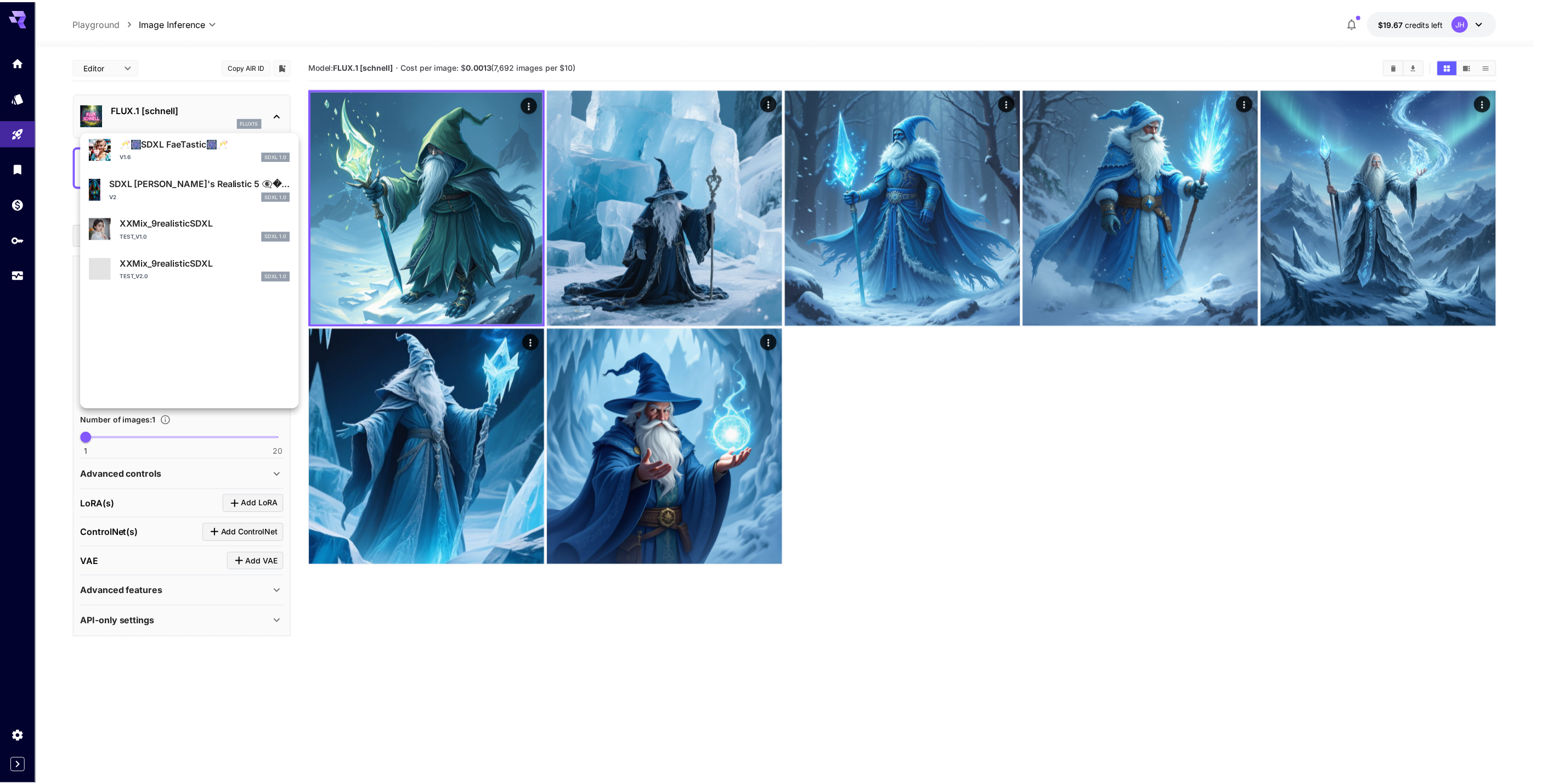
scroll to position [998, 0]
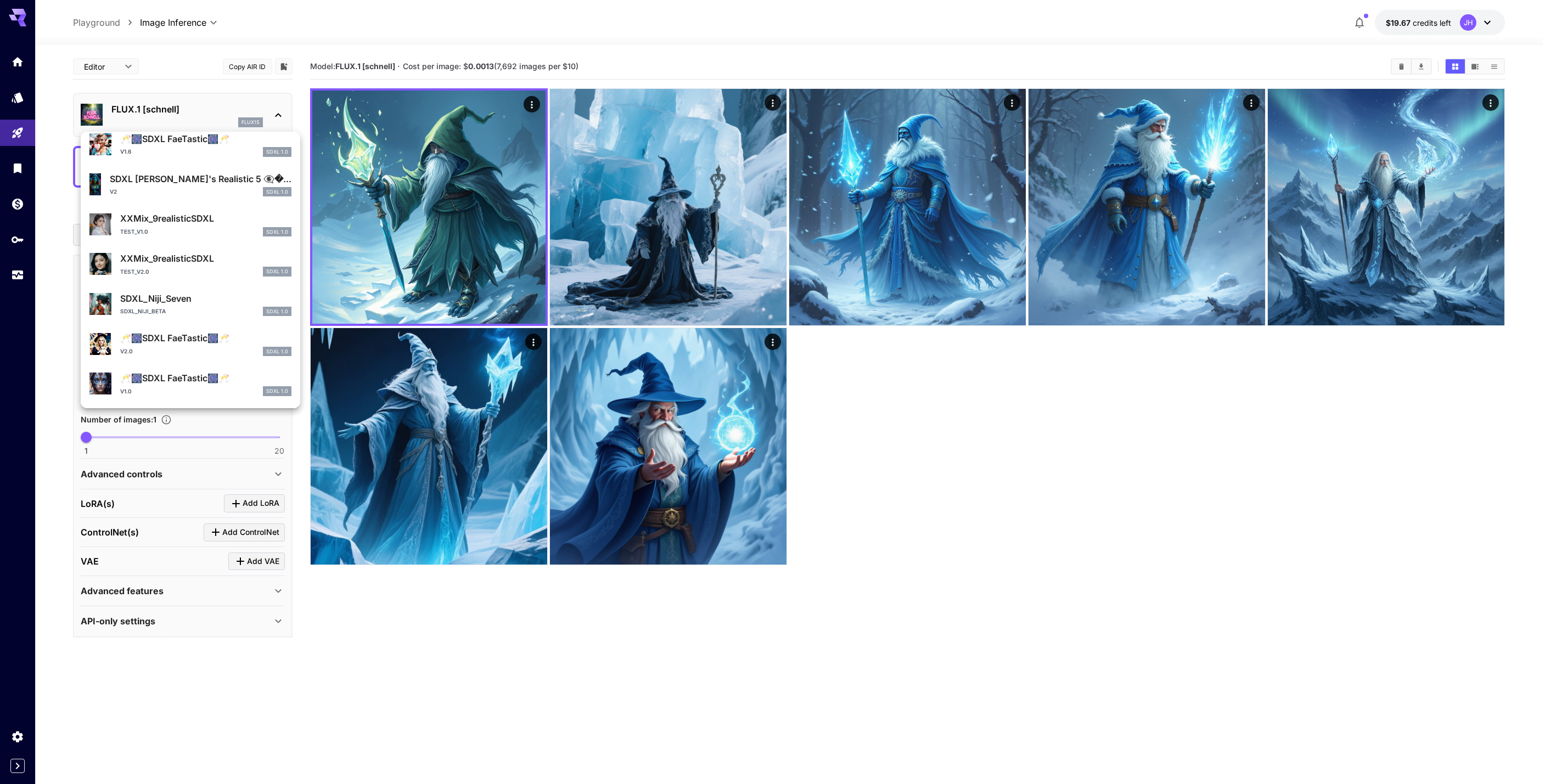
type input "****"
click at [20, 99] on div at bounding box center [776, 392] width 1551 height 784
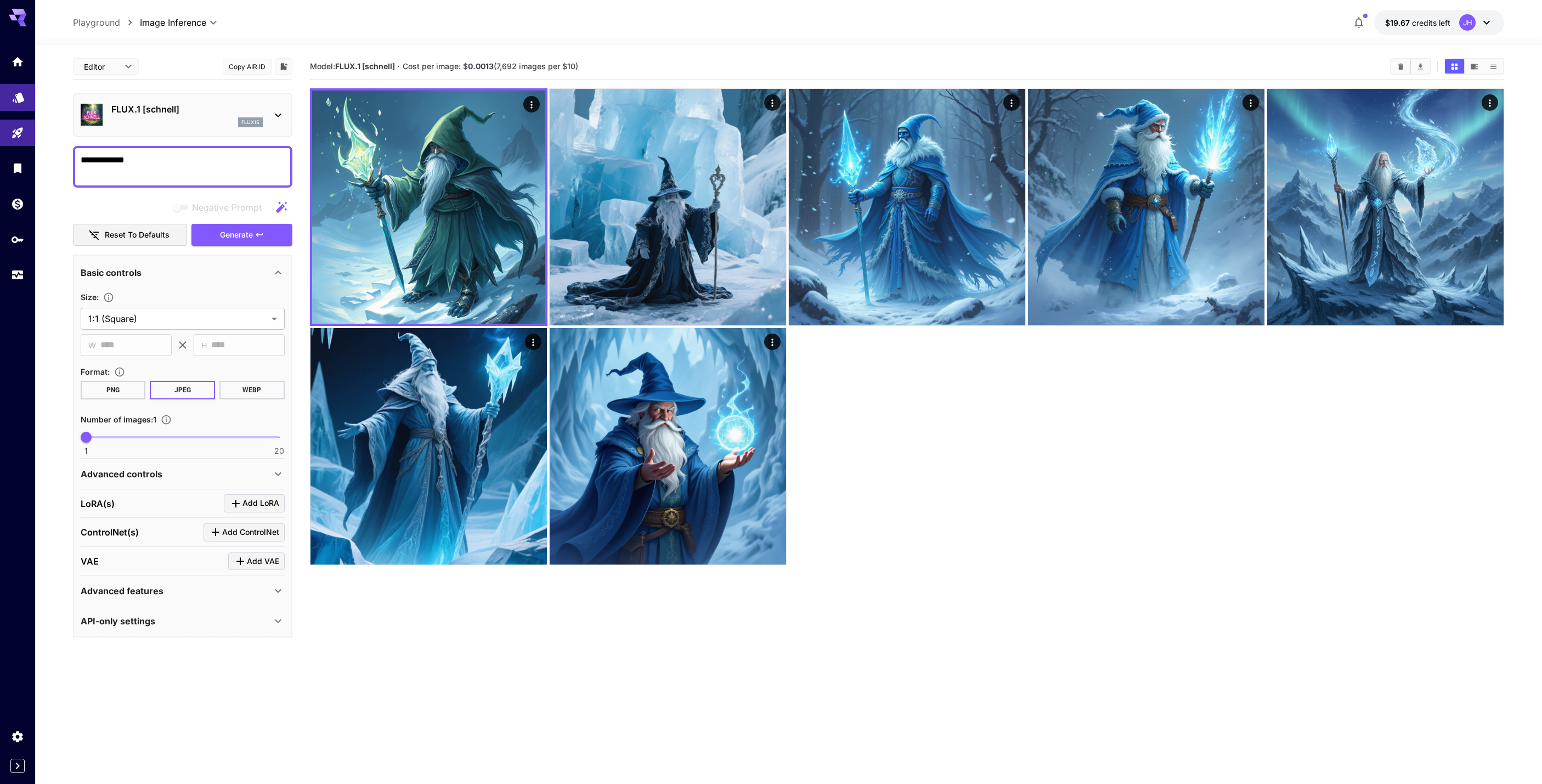
click at [7, 93] on link at bounding box center [17, 97] width 35 height 27
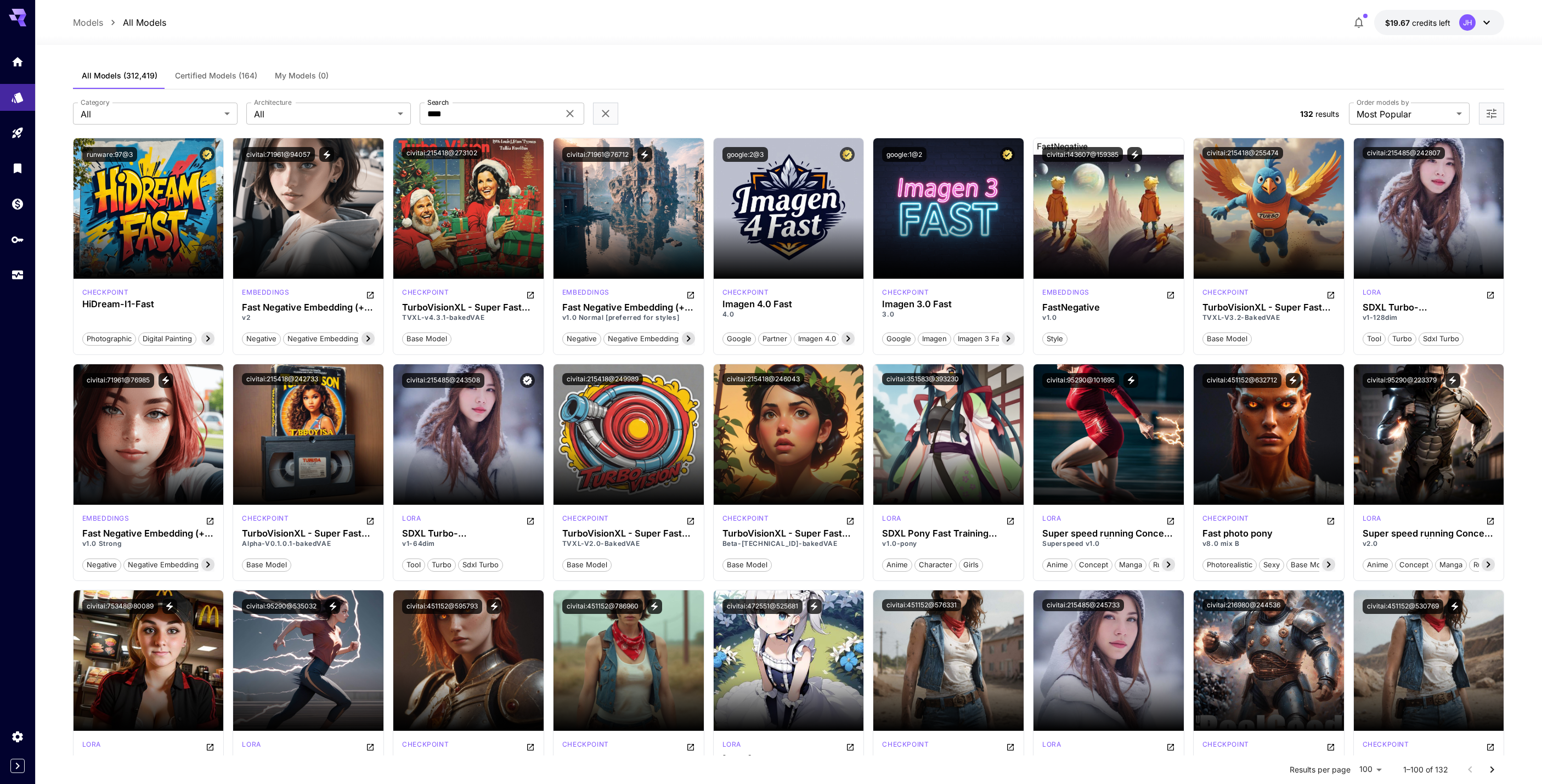
click at [294, 19] on div "Models All Models $19.67 credits left JH" at bounding box center [789, 22] width 1432 height 25
click at [471, 110] on input "****" at bounding box center [489, 113] width 139 height 22
type input "**********"
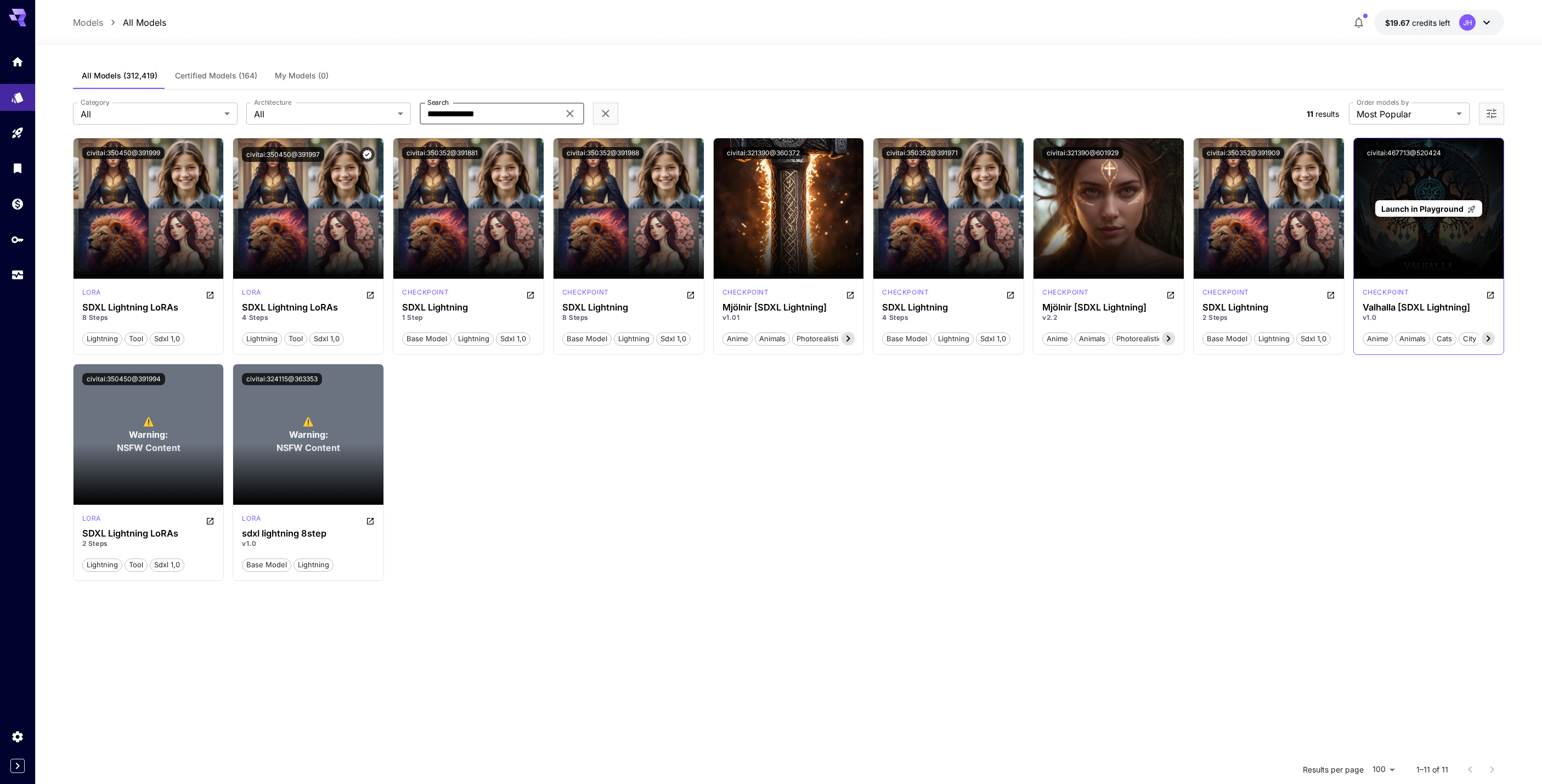
click at [1401, 247] on div "Launch in Playground" at bounding box center [1429, 208] width 151 height 141
click at [1440, 208] on span "Launch in Playground" at bounding box center [1422, 208] width 82 height 9
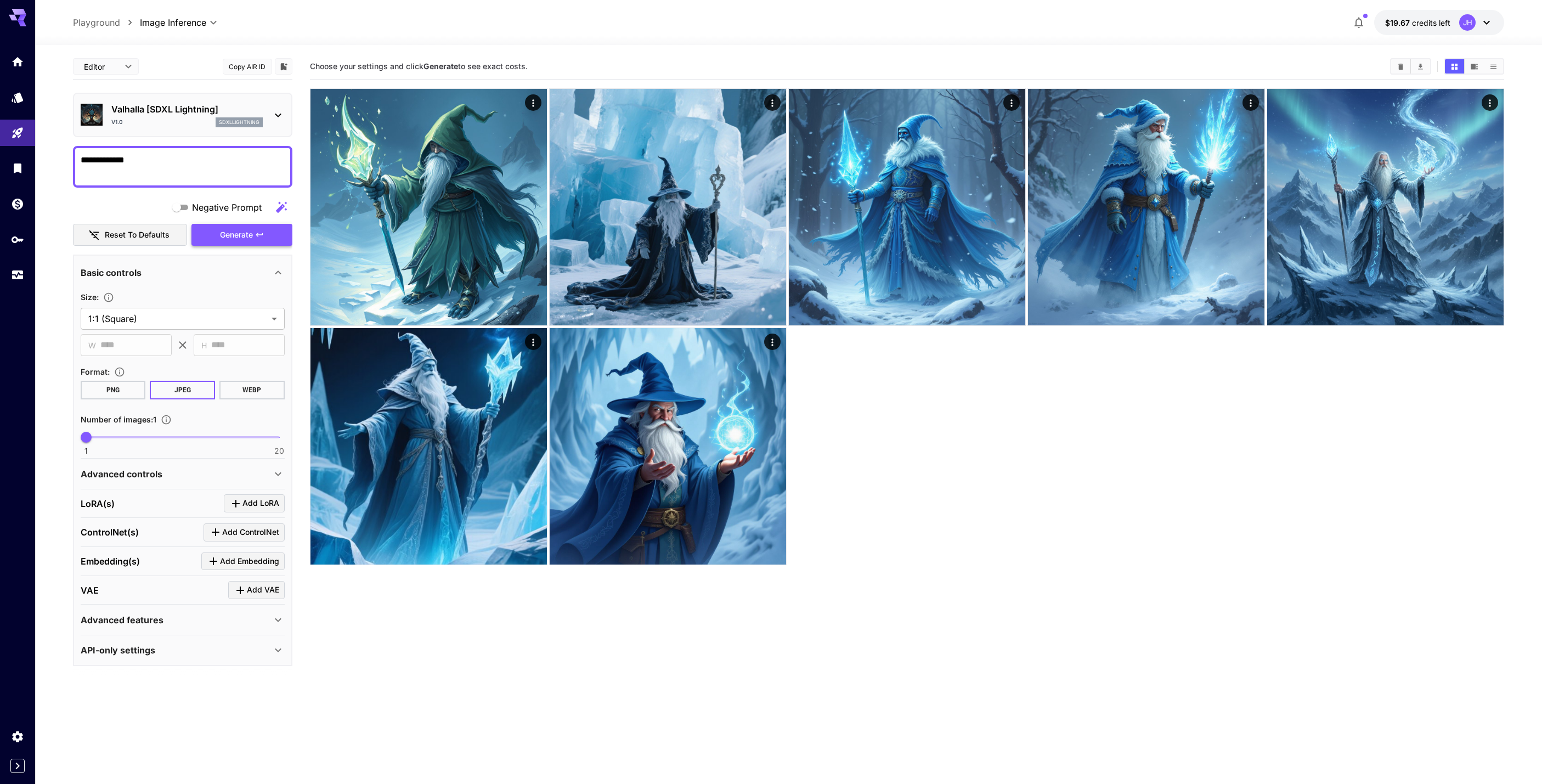
click at [225, 236] on span "Generate" at bounding box center [236, 235] width 33 height 14
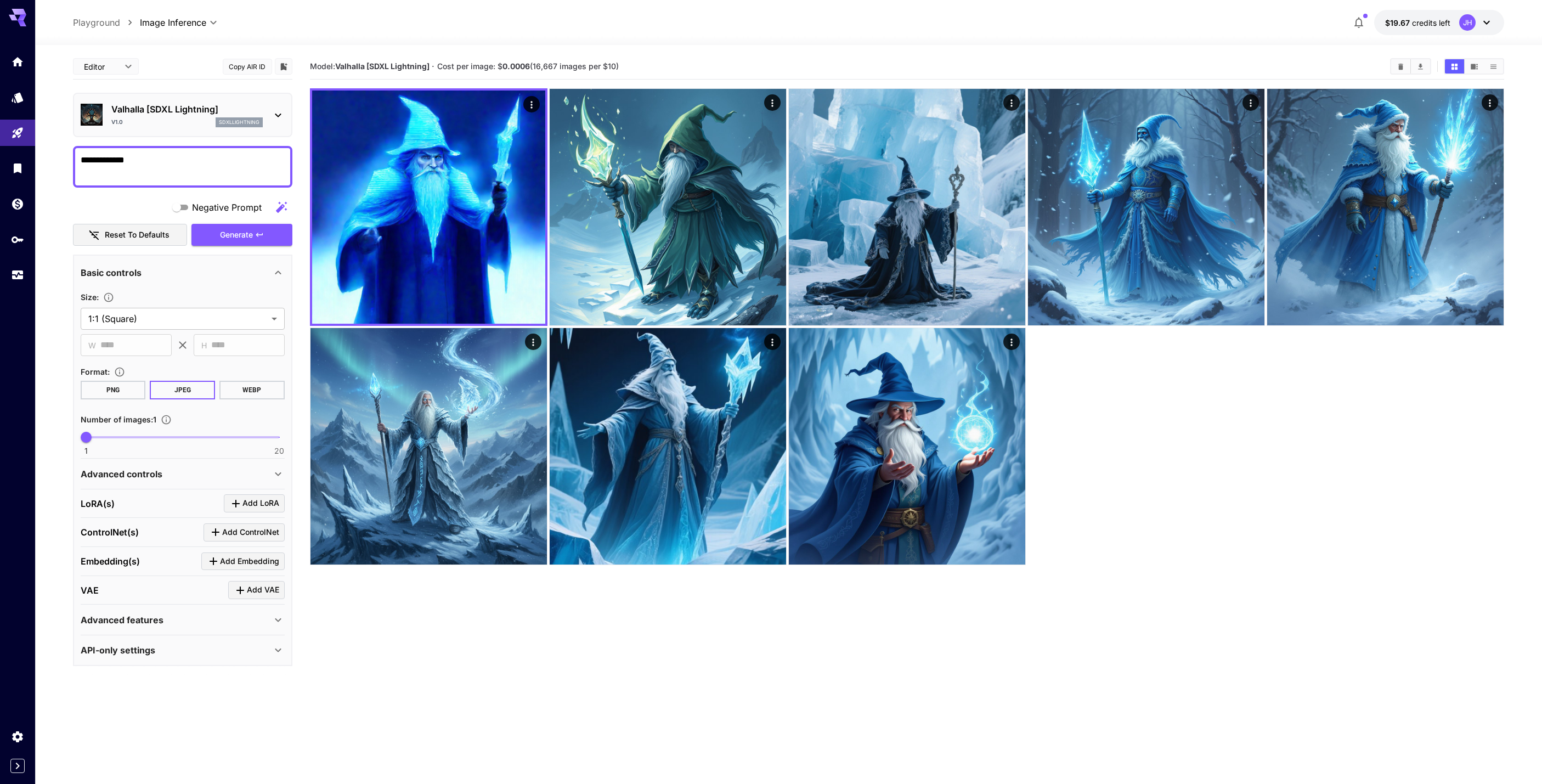
click at [1268, 413] on div at bounding box center [907, 327] width 1195 height 477
click at [255, 103] on p "Valhalla [SDXL Lightning]" at bounding box center [187, 109] width 151 height 13
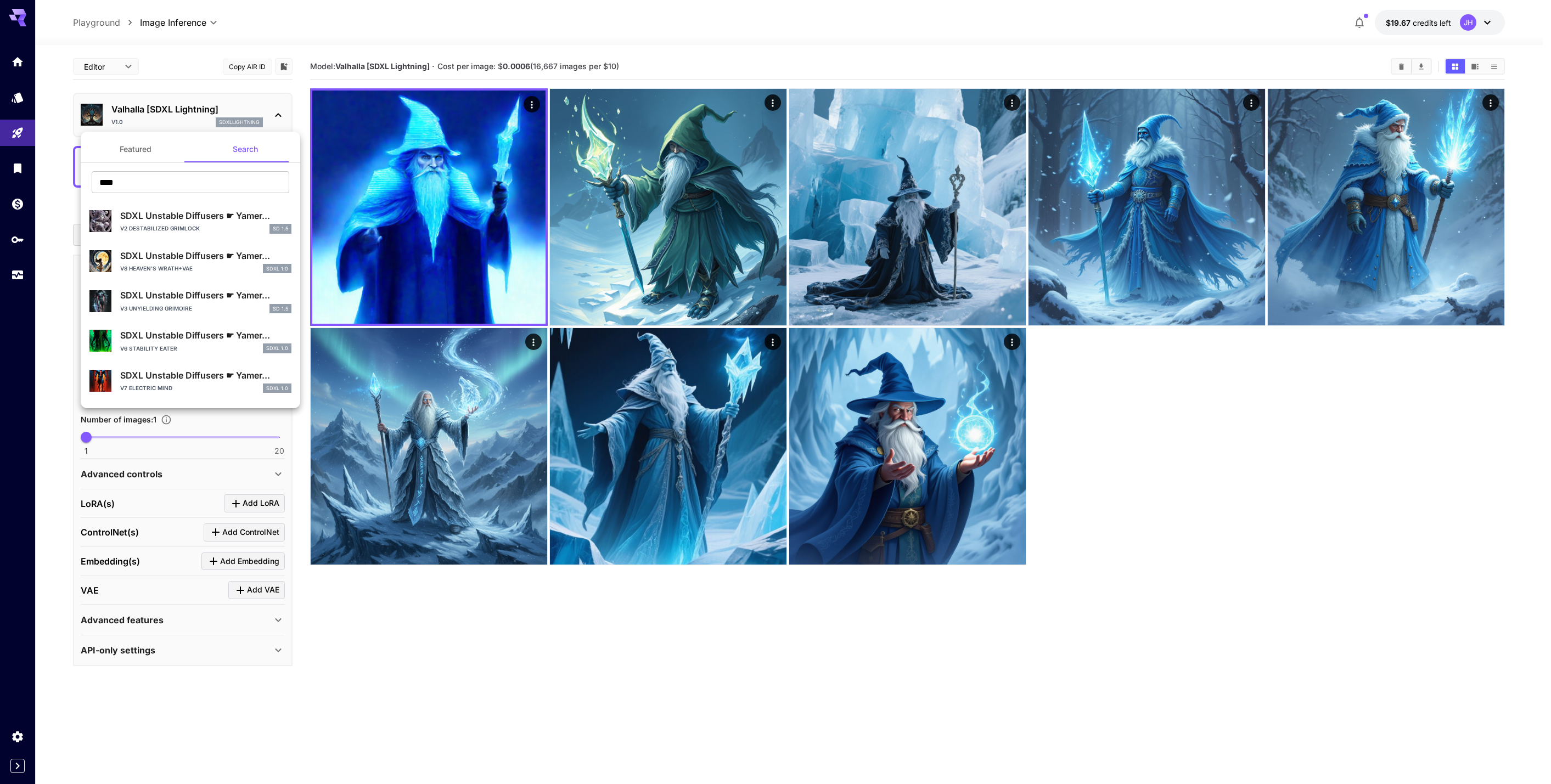
click at [255, 103] on div at bounding box center [776, 392] width 1551 height 784
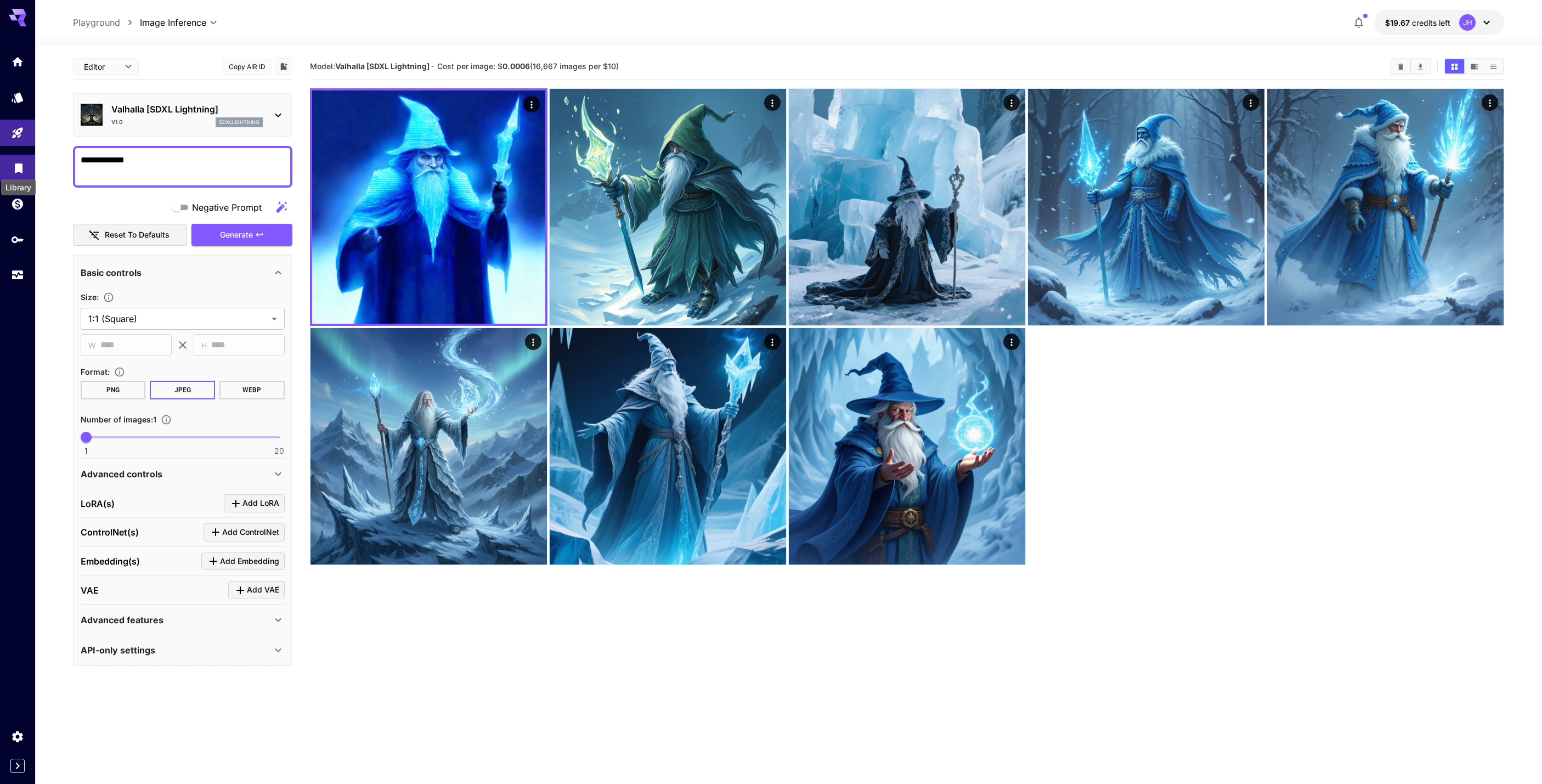
click at [22, 164] on icon "Library" at bounding box center [19, 165] width 7 height 10
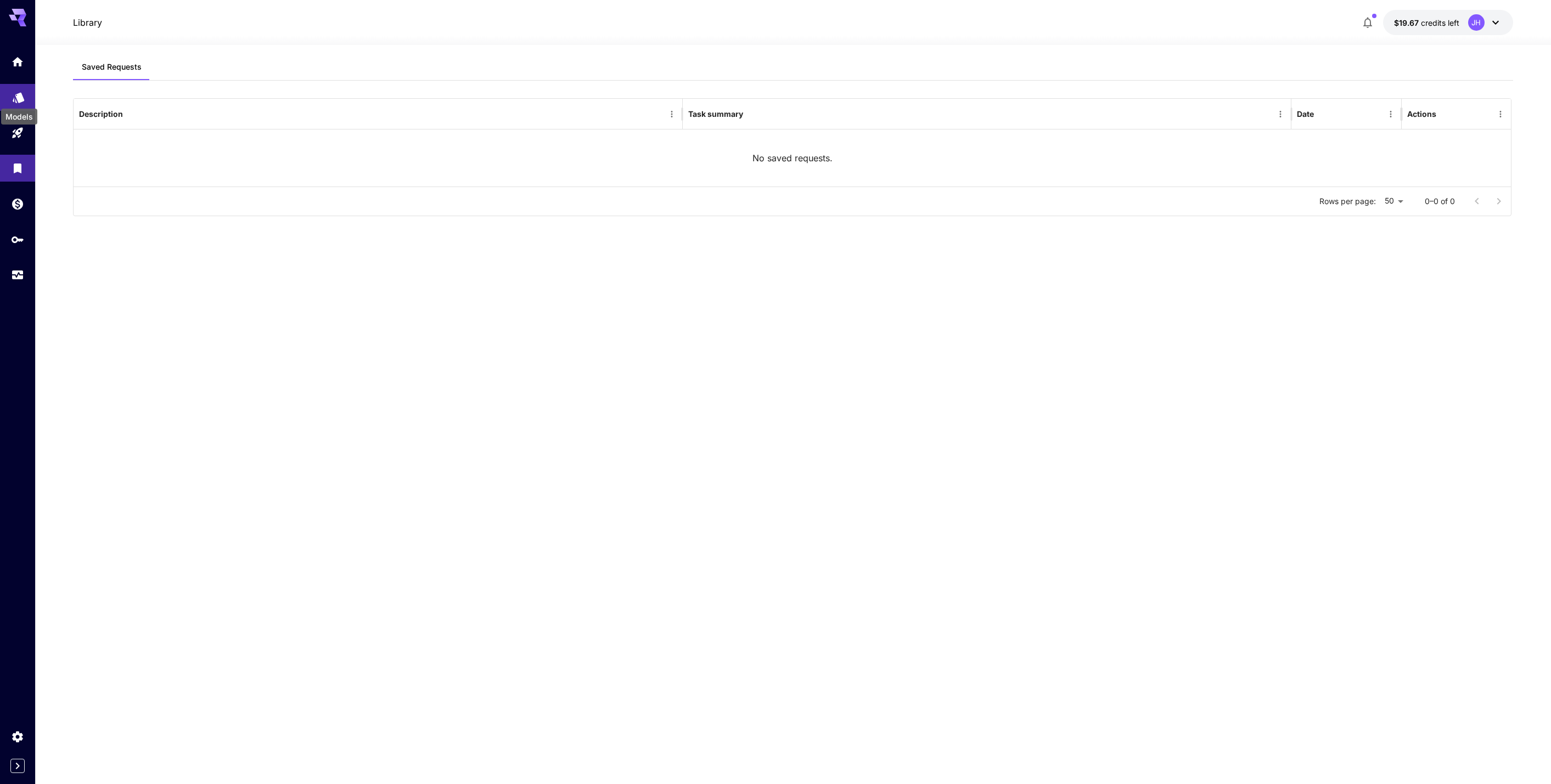
click at [19, 98] on icon "Models" at bounding box center [18, 94] width 12 height 11
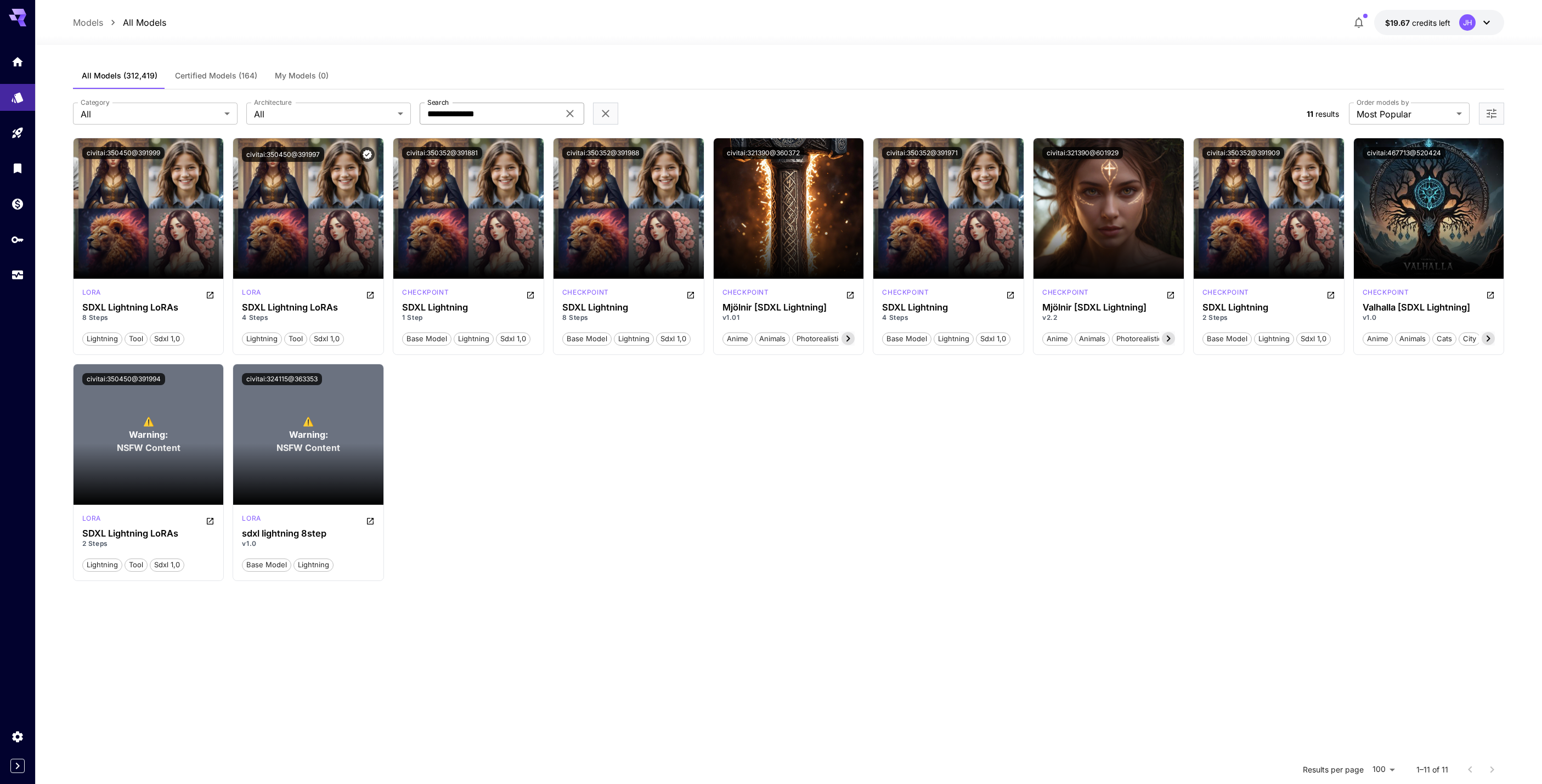
click at [538, 108] on input "**********" at bounding box center [489, 113] width 139 height 22
click at [301, 109] on body "**********" at bounding box center [775, 491] width 1551 height 983
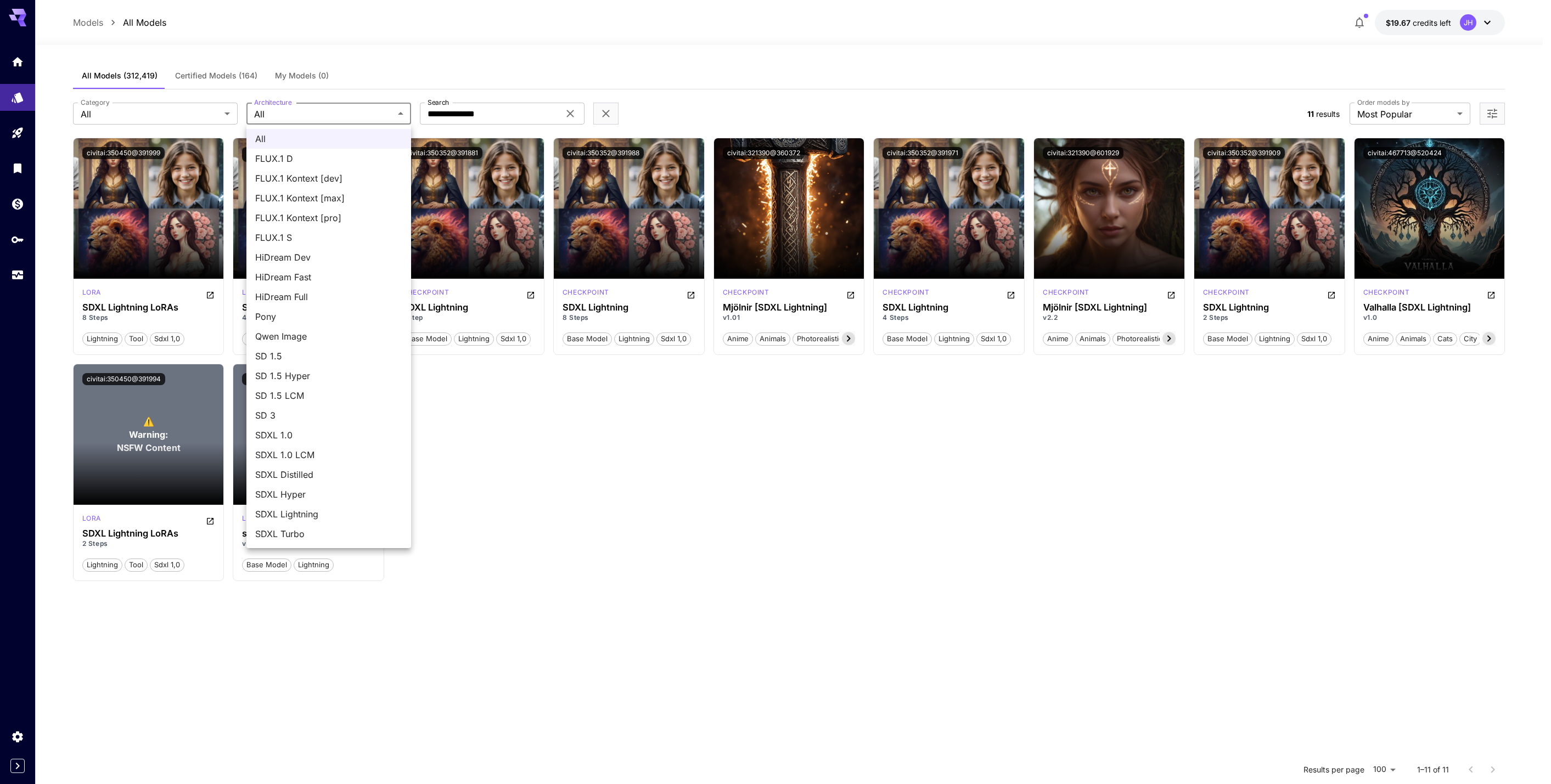
click at [301, 109] on div at bounding box center [776, 392] width 1551 height 784
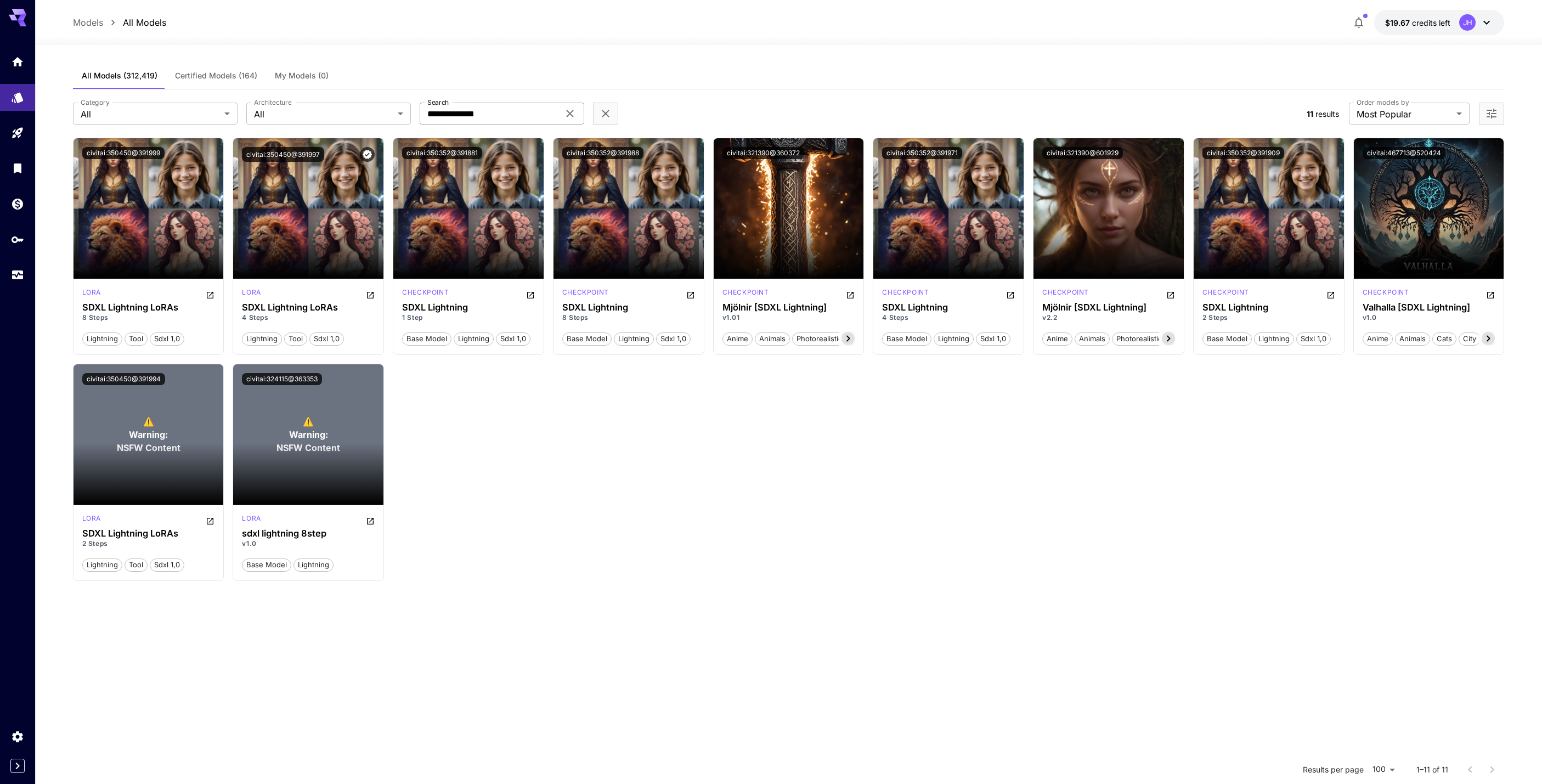
click at [573, 112] on icon at bounding box center [570, 113] width 13 height 13
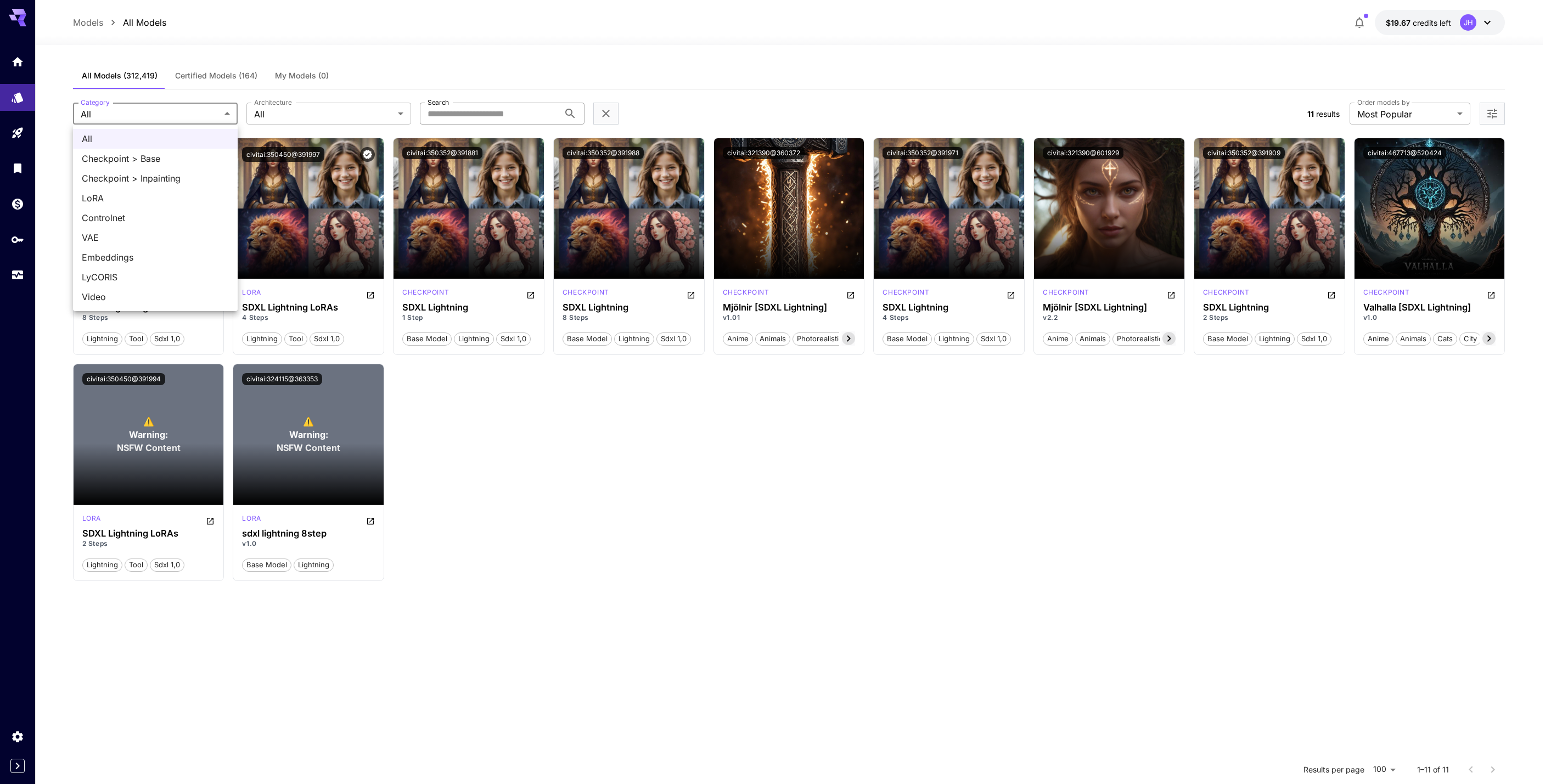
click at [203, 113] on body "**********" at bounding box center [776, 491] width 1551 height 983
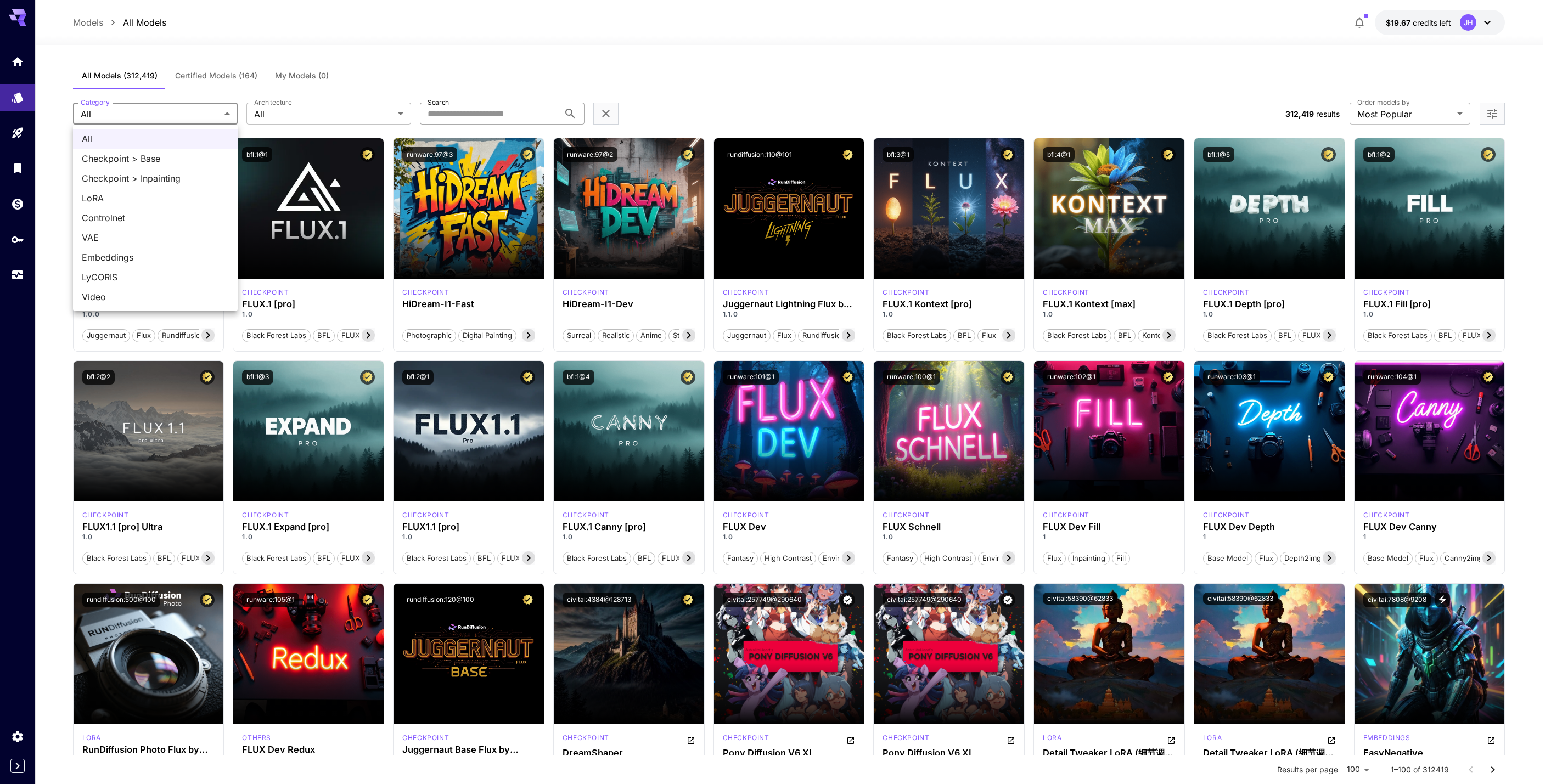
click at [198, 109] on div at bounding box center [776, 392] width 1551 height 784
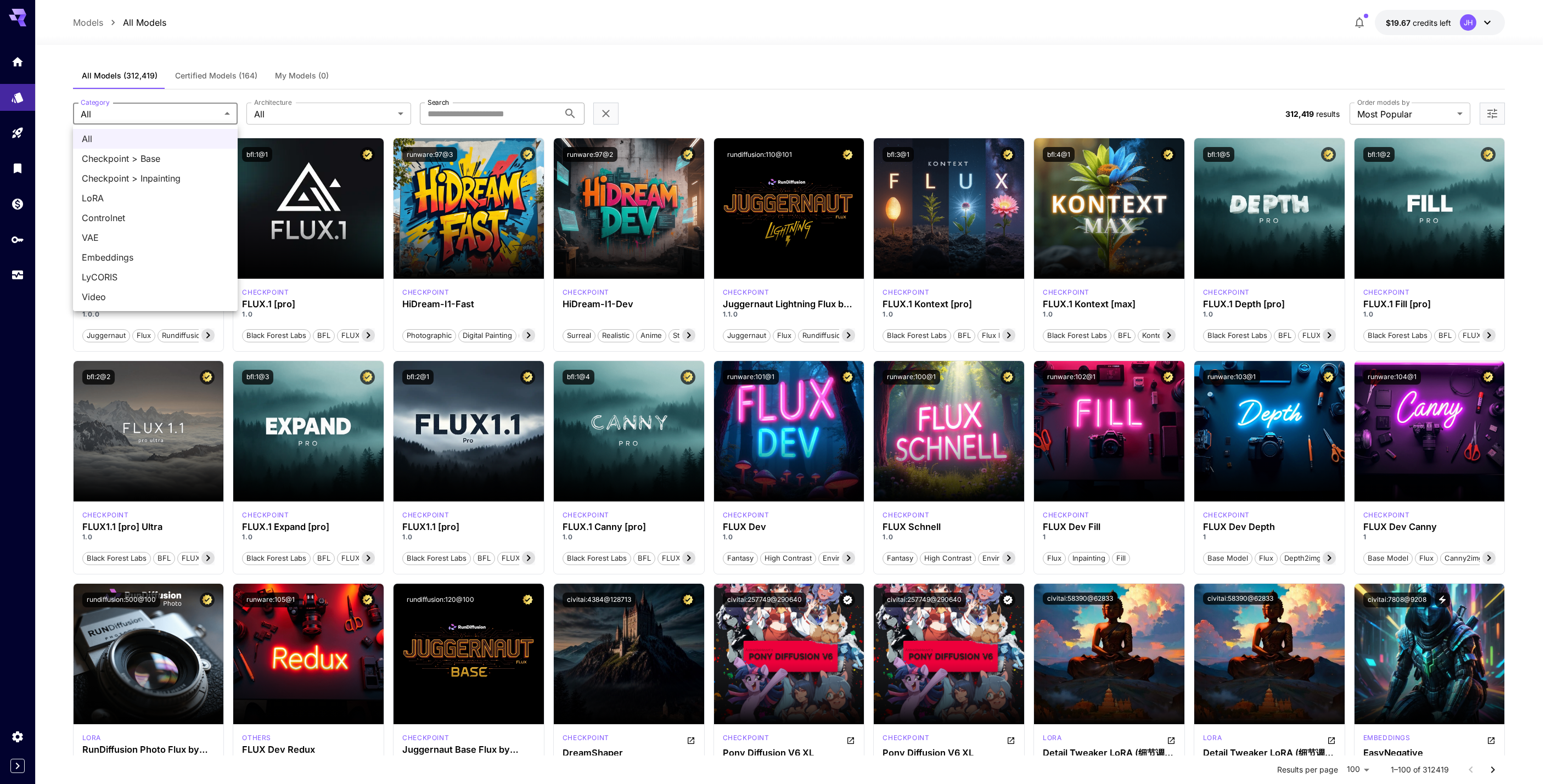
click at [160, 126] on ul "All Checkpoint > Base Checkpoint > Inpainting [PERSON_NAME] Controlnet VAE Embe…" at bounding box center [156, 218] width 165 height 187
click at [181, 111] on div at bounding box center [776, 392] width 1551 height 784
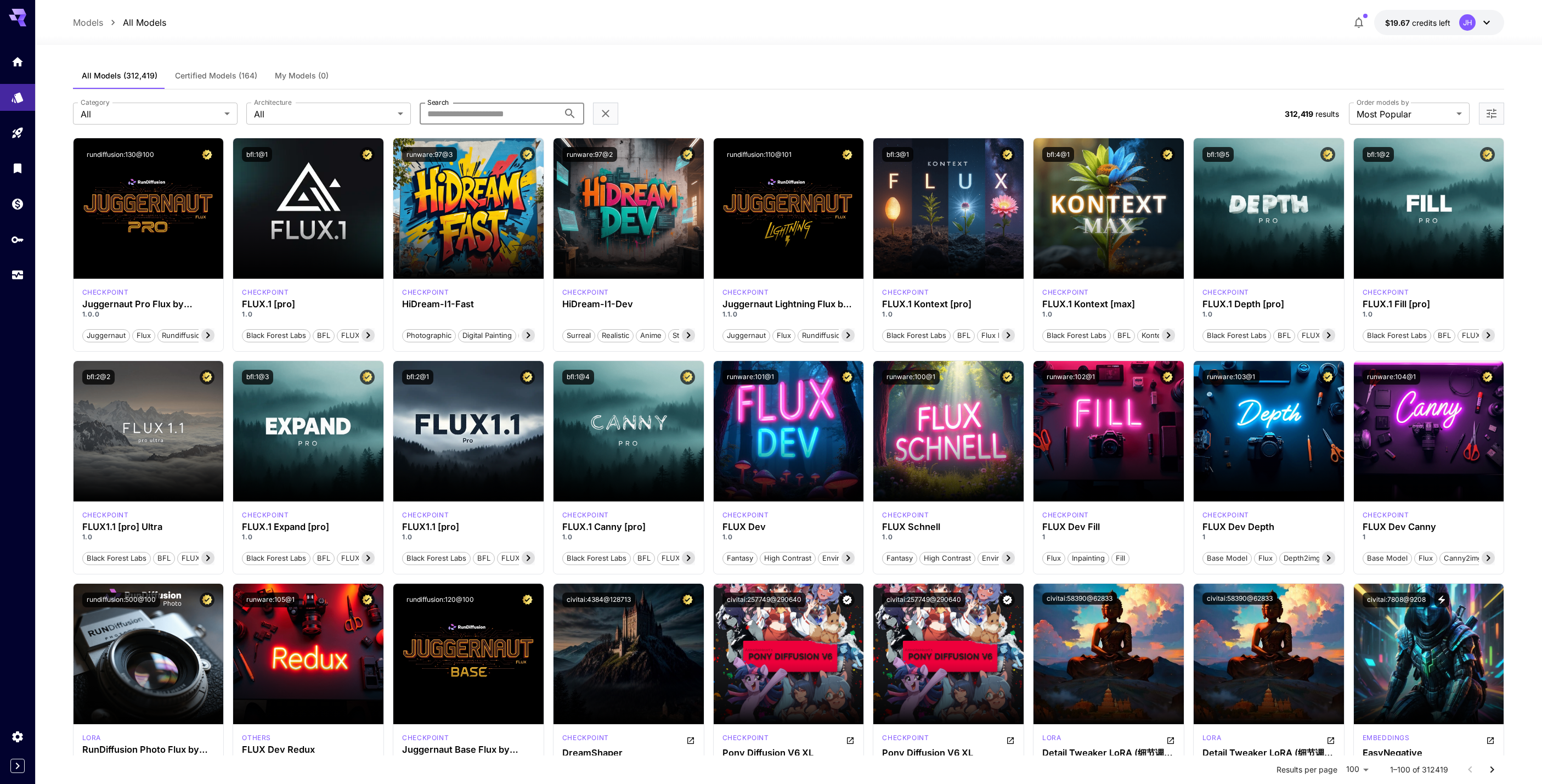
click at [509, 115] on input "Search" at bounding box center [489, 113] width 139 height 22
type input "**********"
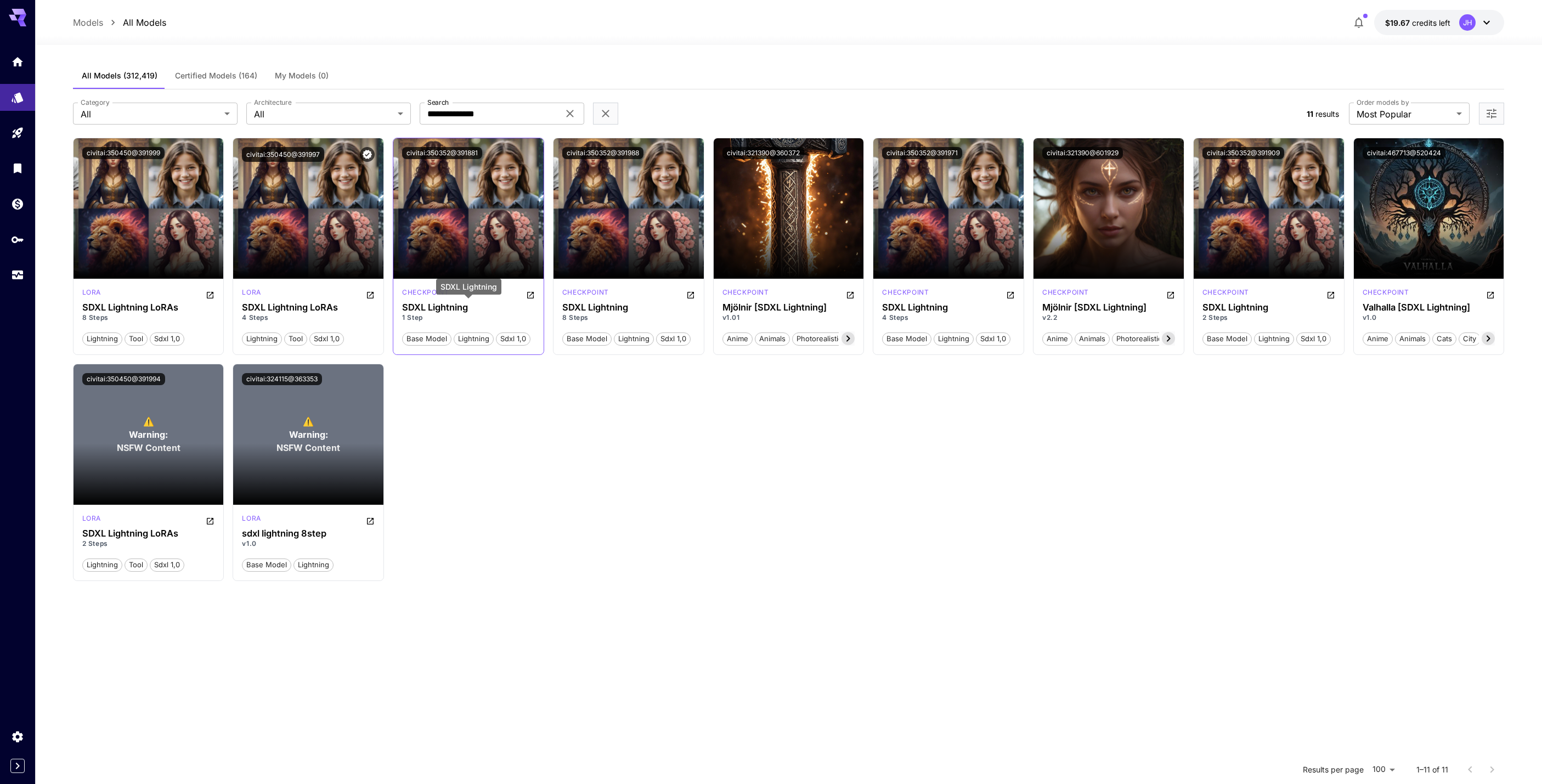
click at [456, 289] on div "SDXL Lightning" at bounding box center [469, 287] width 65 height 16
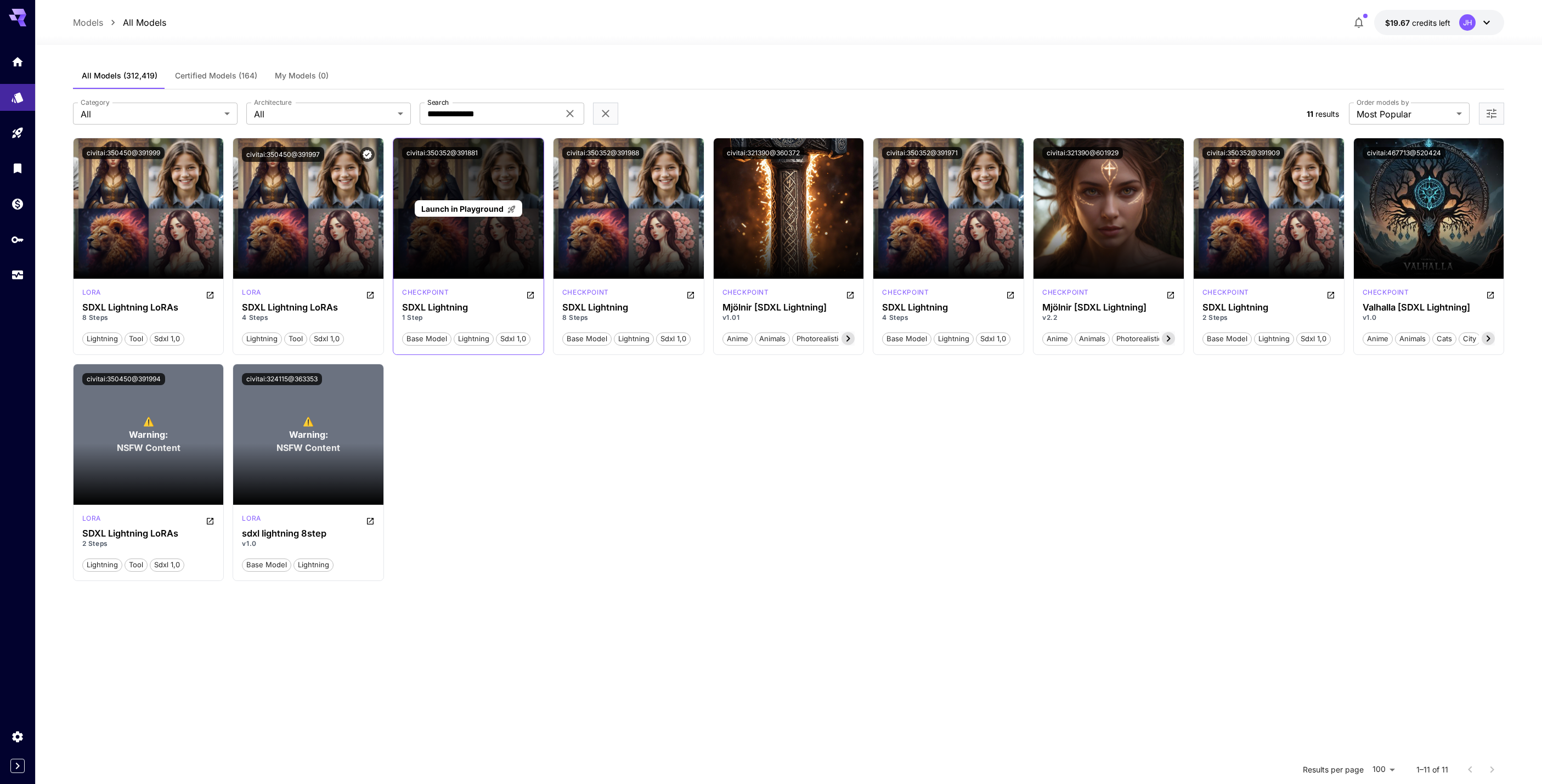
click at [479, 201] on div "Launch in Playground" at bounding box center [468, 208] width 107 height 17
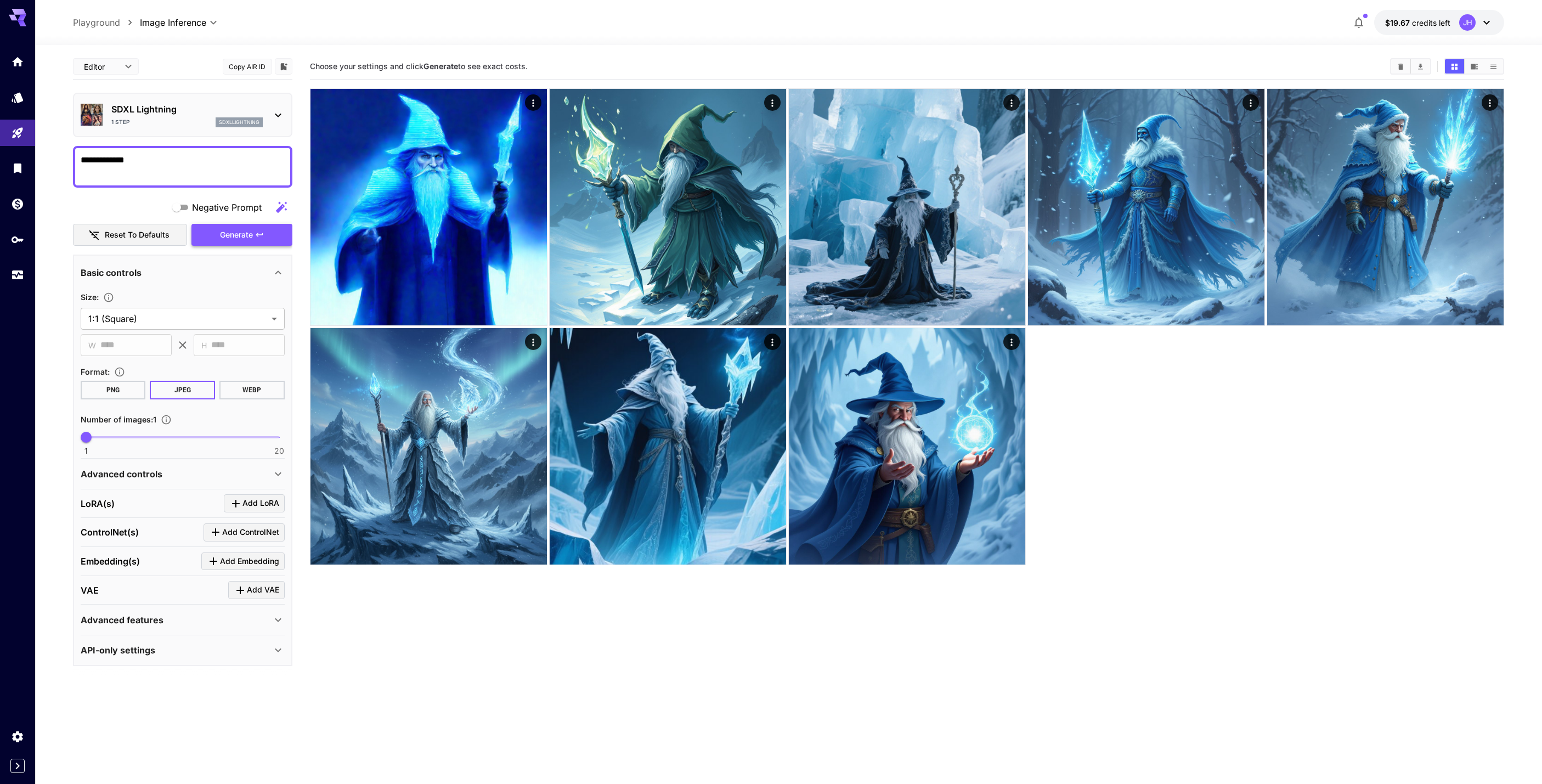
click at [260, 236] on icon "button" at bounding box center [260, 235] width 9 height 9
